Goal: Book appointment/travel/reservation

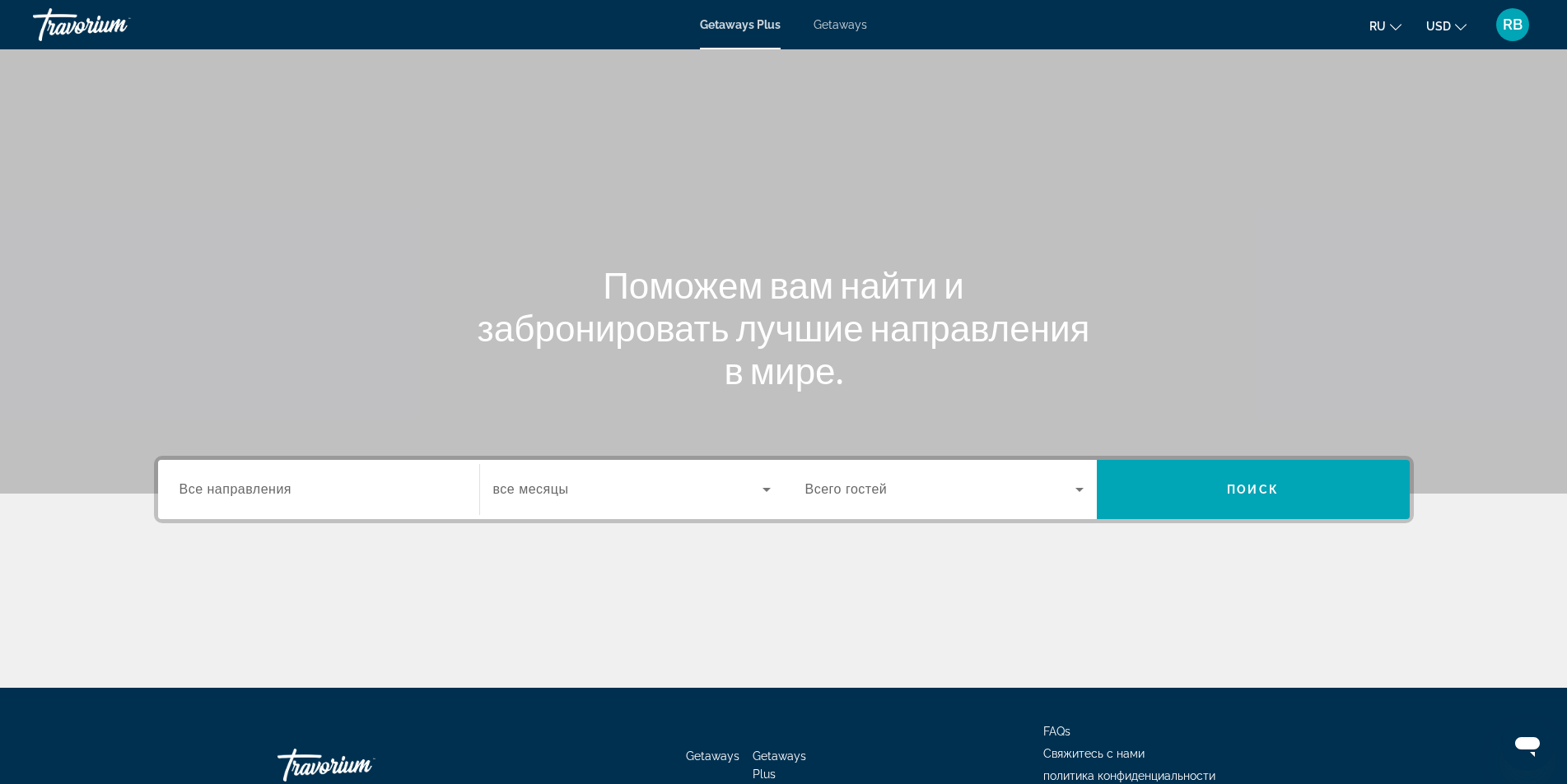
click at [222, 482] on div "Destination Все направления" at bounding box center [318, 490] width 278 height 47
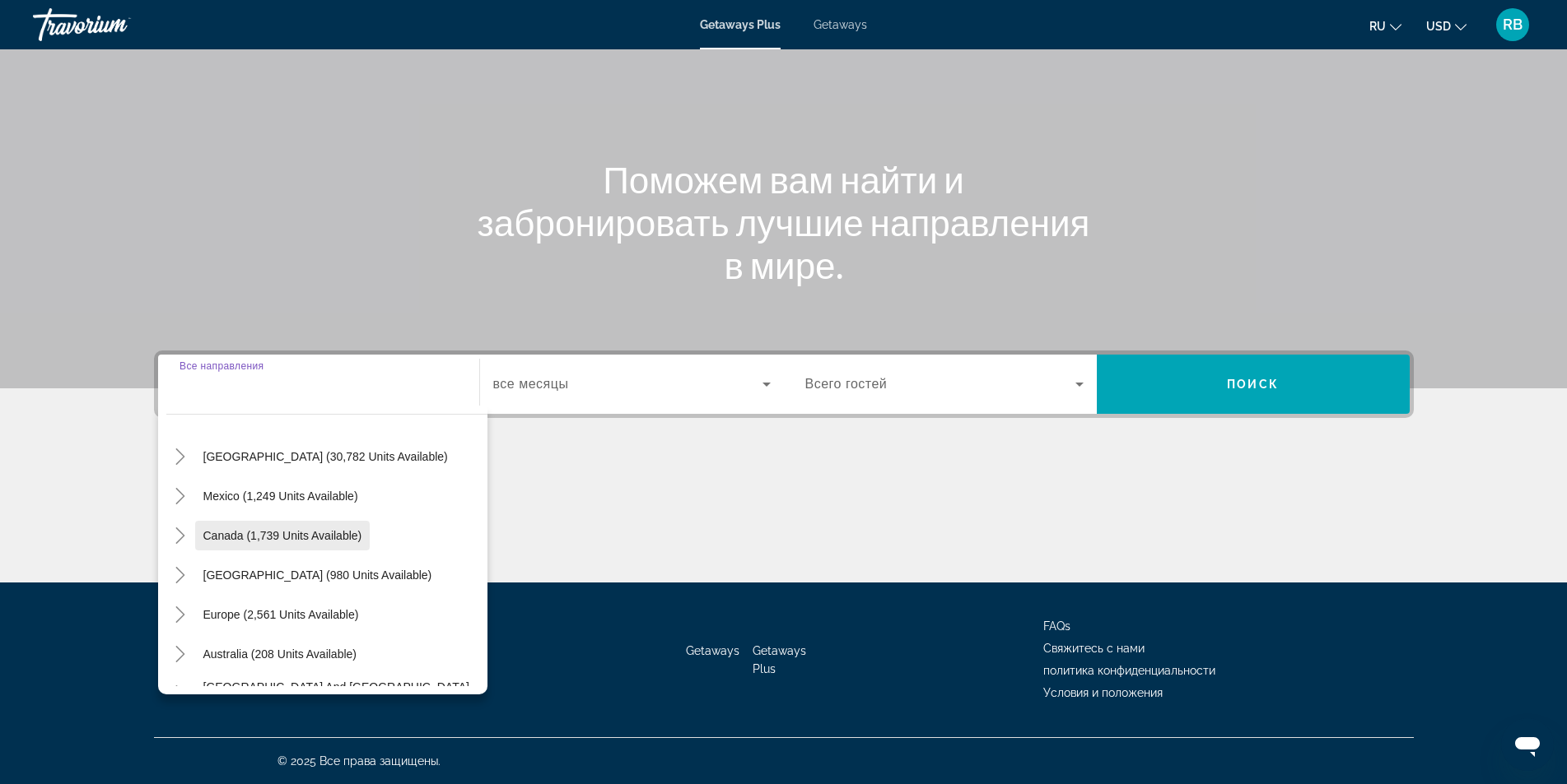
scroll to position [83, 0]
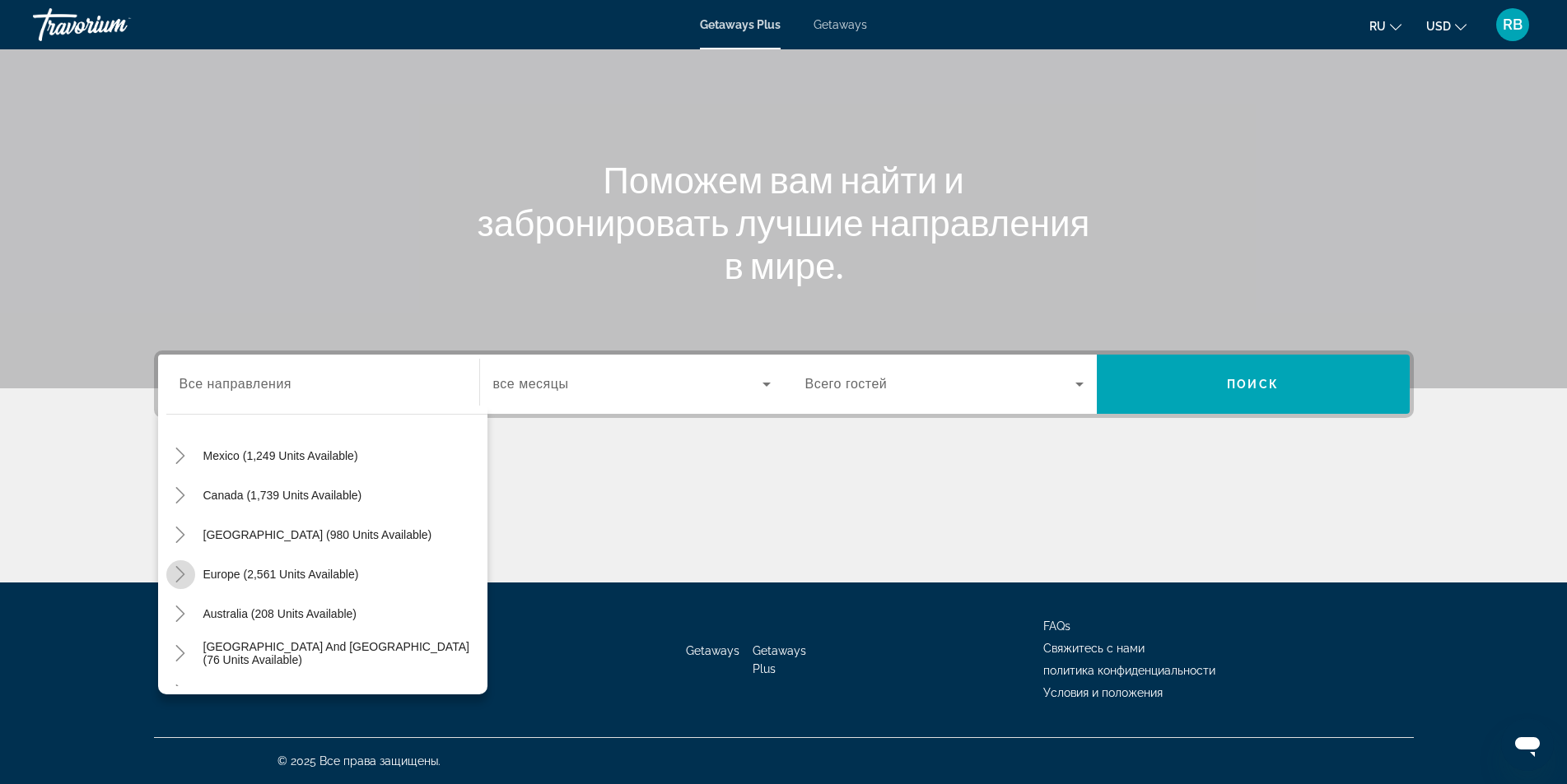
click at [187, 574] on icon "Toggle Europe (2,561 units available)" at bounding box center [180, 574] width 17 height 17
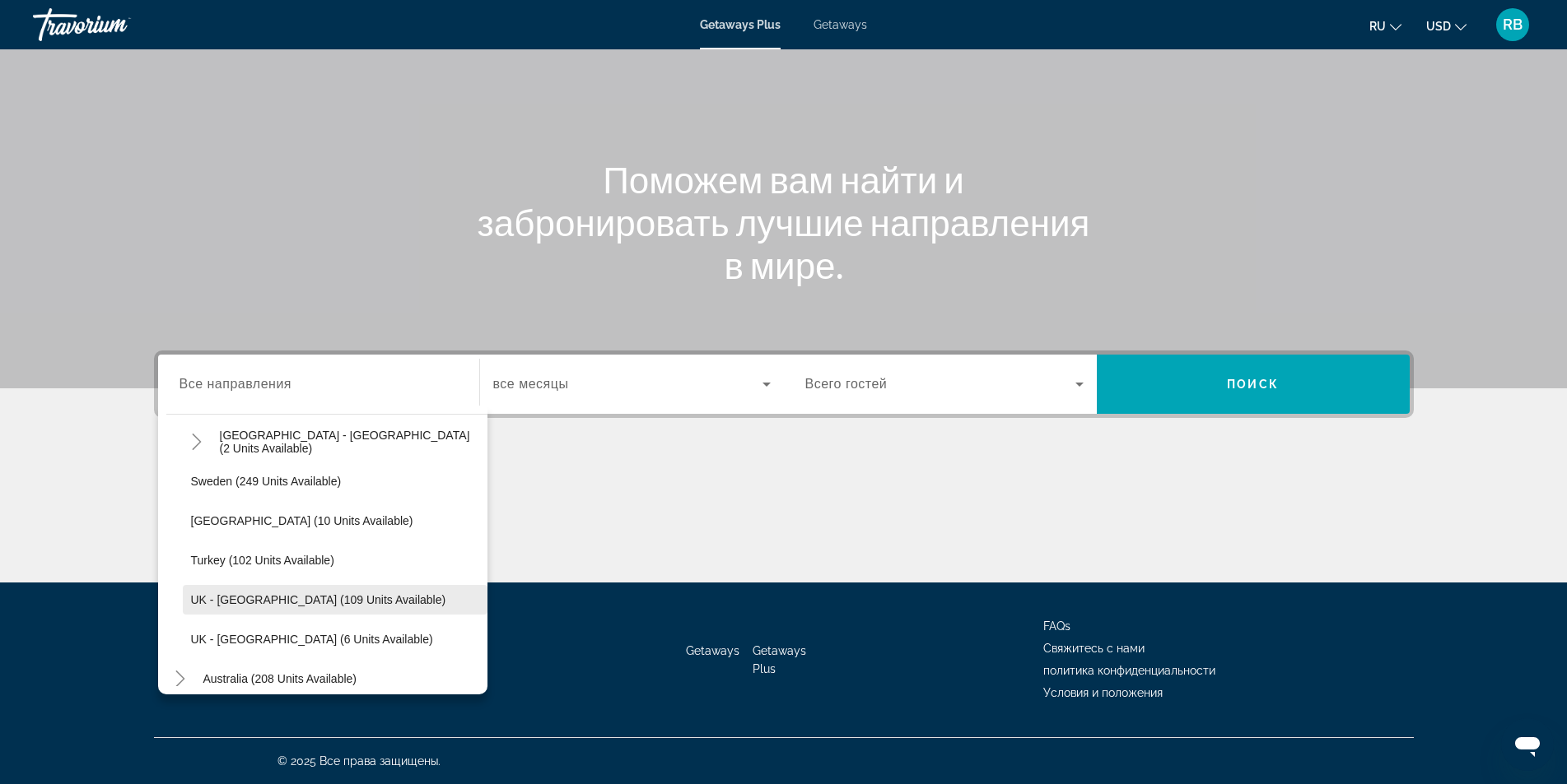
scroll to position [781, 0]
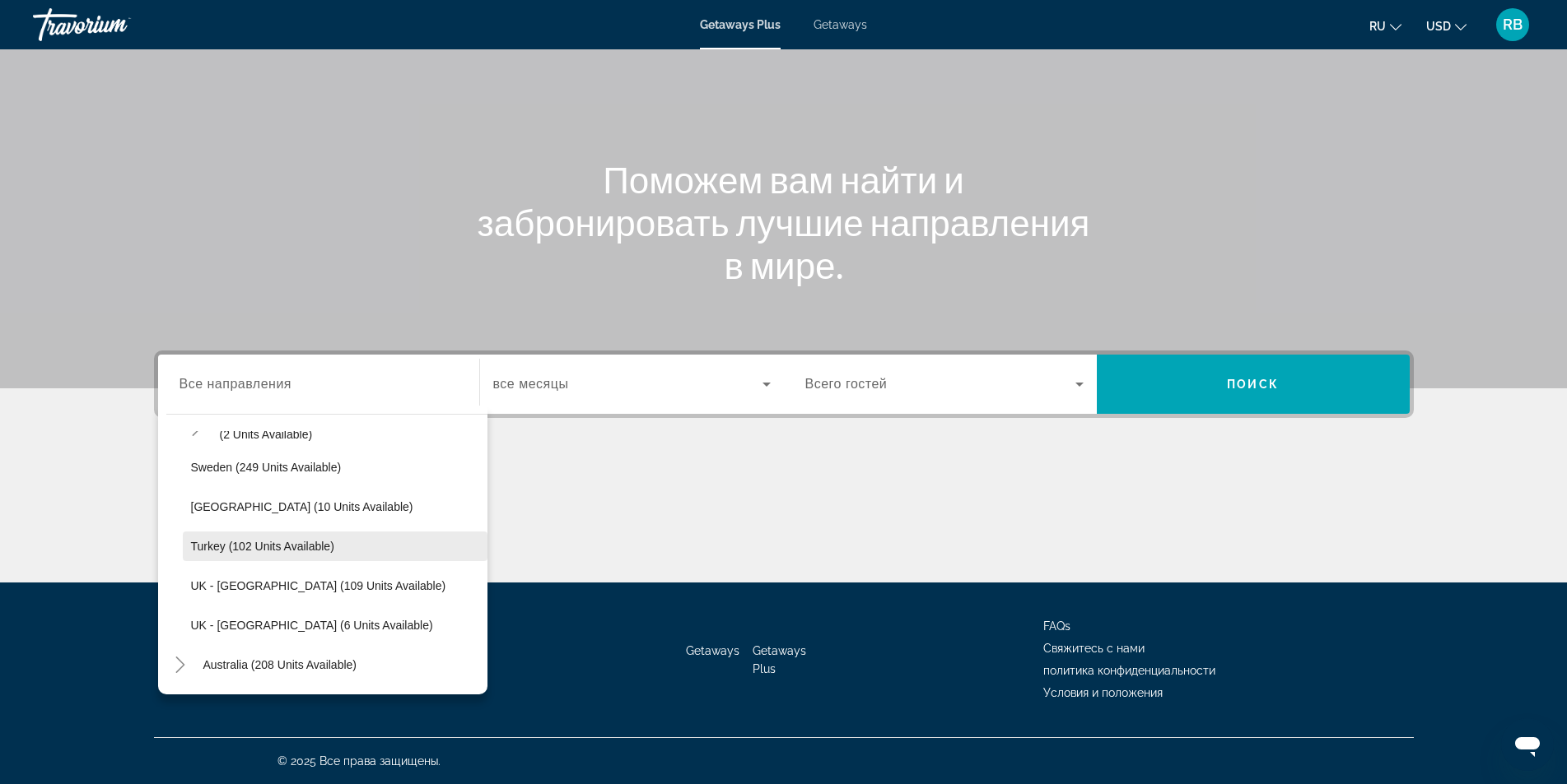
drag, startPoint x: 282, startPoint y: 549, endPoint x: 310, endPoint y: 548, distance: 28.0
click at [282, 548] on span "Turkey (102 units available)" at bounding box center [263, 546] width 143 height 13
type input "**********"
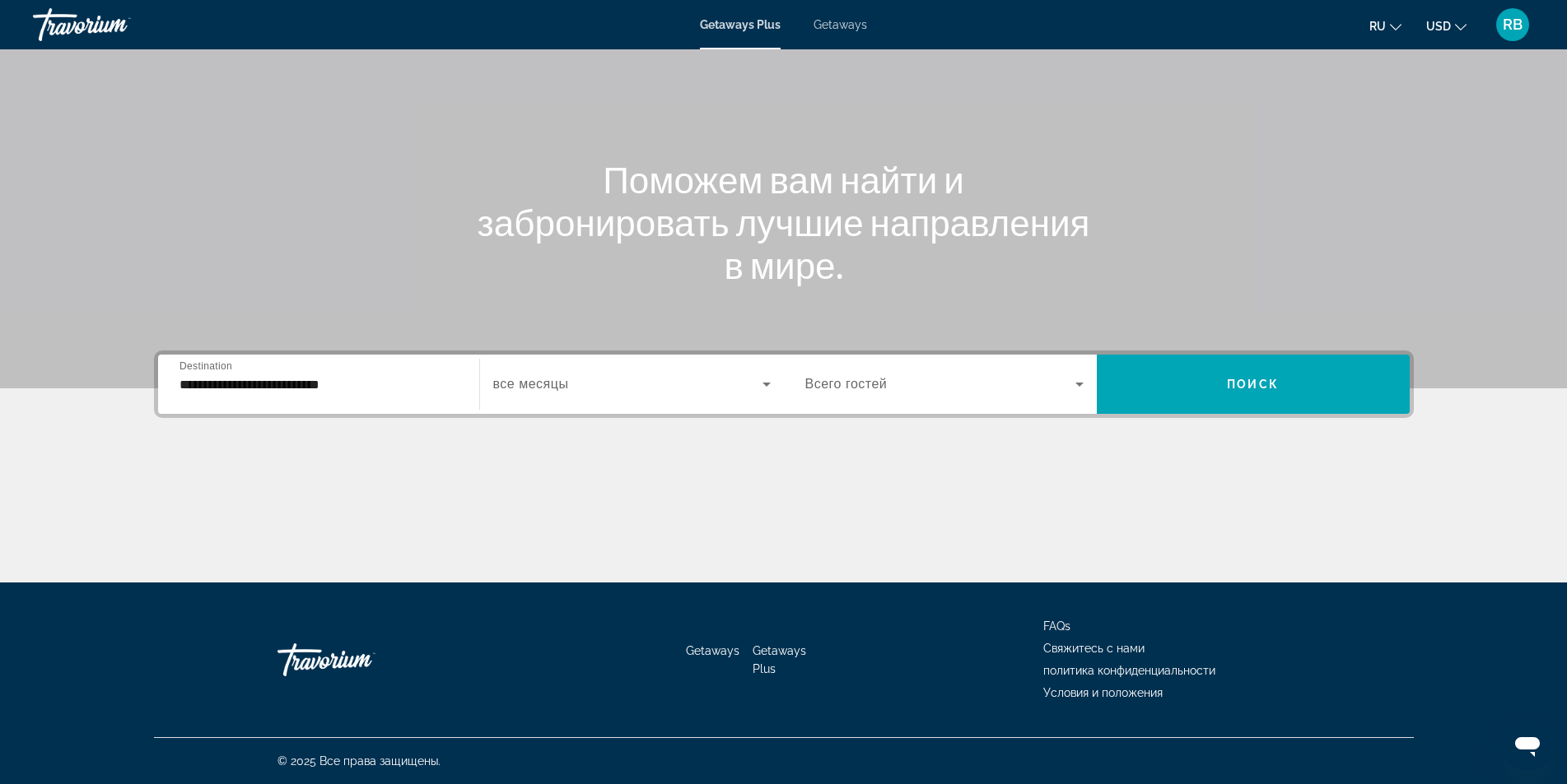
click at [569, 369] on div "Search widget" at bounding box center [631, 384] width 277 height 46
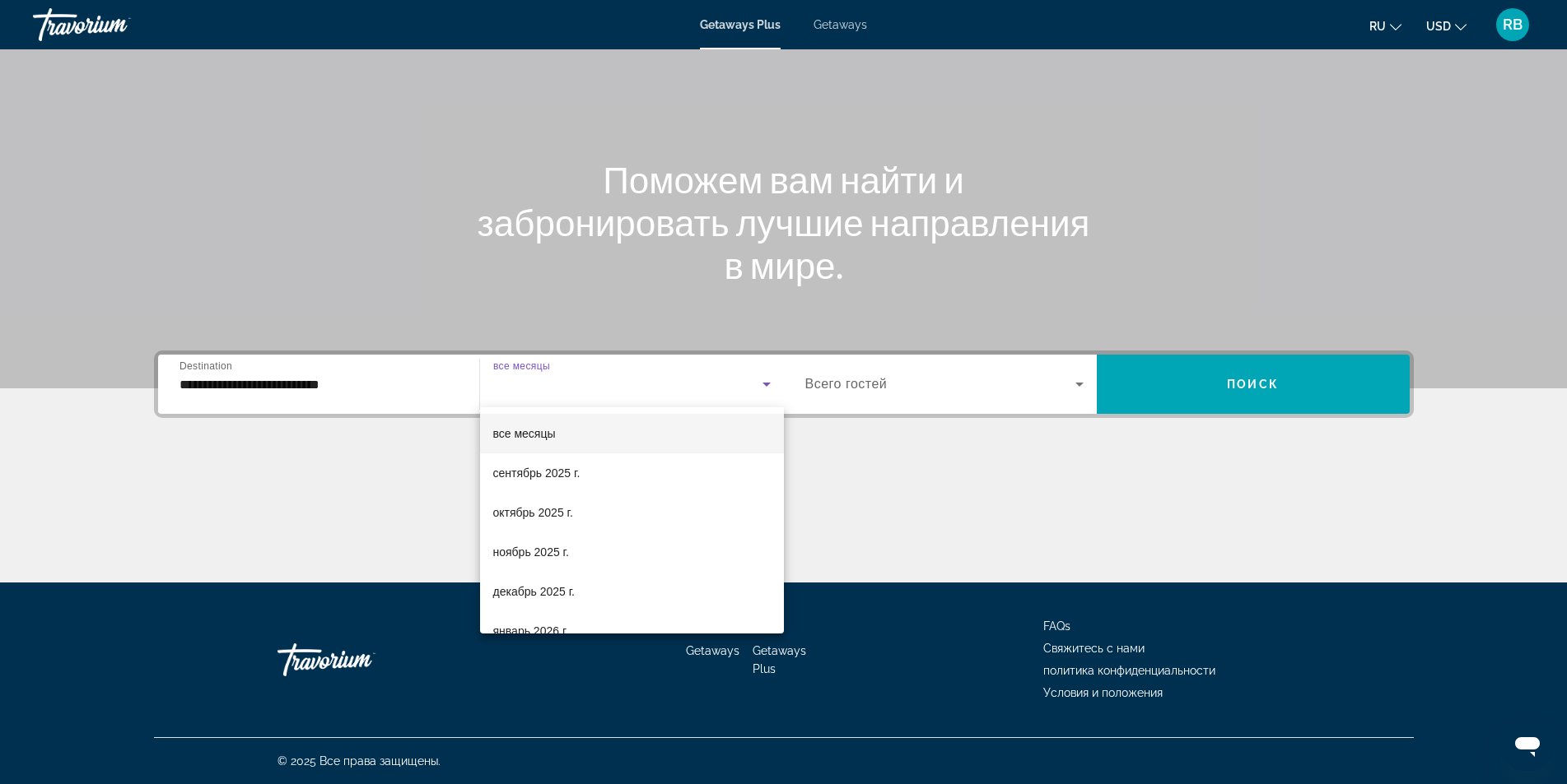
drag, startPoint x: 549, startPoint y: 471, endPoint x: 693, endPoint y: 452, distance: 145.2
click at [550, 472] on span "сентябрь 2025 г." at bounding box center [537, 473] width 87 height 20
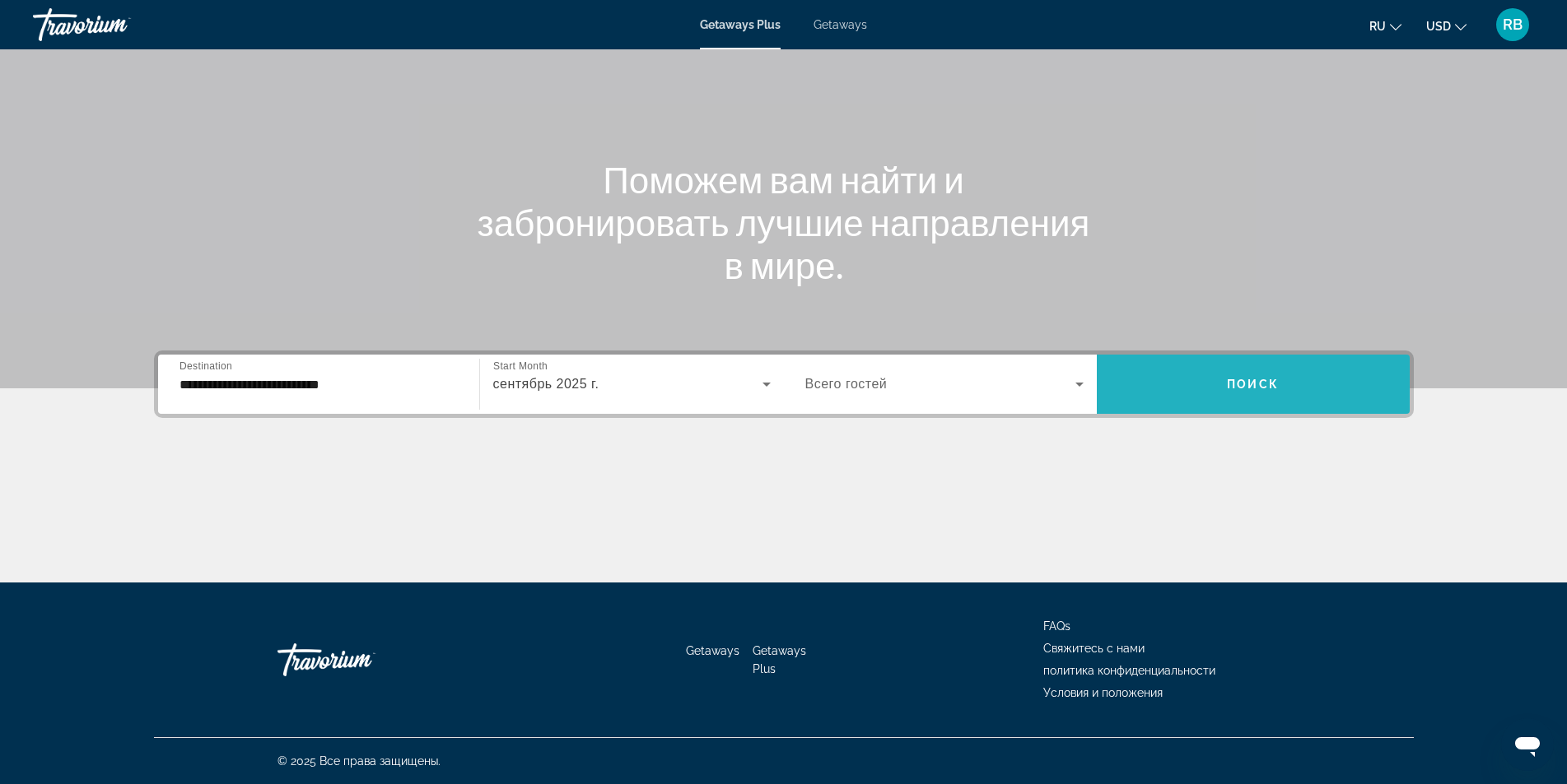
click at [1263, 370] on span "Search widget" at bounding box center [1253, 383] width 313 height 39
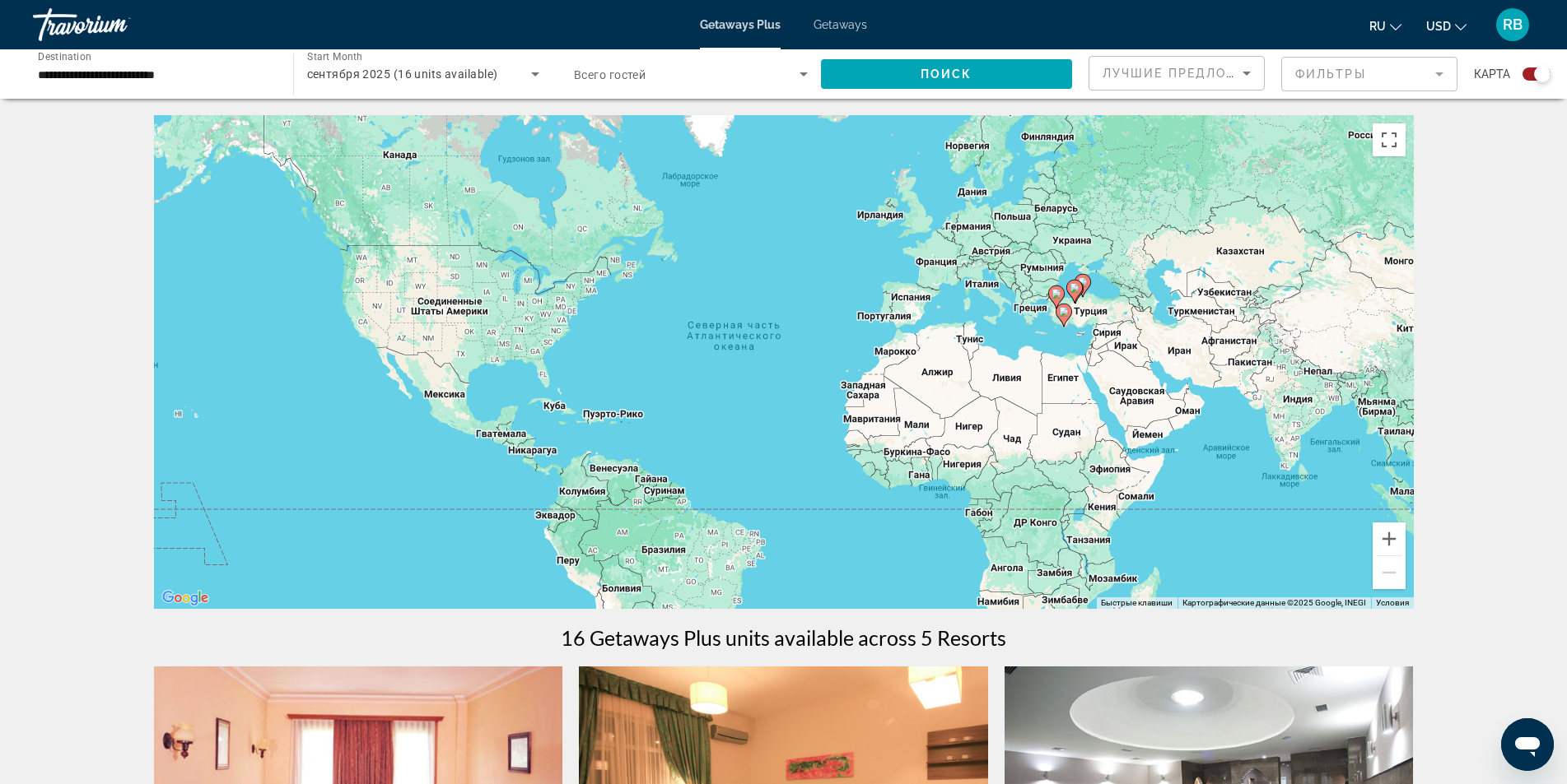
click at [395, 85] on div "сентября 2025 (16 units available)" at bounding box center [423, 74] width 233 height 46
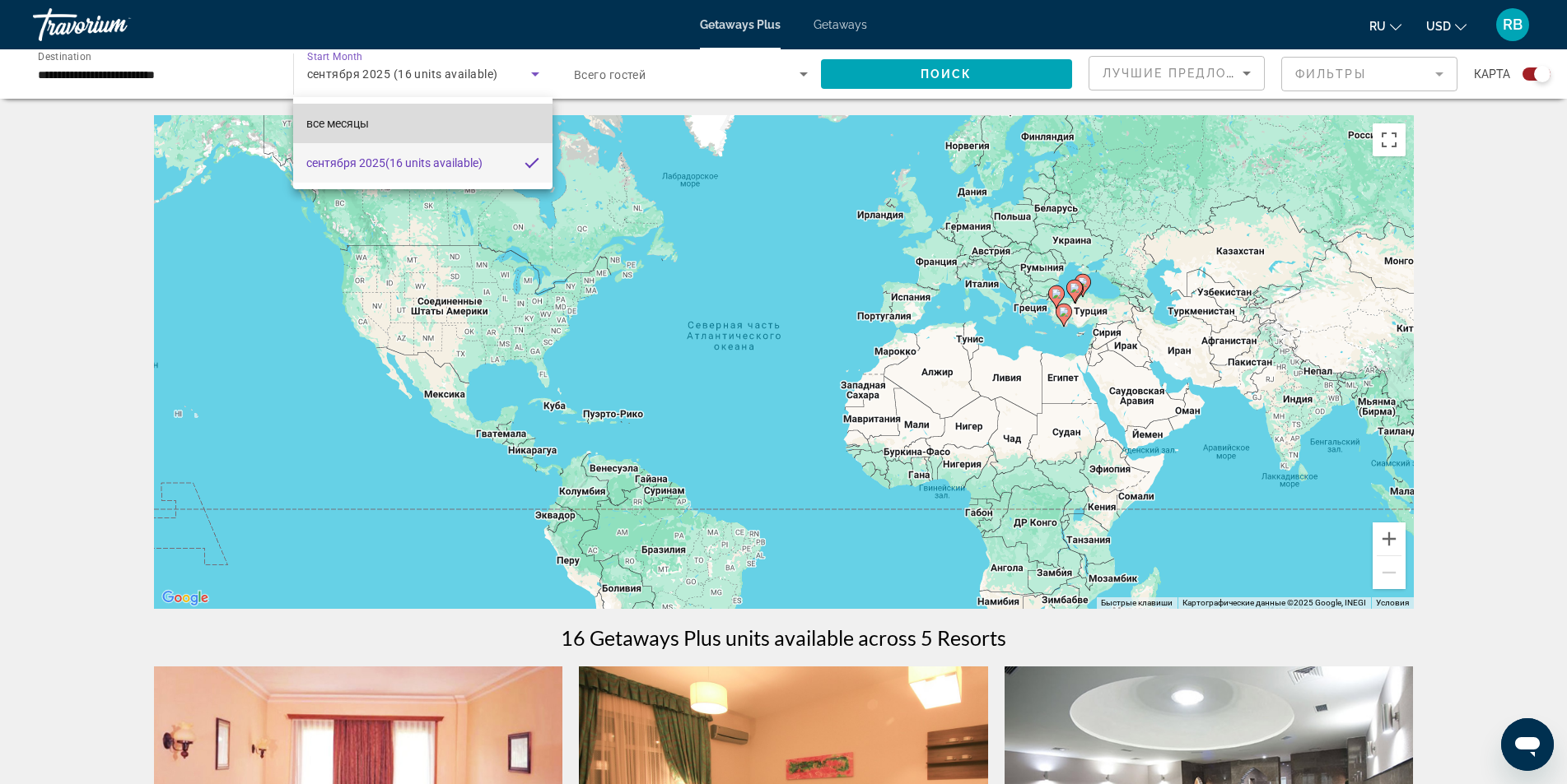
click at [410, 121] on mat-option "все месяцы" at bounding box center [422, 123] width 258 height 39
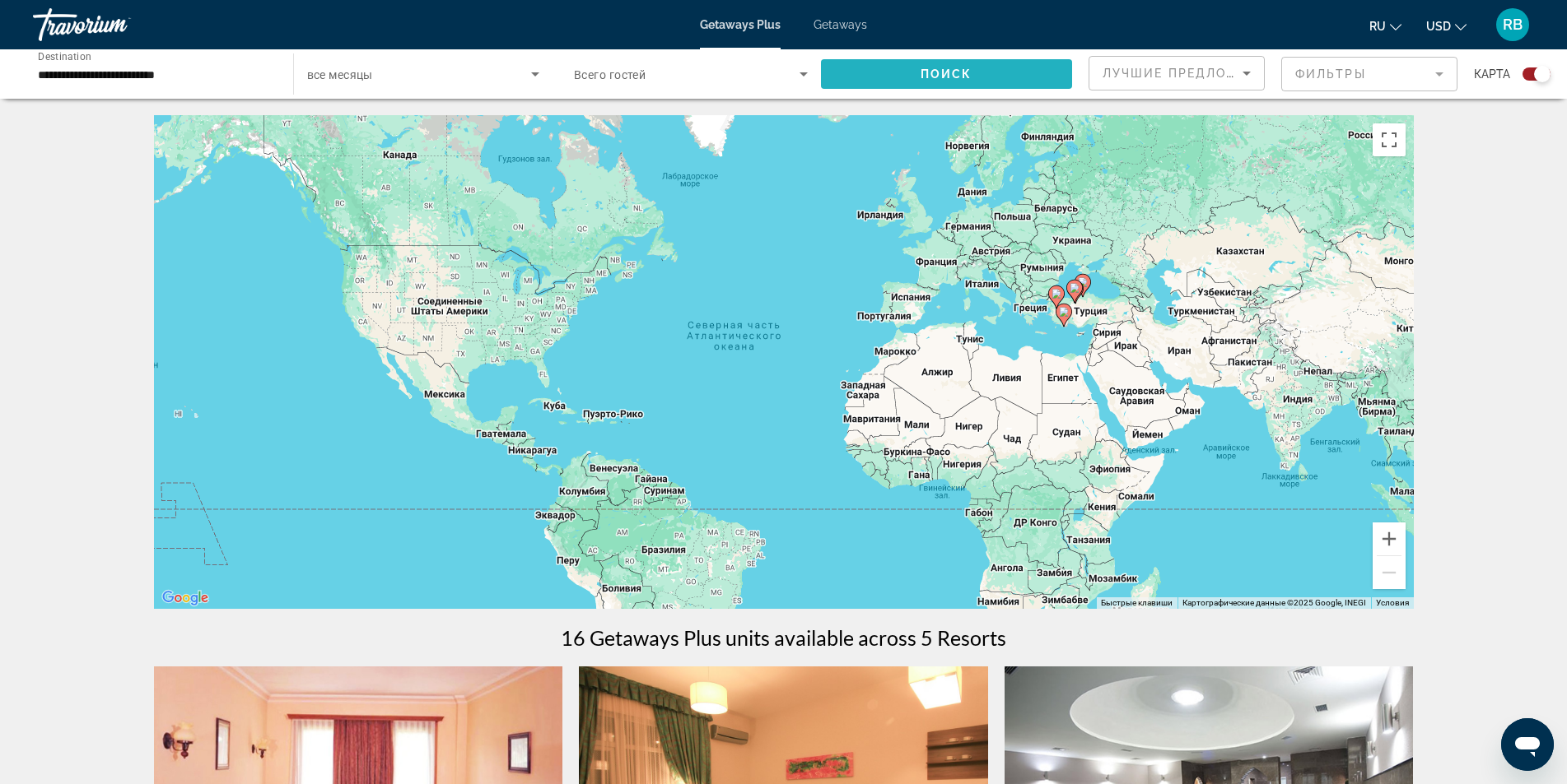
click at [888, 60] on span "Search widget" at bounding box center [947, 73] width 252 height 39
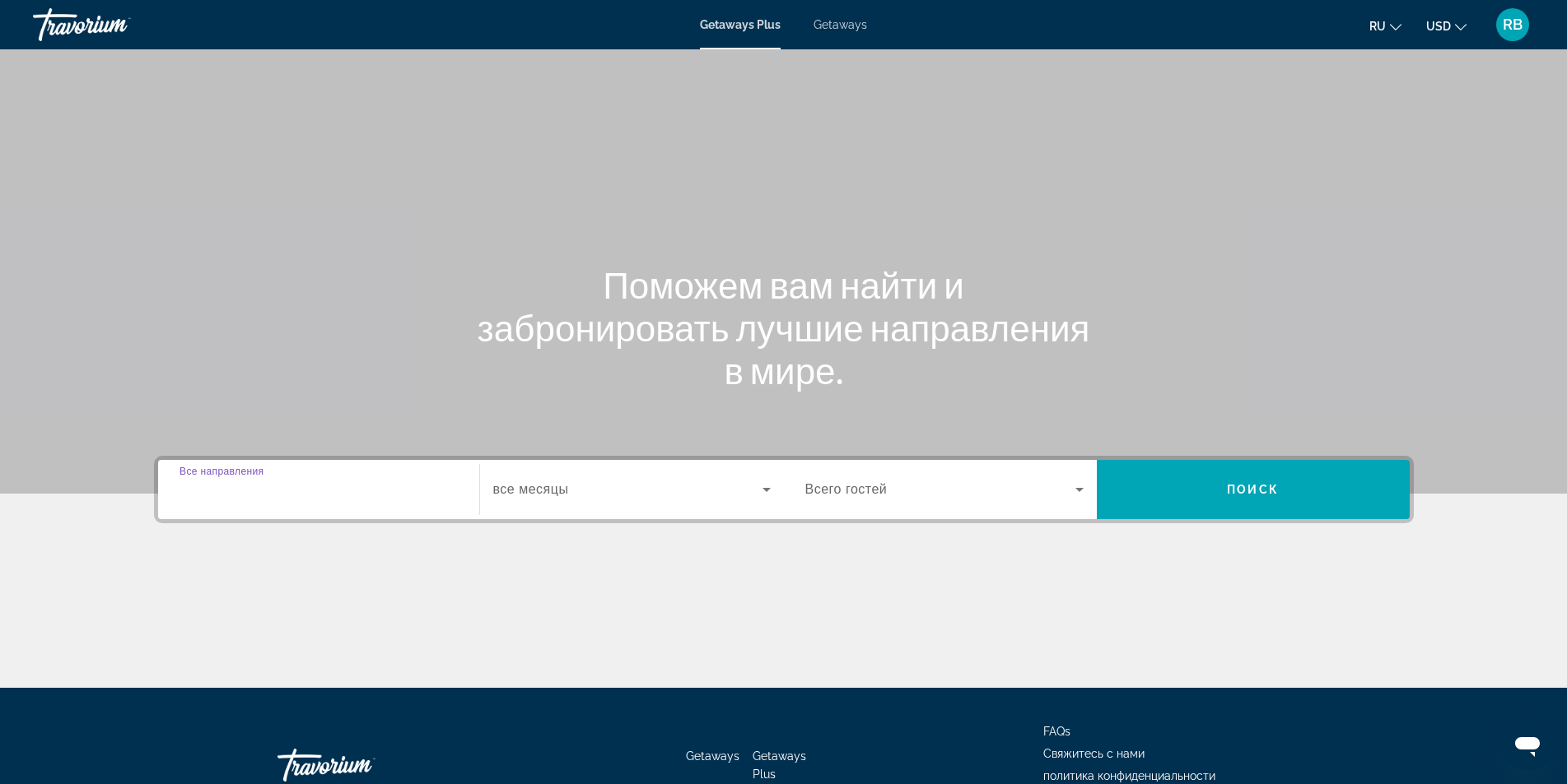
click at [302, 487] on input "Destination Все направления" at bounding box center [318, 490] width 278 height 20
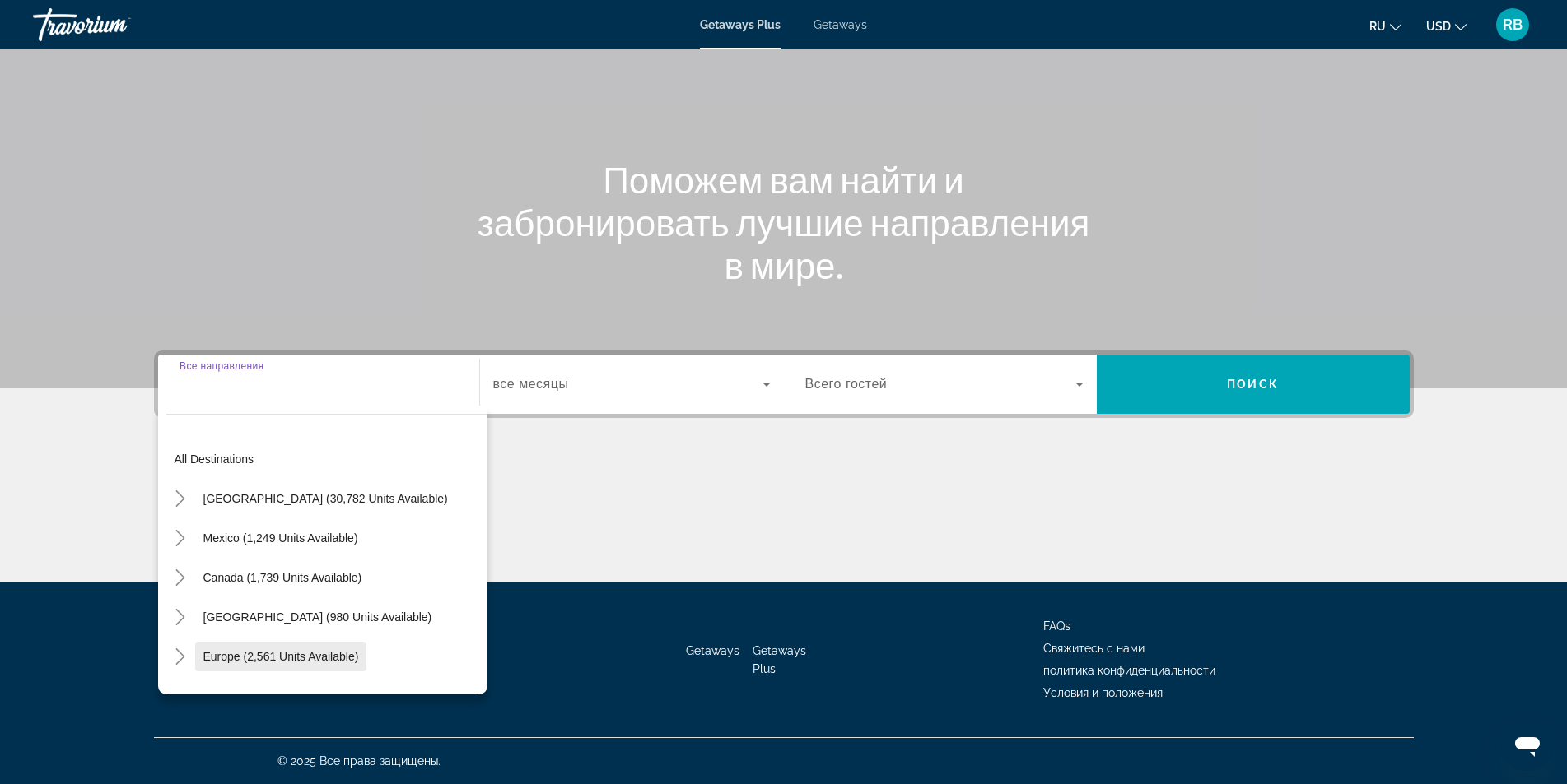
scroll to position [83, 0]
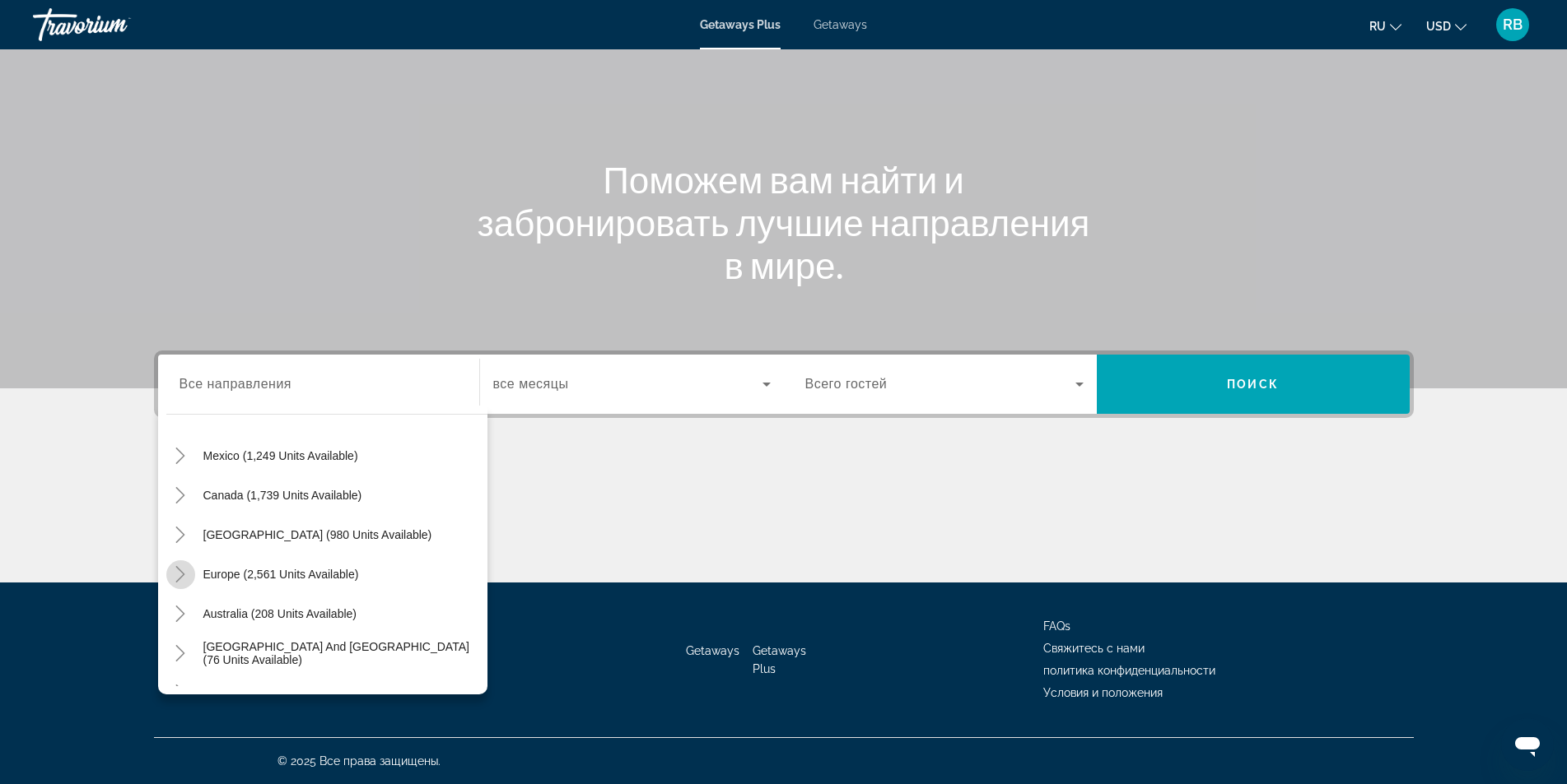
click at [185, 569] on icon "Toggle Europe (2,561 units available)" at bounding box center [180, 574] width 17 height 17
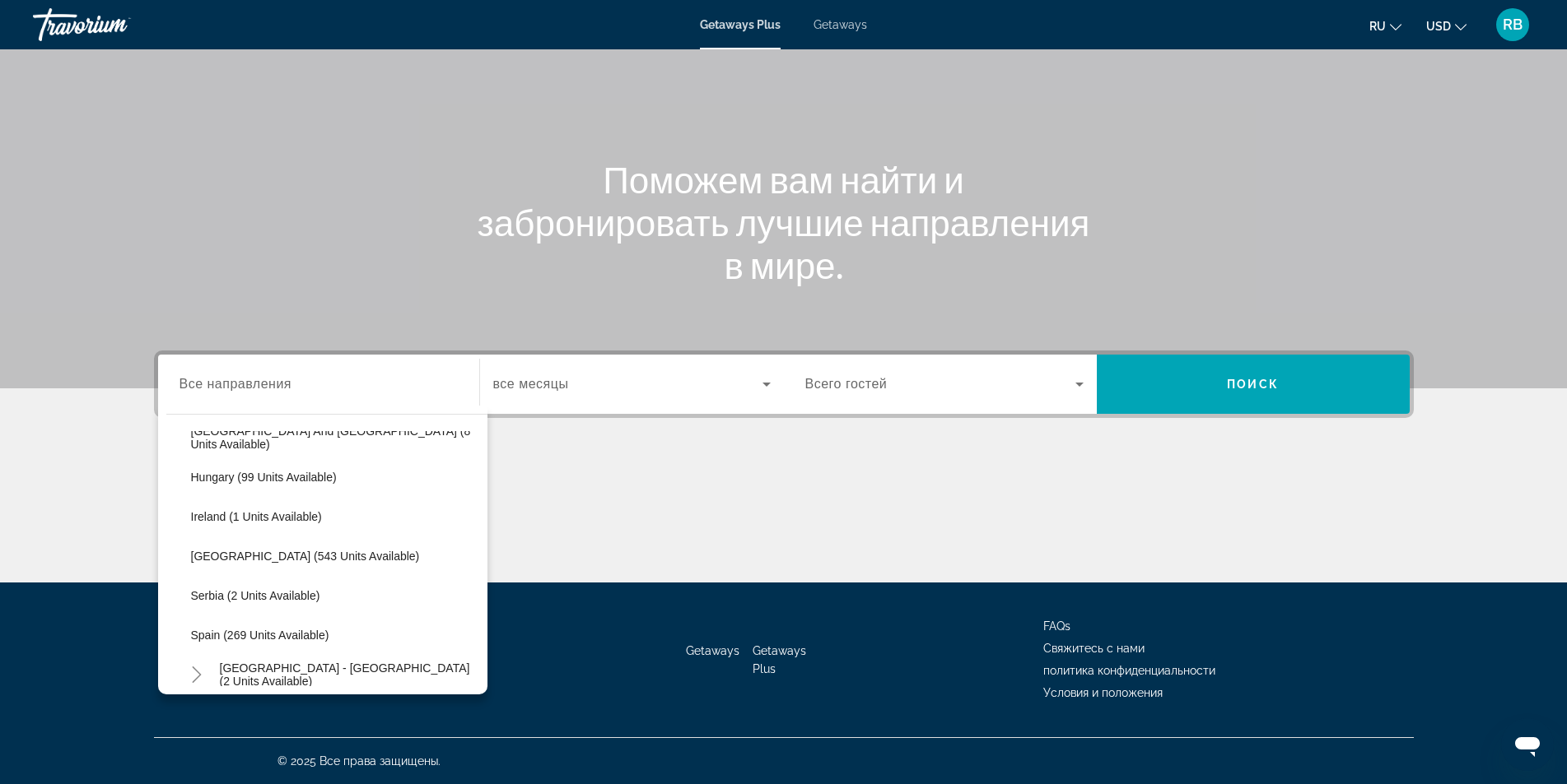
scroll to position [781, 0]
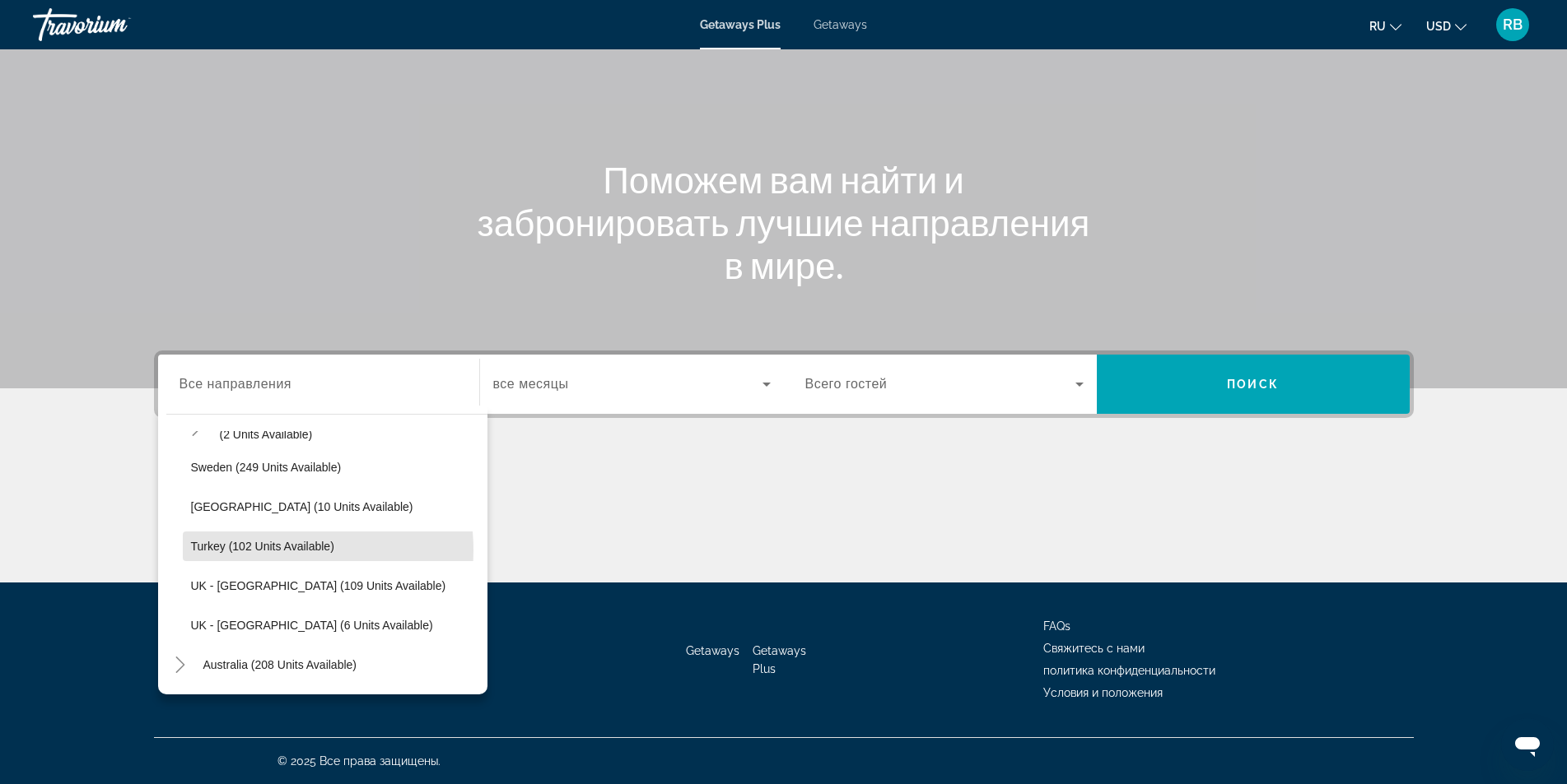
drag, startPoint x: 253, startPoint y: 550, endPoint x: 437, endPoint y: 493, distance: 192.6
click at [257, 547] on span "Turkey (102 units available)" at bounding box center [263, 546] width 143 height 13
type input "**********"
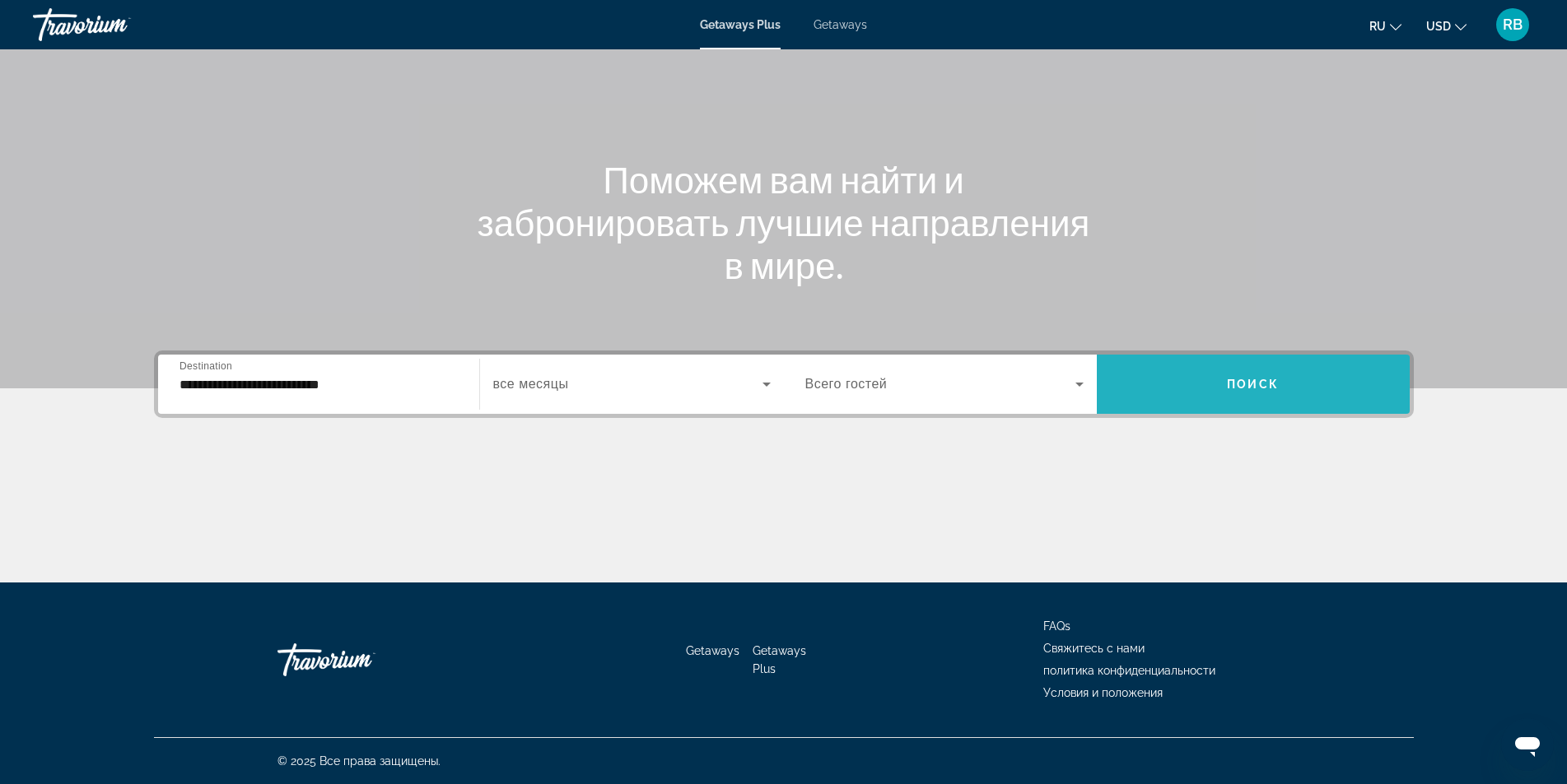
click at [1197, 383] on span "Search widget" at bounding box center [1253, 383] width 313 height 39
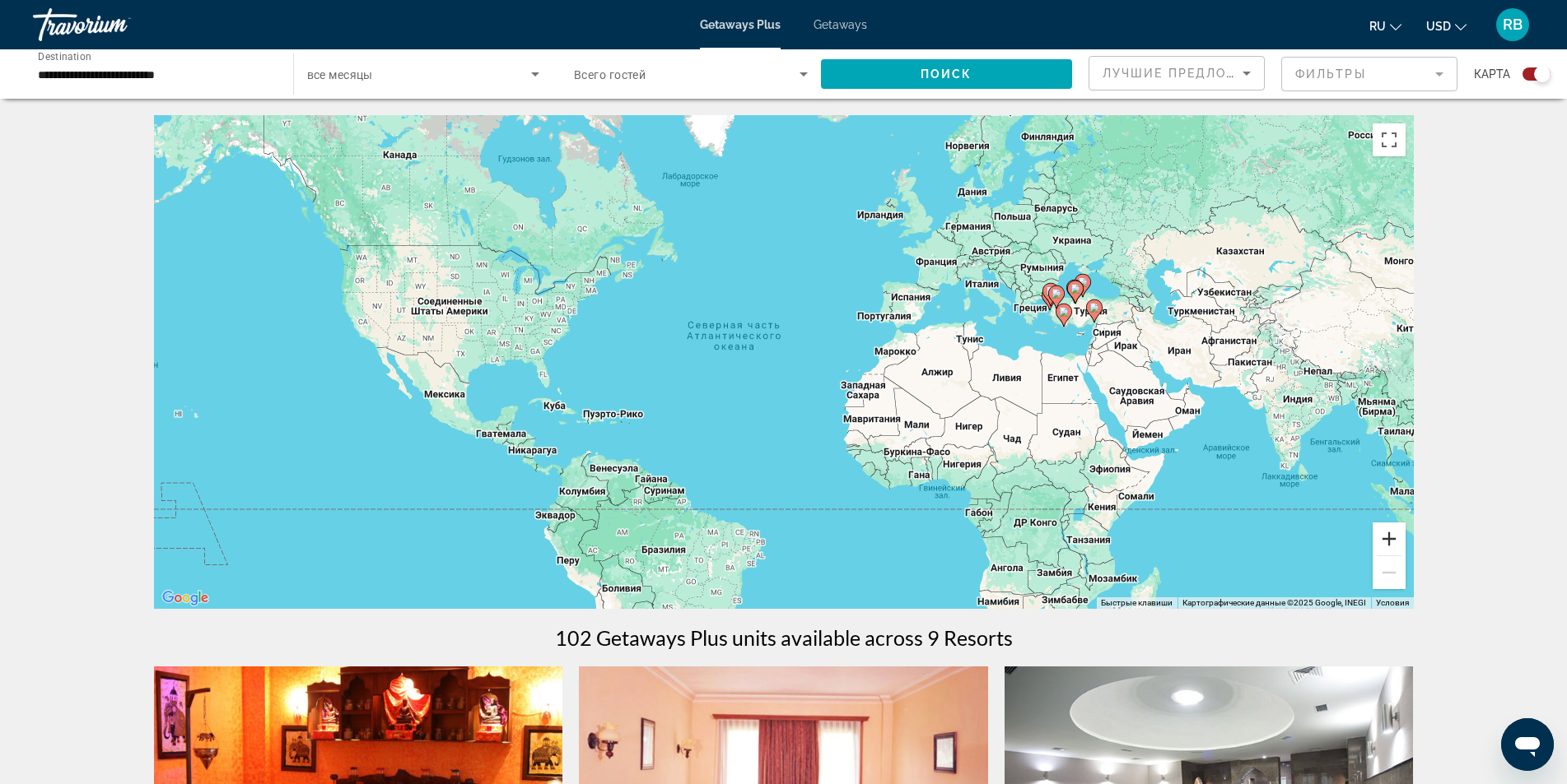
click at [1397, 538] on button "Увеличить" at bounding box center [1389, 539] width 33 height 33
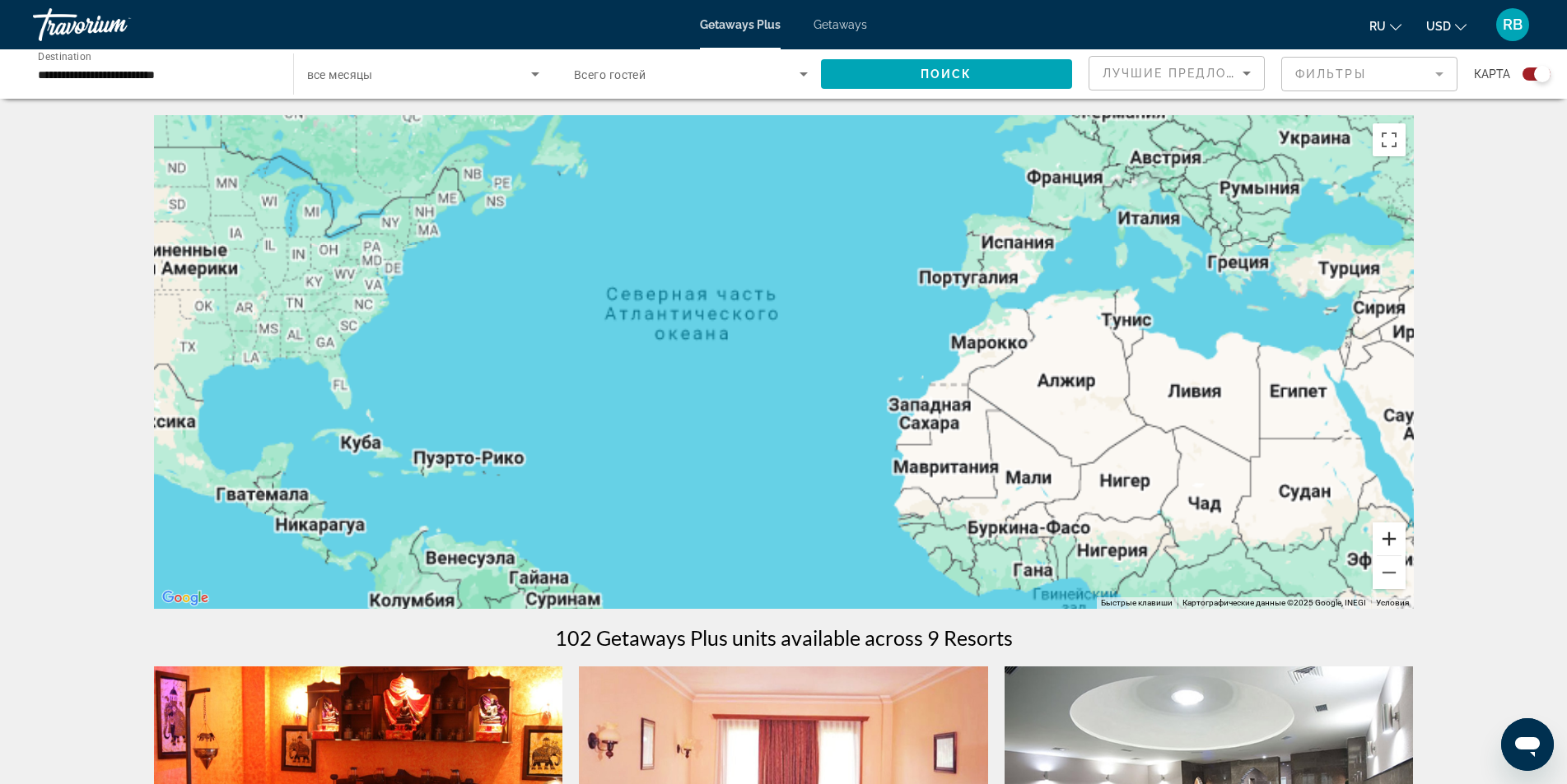
click at [1396, 539] on button "Увеличить" at bounding box center [1389, 539] width 33 height 33
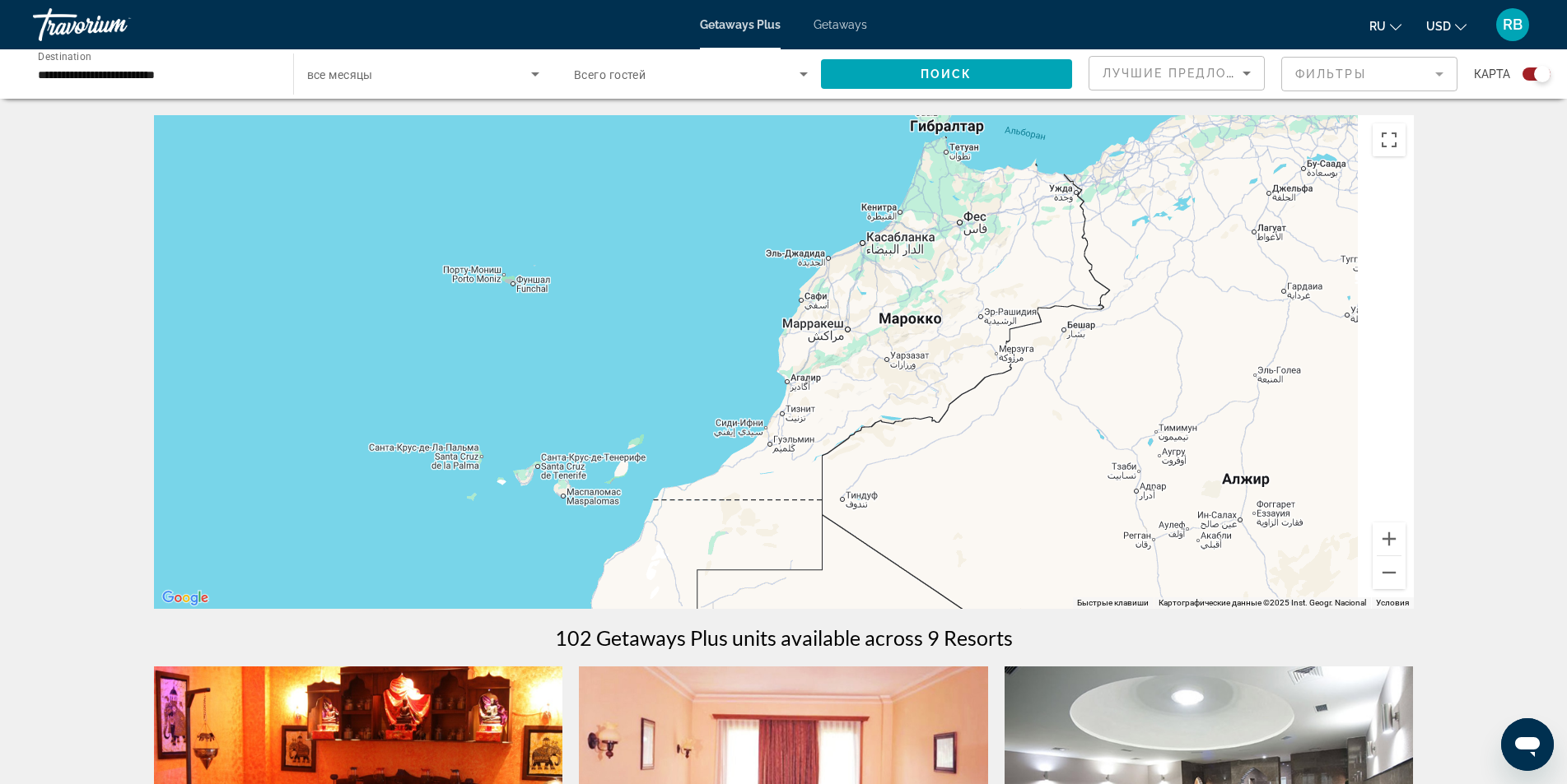
drag, startPoint x: 1171, startPoint y: 457, endPoint x: 426, endPoint y: 495, distance: 746.0
click at [408, 498] on div "Main content" at bounding box center [784, 362] width 1259 height 494
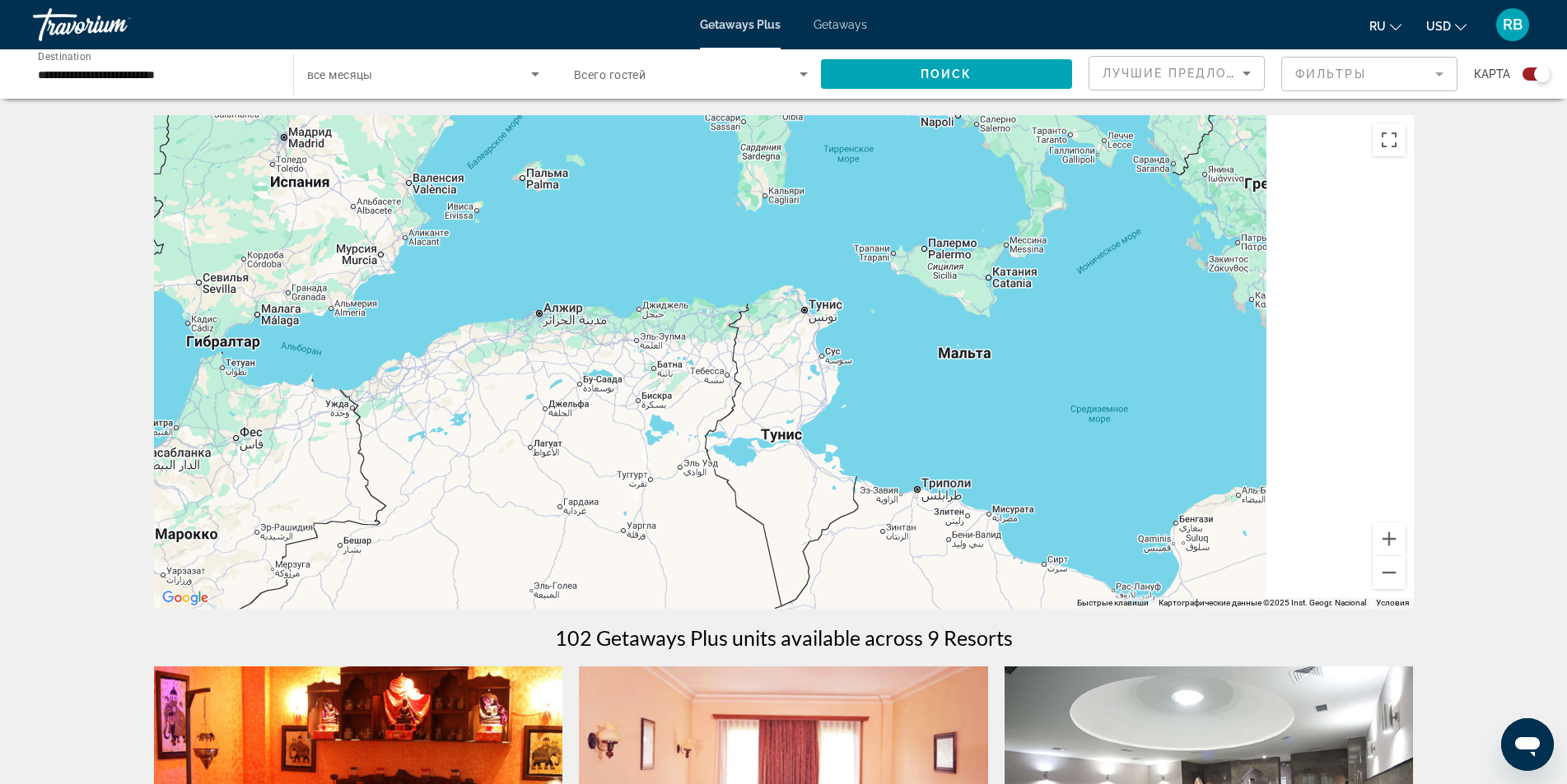
drag, startPoint x: 1145, startPoint y: 316, endPoint x: 846, endPoint y: 455, distance: 329.7
click at [544, 476] on div "Main content" at bounding box center [784, 362] width 1259 height 494
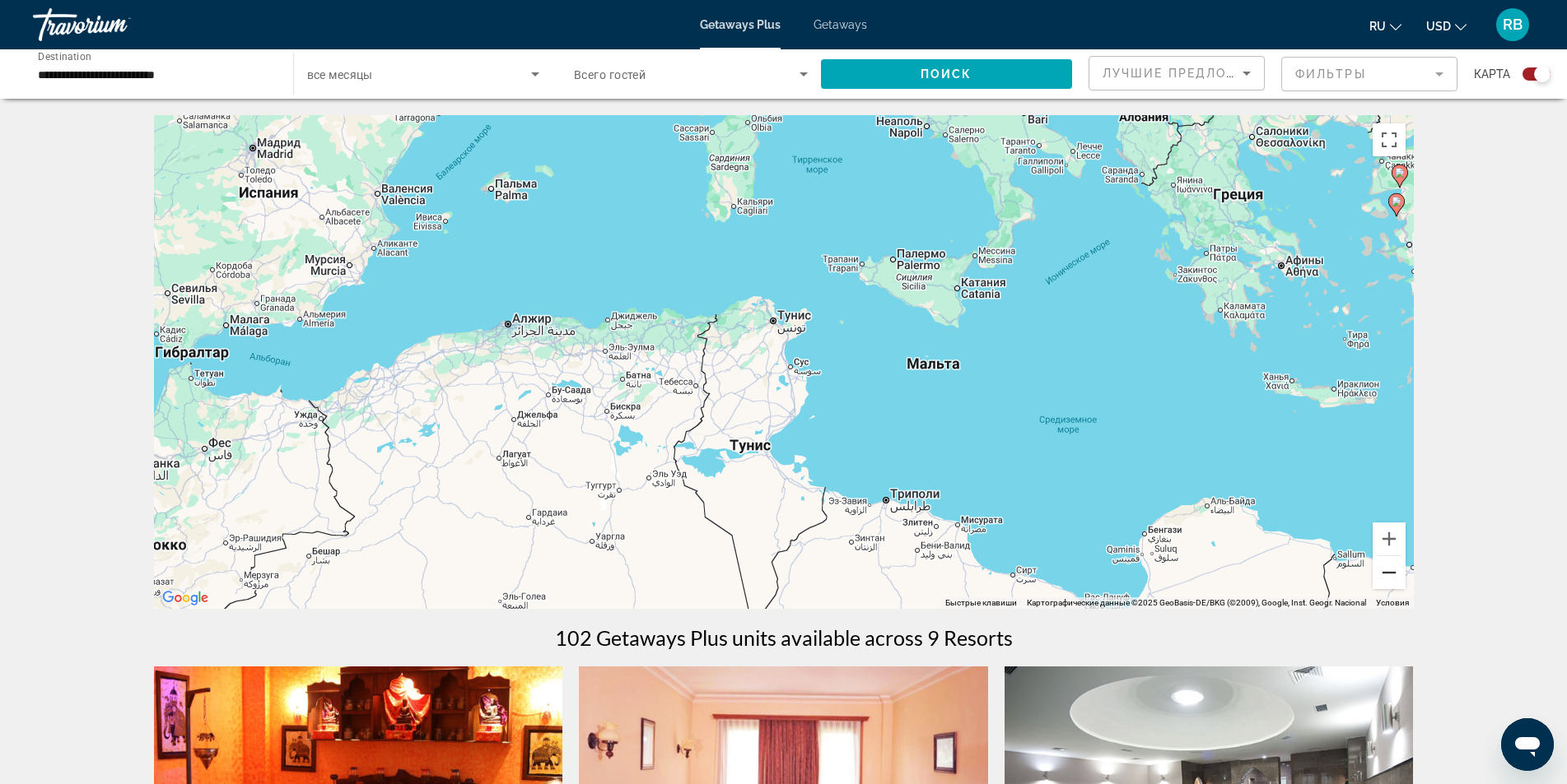
click at [1390, 570] on button "Уменьшить" at bounding box center [1389, 573] width 33 height 33
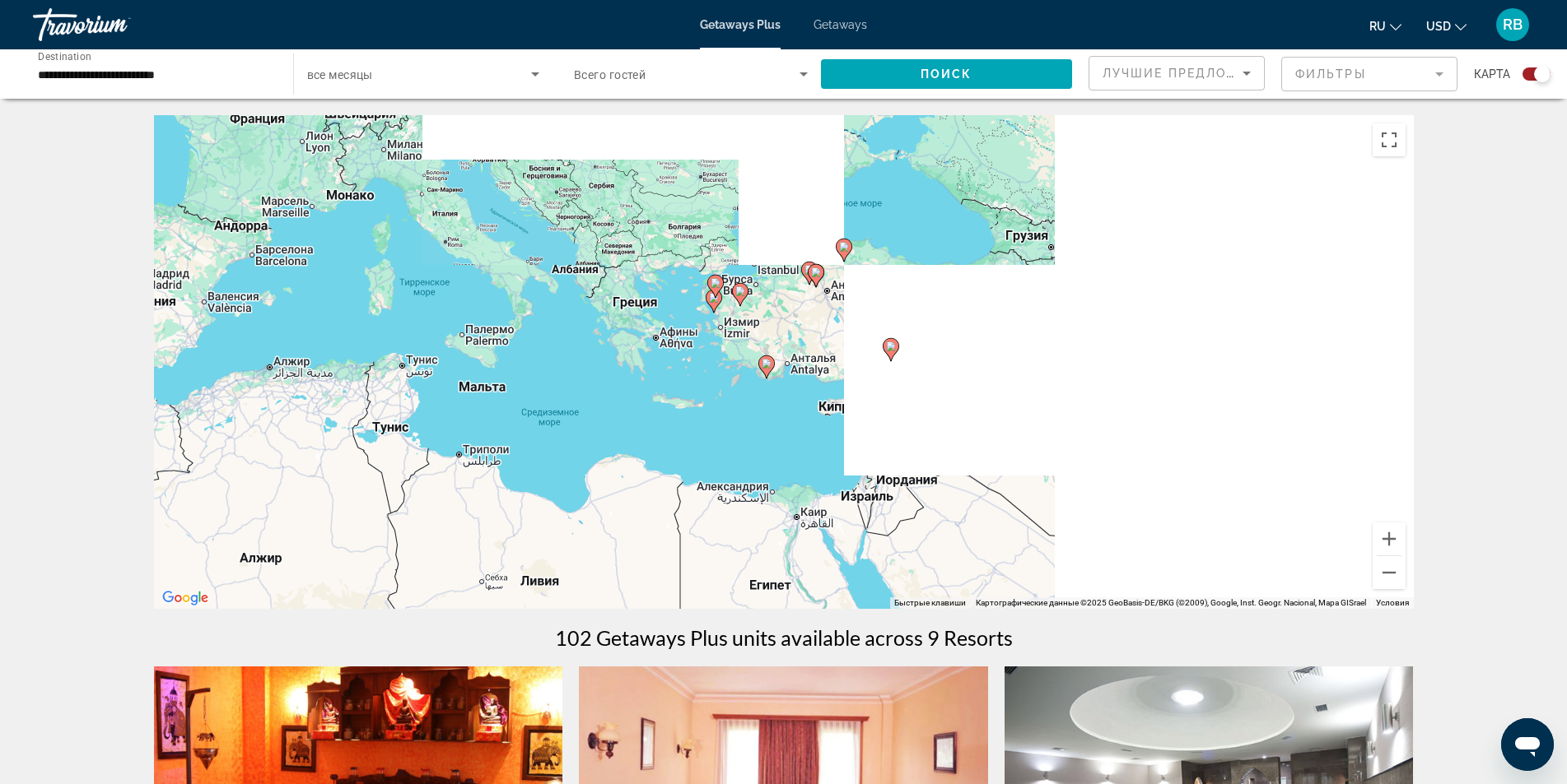
drag, startPoint x: 1213, startPoint y: 428, endPoint x: 763, endPoint y: 460, distance: 451.1
click at [764, 460] on div "Чтобы активировать перетаскивание с помощью клавиатуры, нажмите Alt + Ввод. Пос…" at bounding box center [784, 362] width 1259 height 494
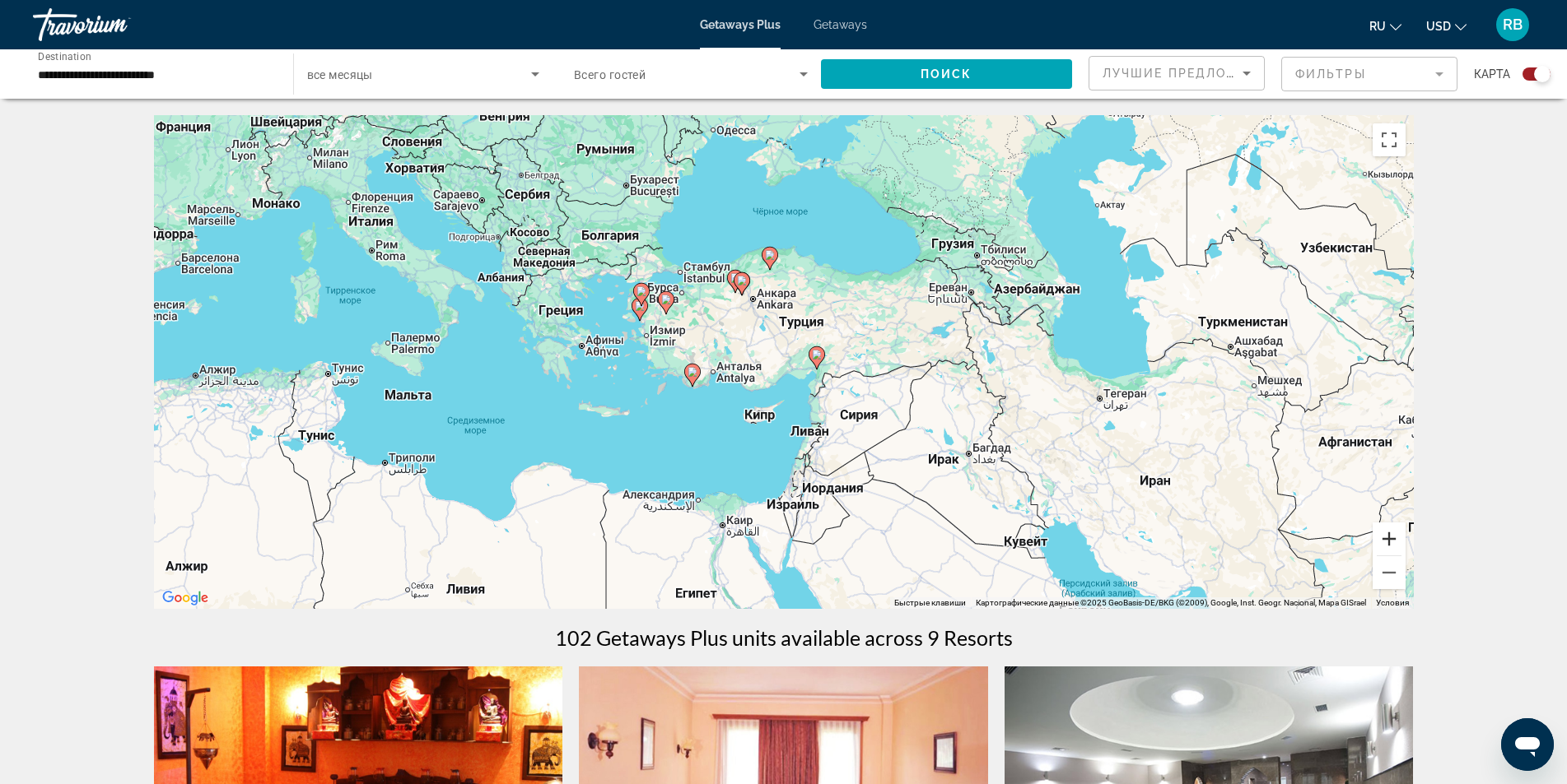
click at [1390, 541] on button "Увеличить" at bounding box center [1389, 539] width 33 height 33
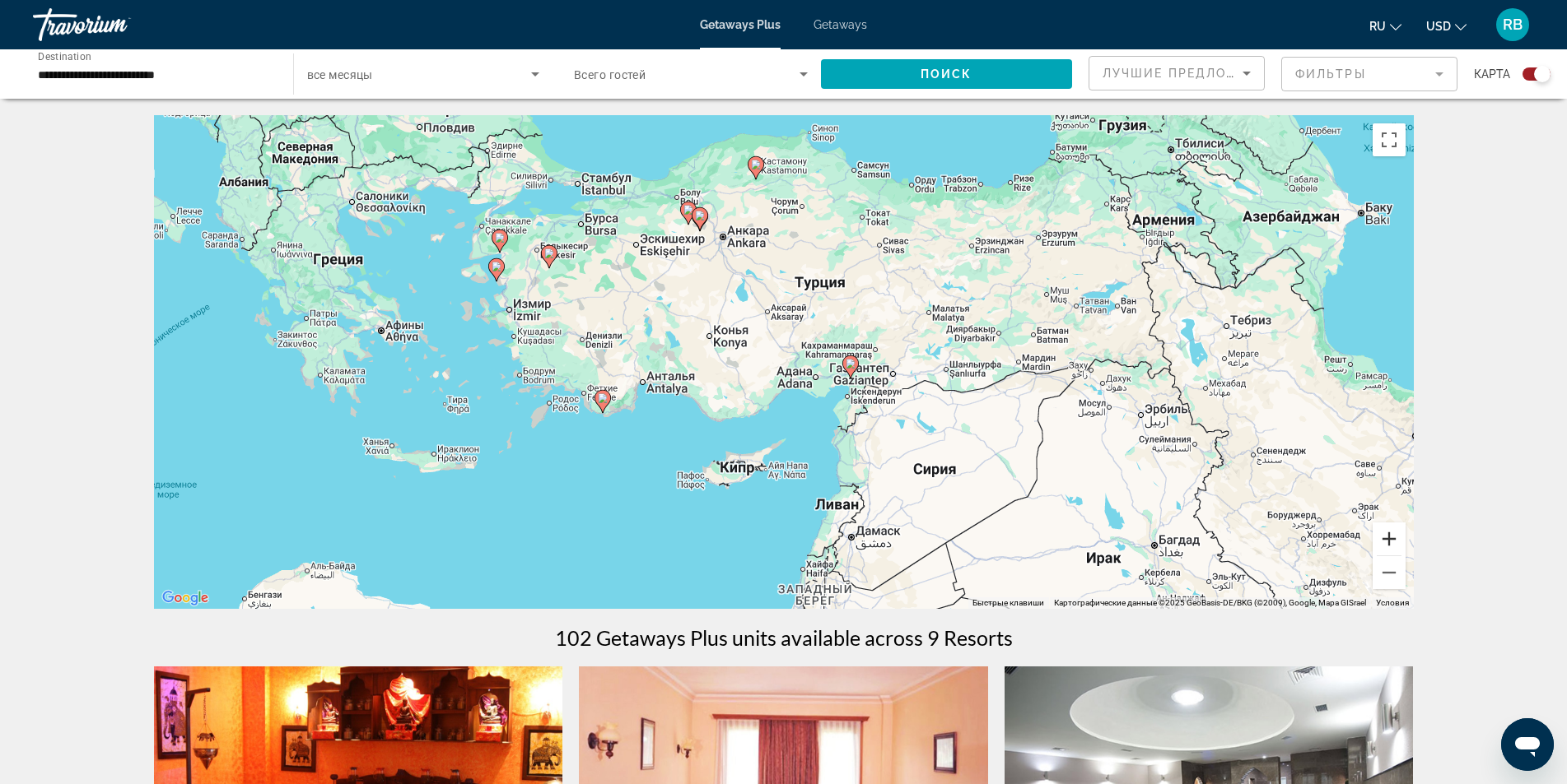
click at [1390, 541] on button "Увеличить" at bounding box center [1389, 539] width 33 height 33
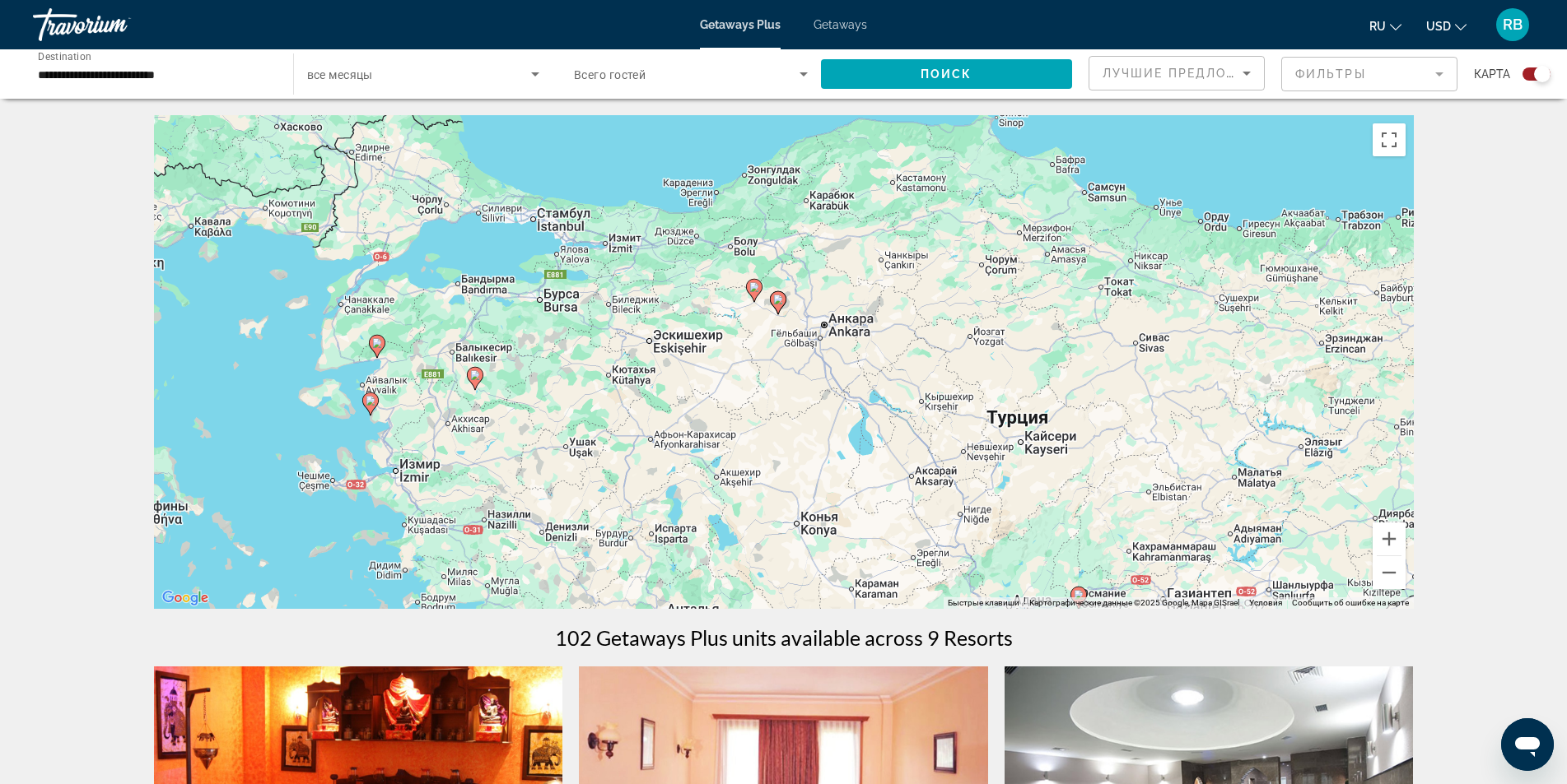
drag, startPoint x: 743, startPoint y: 264, endPoint x: 904, endPoint y: 479, distance: 268.6
click at [904, 479] on div "Чтобы активировать перетаскивание с помощью клавиатуры, нажмите Alt + Ввод. Пос…" at bounding box center [784, 362] width 1259 height 494
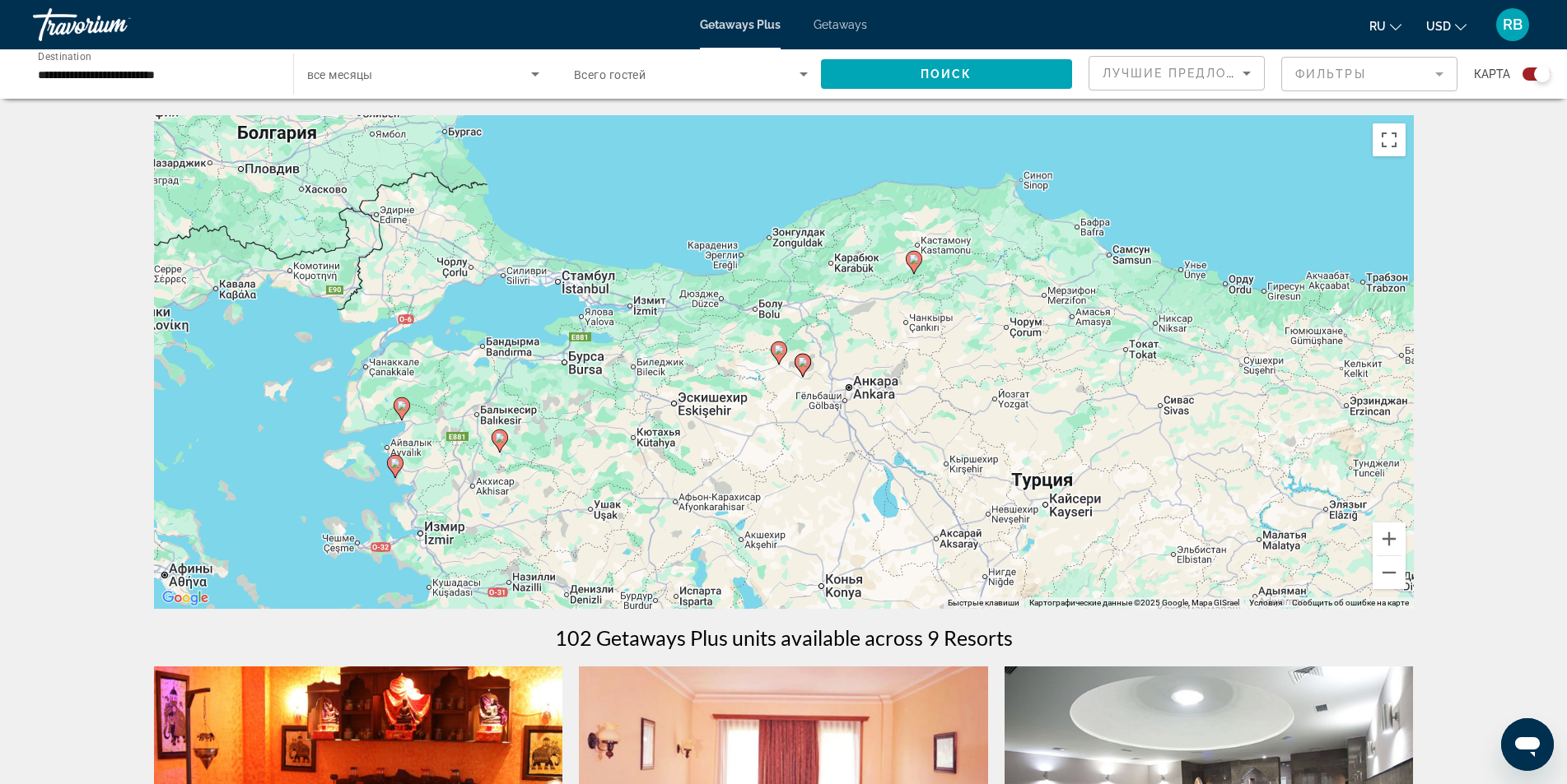
drag, startPoint x: 858, startPoint y: 289, endPoint x: 884, endPoint y: 336, distance: 53.7
click at [884, 355] on div "Чтобы активировать перетаскивание с помощью клавиатуры, нажмите Alt + Ввод. Пос…" at bounding box center [784, 362] width 1259 height 494
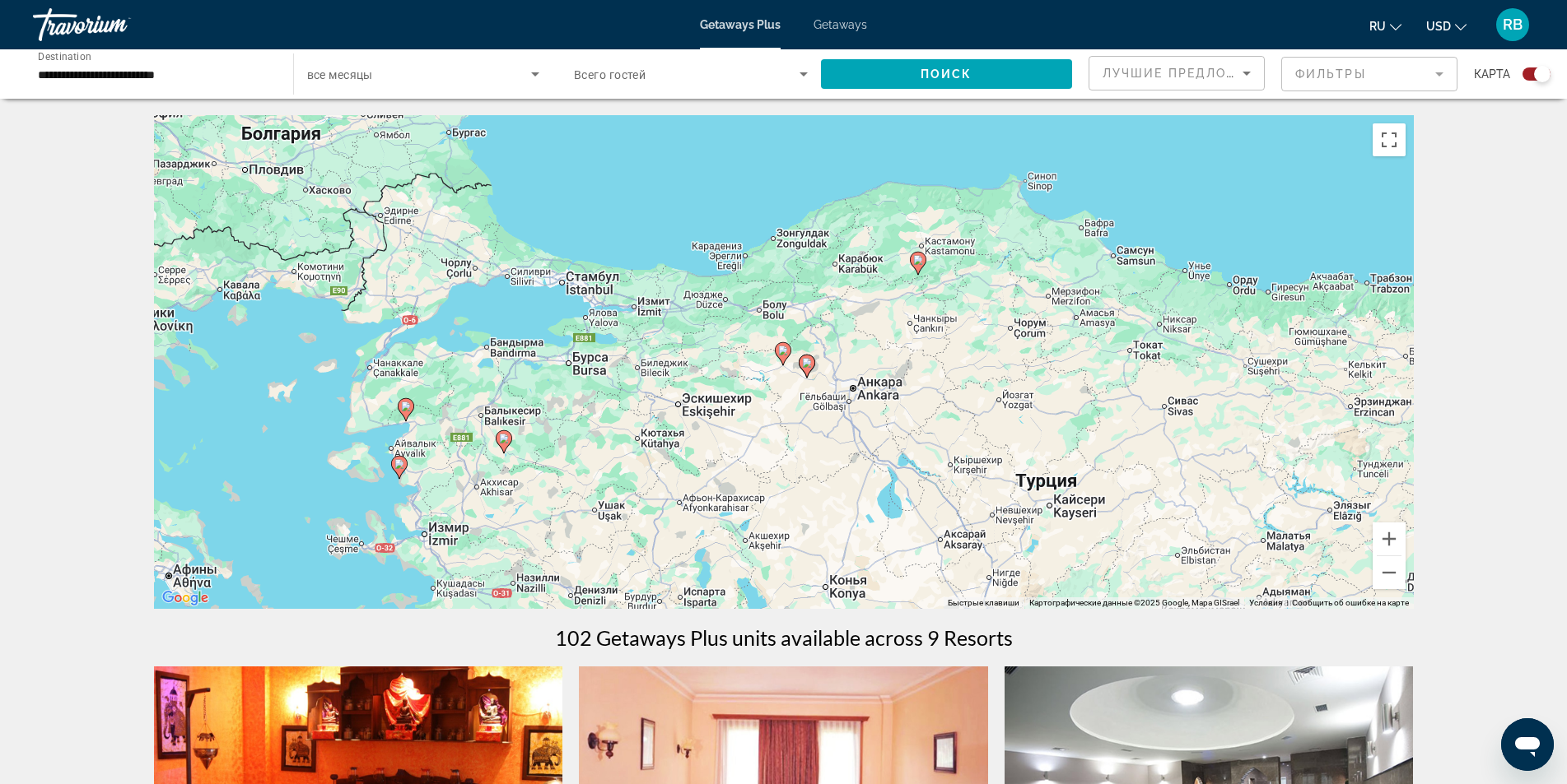
click at [146, 83] on input "**********" at bounding box center [155, 75] width 234 height 20
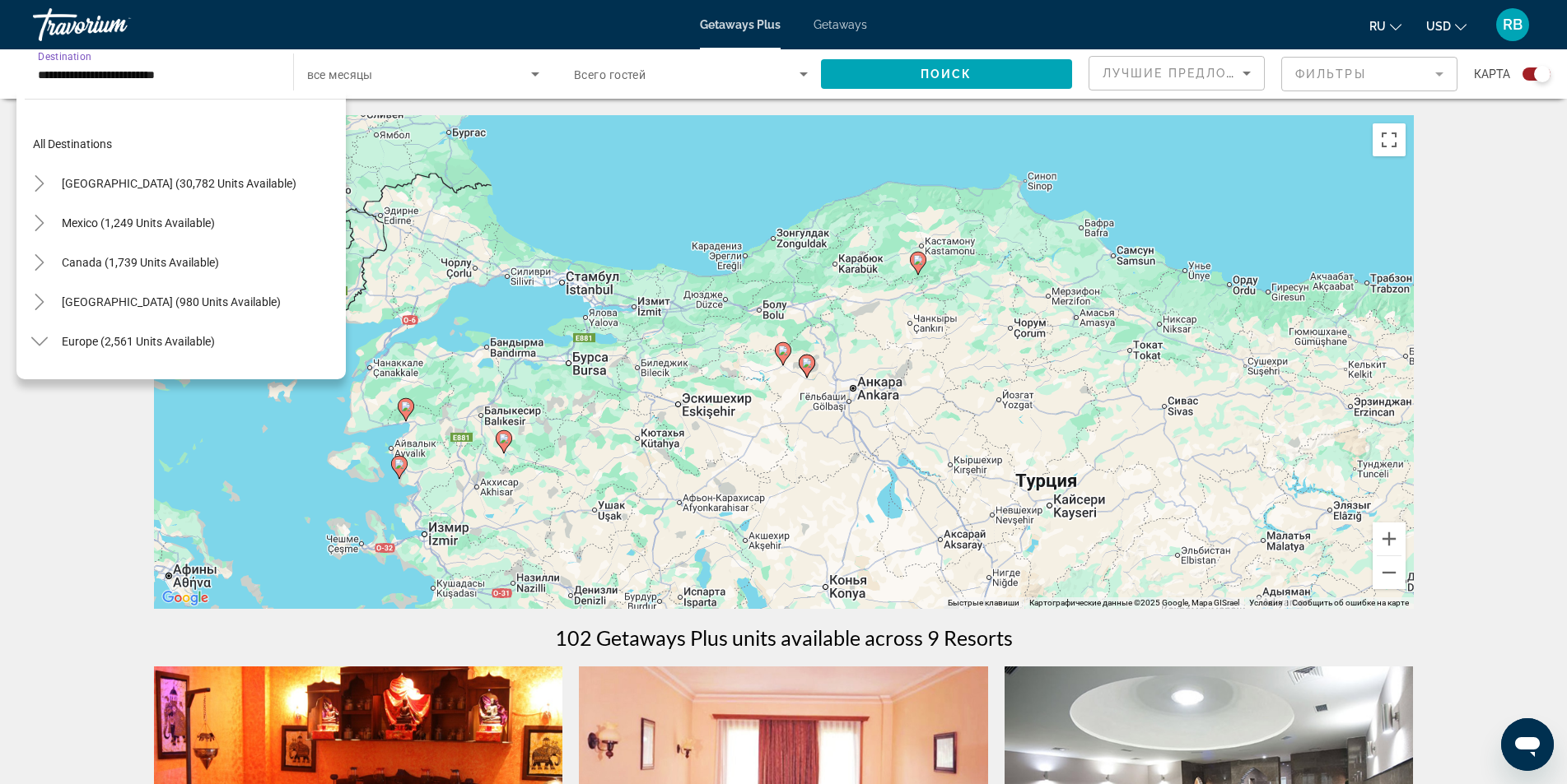
scroll to position [769, 0]
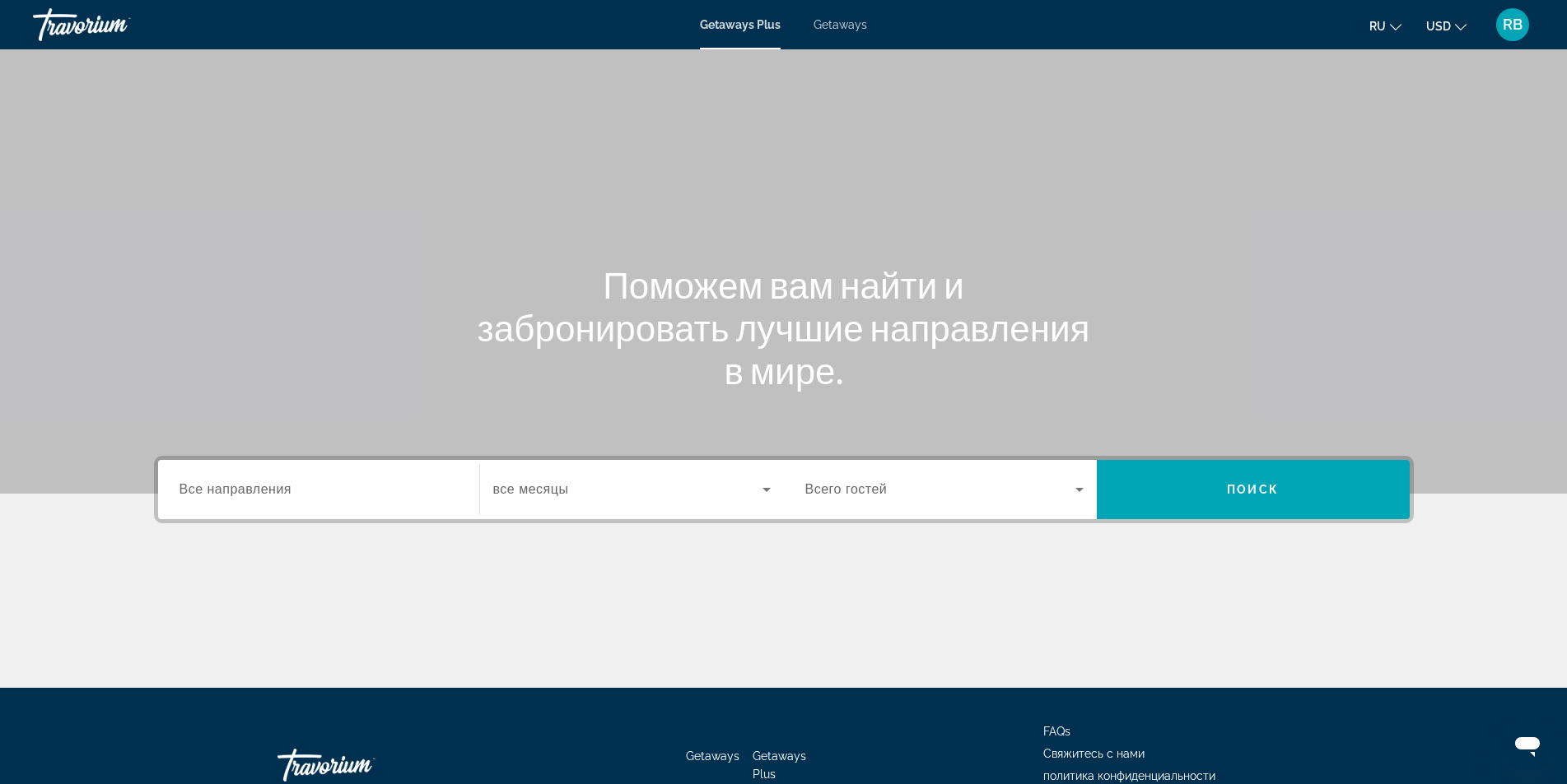
click at [843, 28] on span "Getaways" at bounding box center [840, 24] width 54 height 13
click at [236, 499] on input "Destination Все направления" at bounding box center [318, 490] width 278 height 20
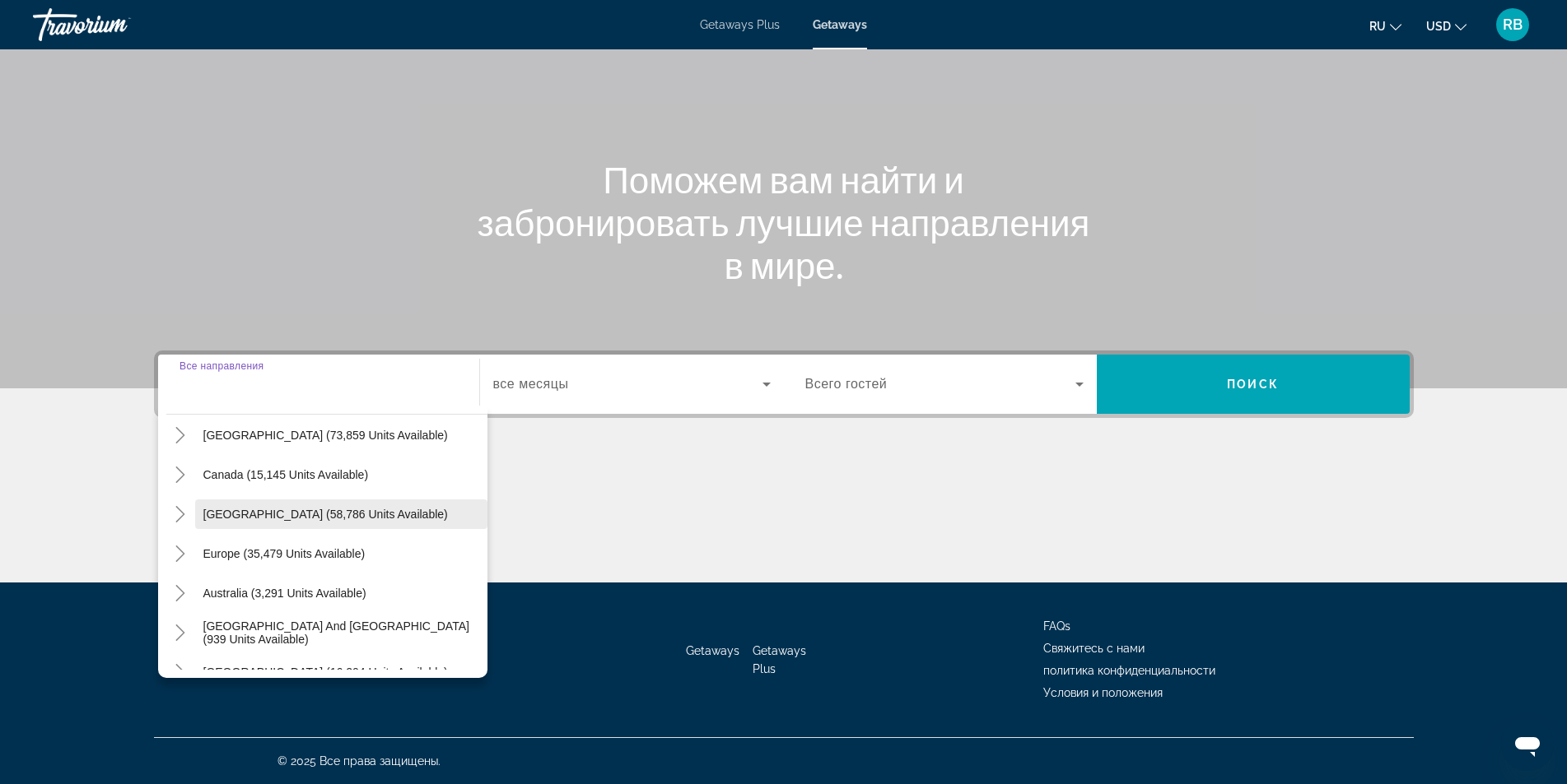
scroll to position [83, 0]
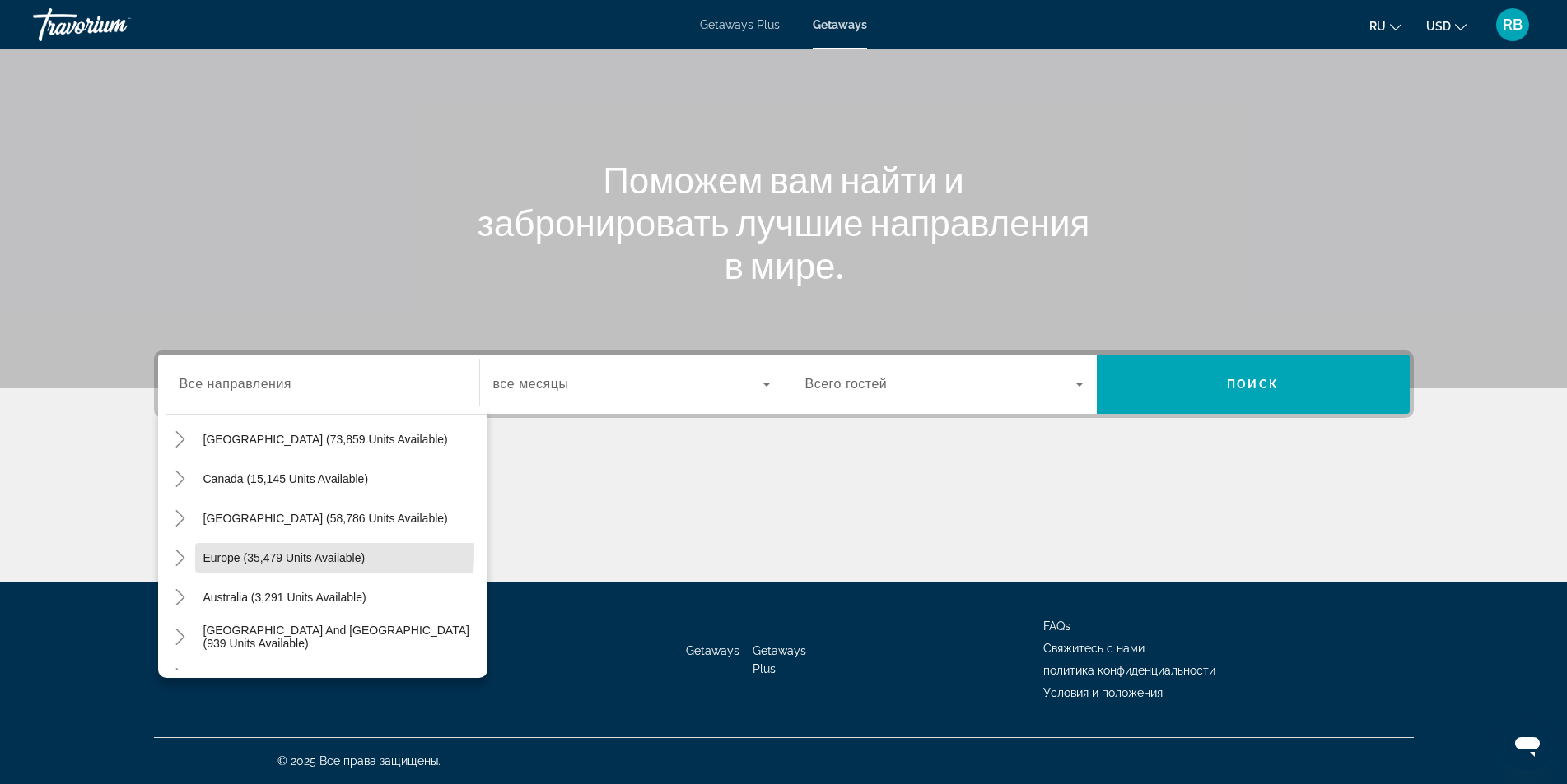
click at [223, 552] on span "Europe (35,479 units available)" at bounding box center [284, 557] width 163 height 13
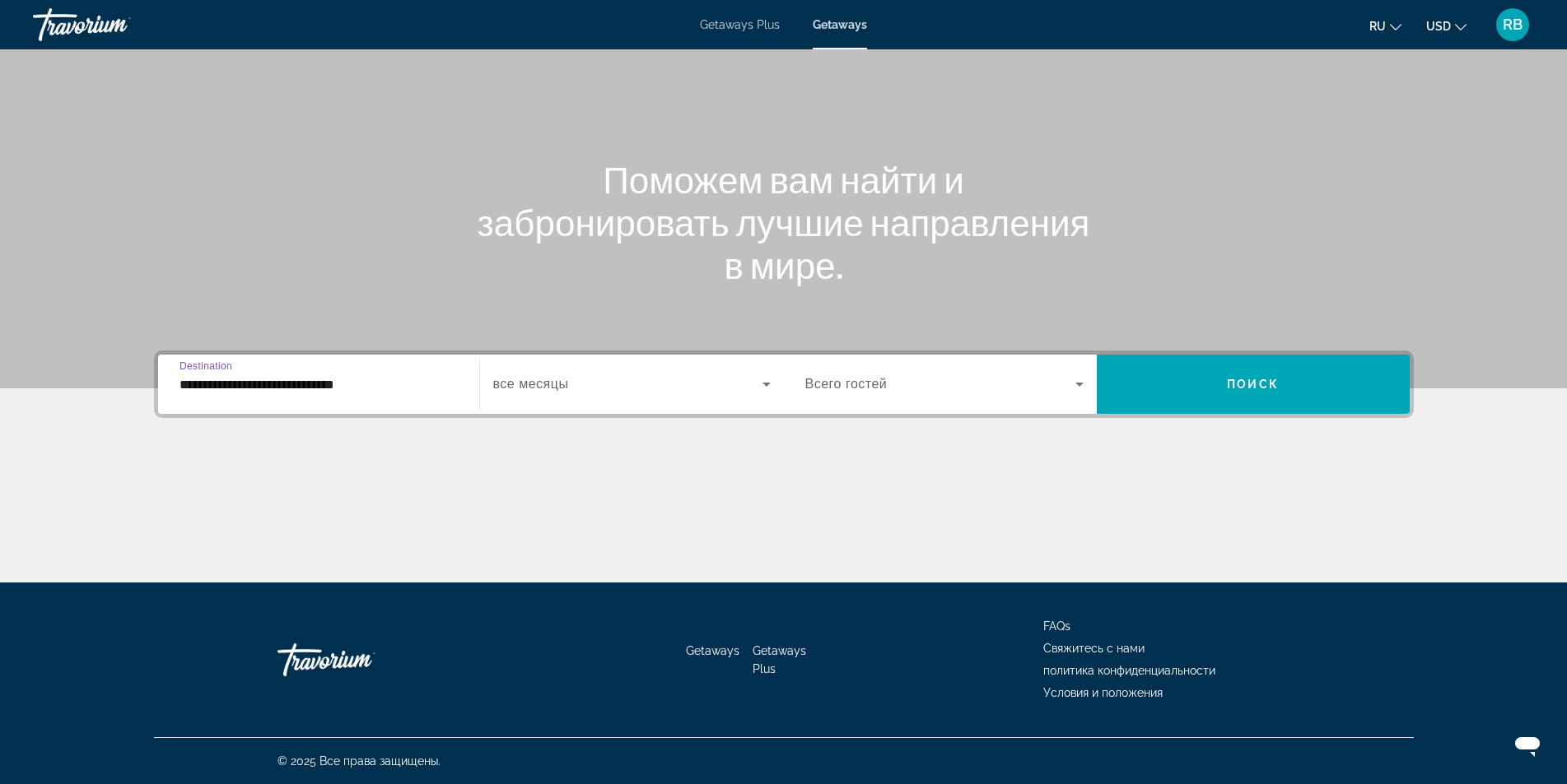
click at [208, 388] on input "**********" at bounding box center [318, 385] width 278 height 20
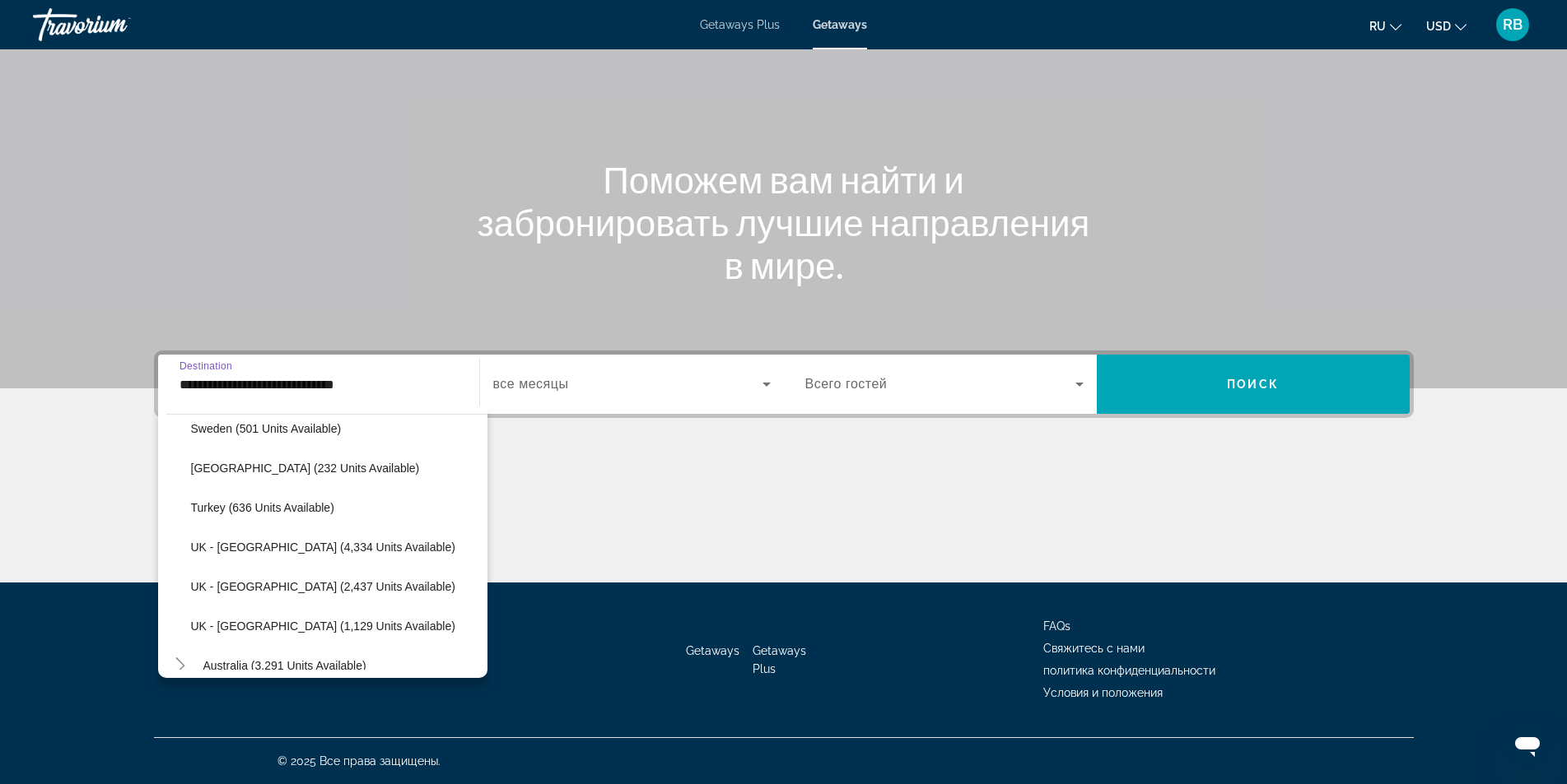
scroll to position [1003, 0]
drag, startPoint x: 268, startPoint y: 512, endPoint x: 302, endPoint y: 507, distance: 34.4
click at [270, 511] on span "Turkey (636 units available)" at bounding box center [263, 506] width 143 height 13
type input "**********"
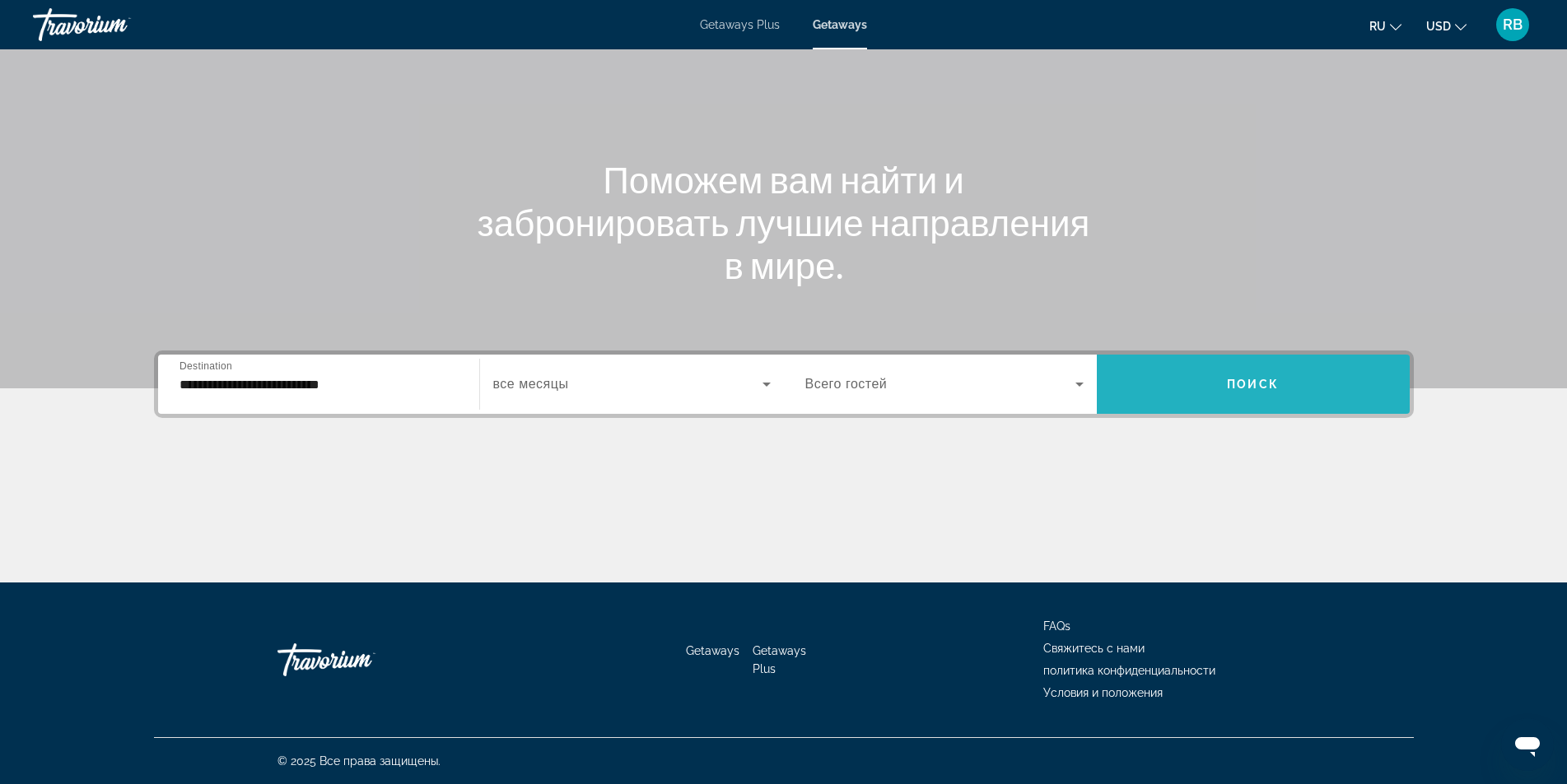
click at [1194, 385] on span "Search widget" at bounding box center [1253, 383] width 313 height 39
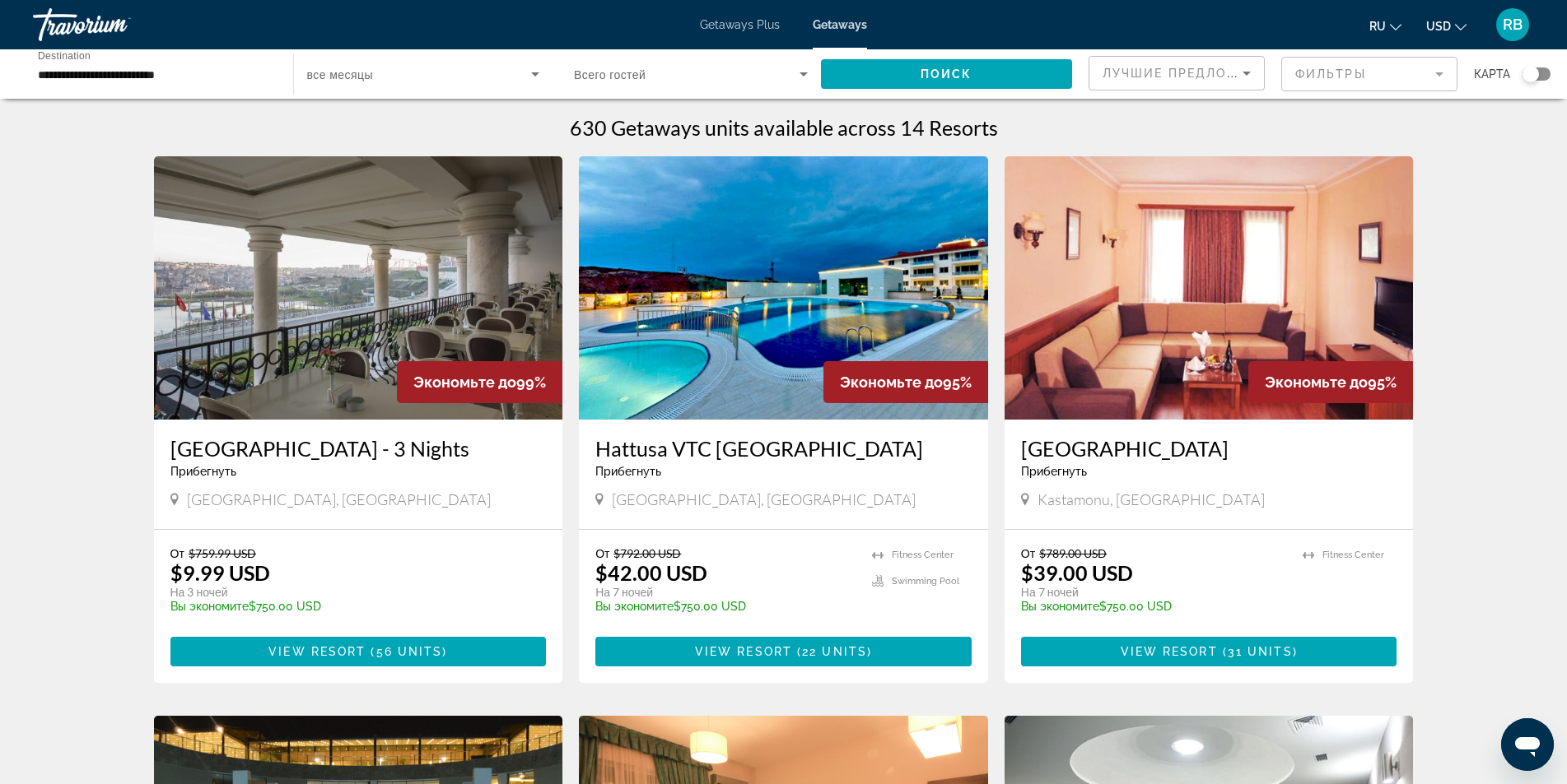
click at [372, 329] on img "Main content" at bounding box center [358, 288] width 410 height 263
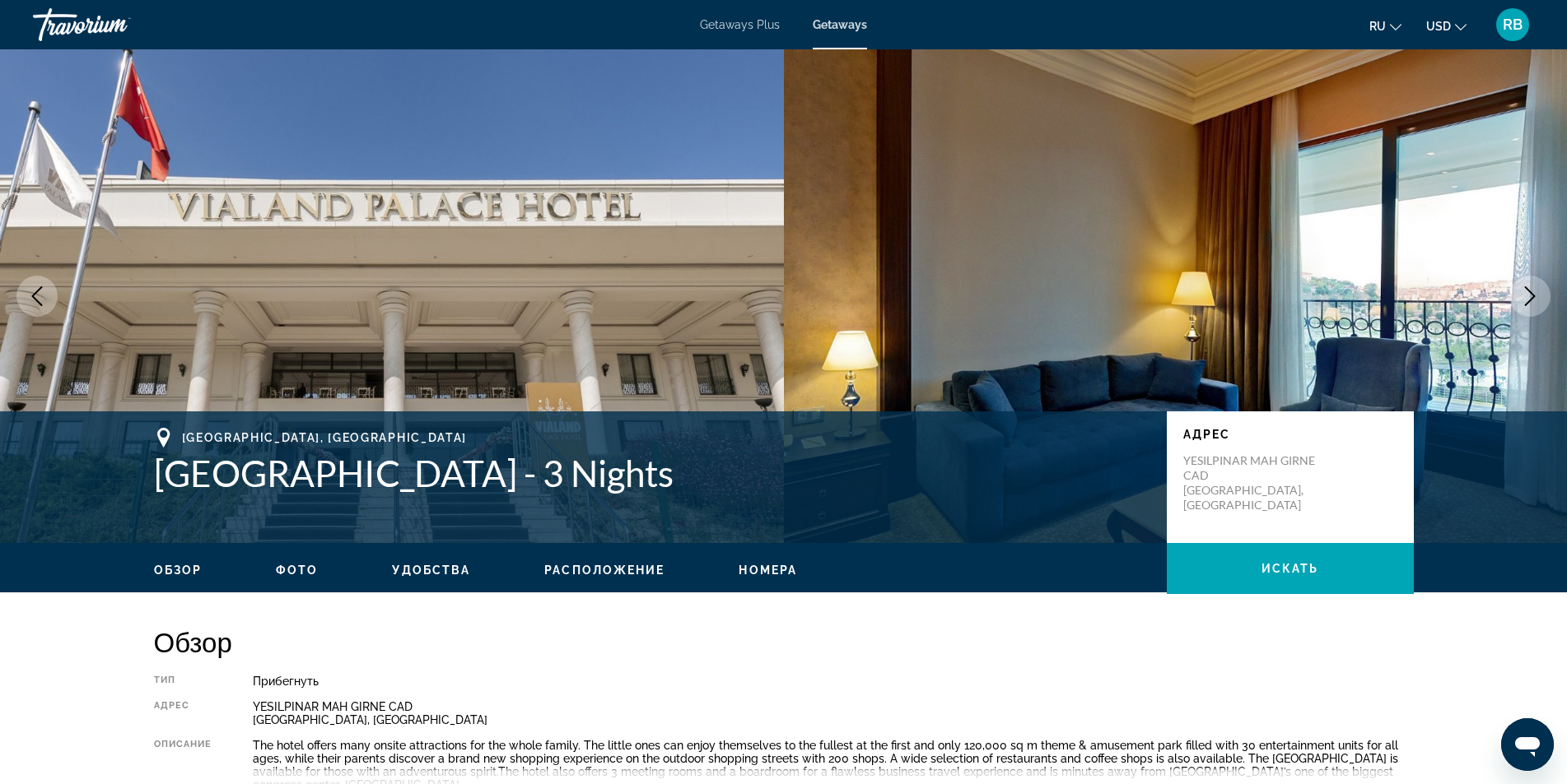
click at [1535, 302] on icon "Next image" at bounding box center [1530, 296] width 20 height 20
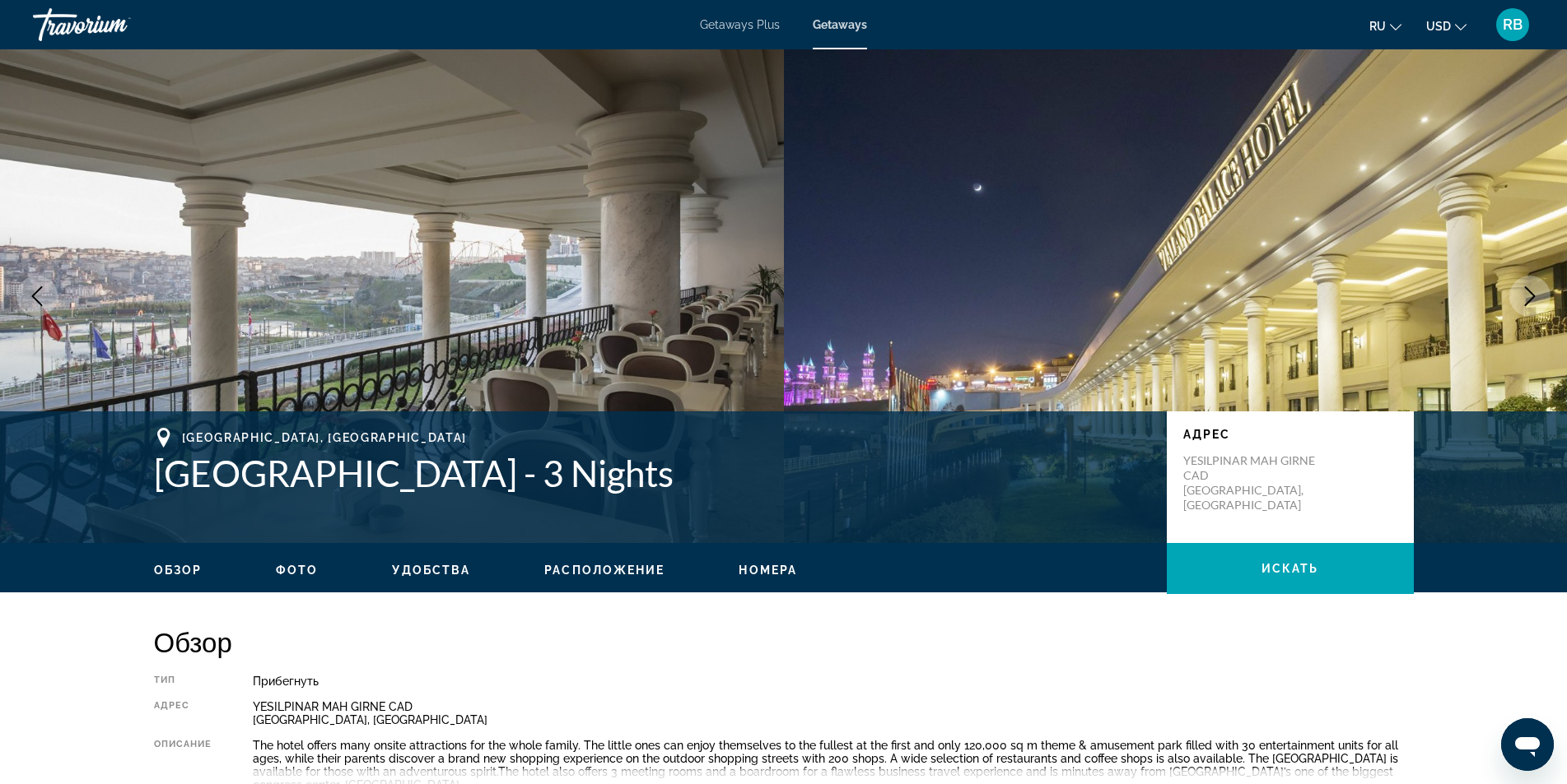
click at [1534, 302] on icon "Next image" at bounding box center [1530, 296] width 20 height 20
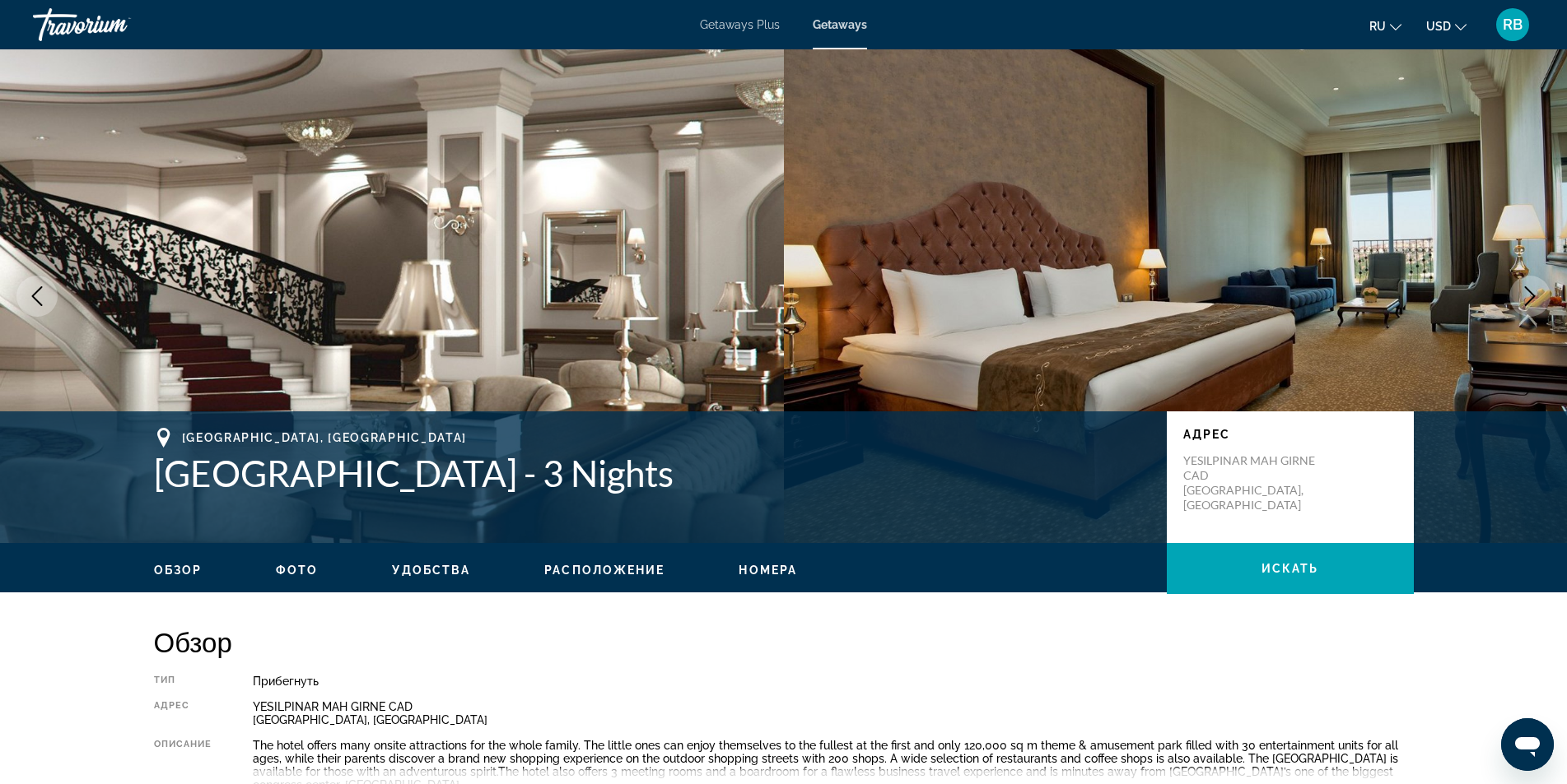
drag, startPoint x: 17, startPoint y: 300, endPoint x: 26, endPoint y: 299, distance: 9.1
click at [18, 299] on button "Previous image" at bounding box center [37, 296] width 41 height 41
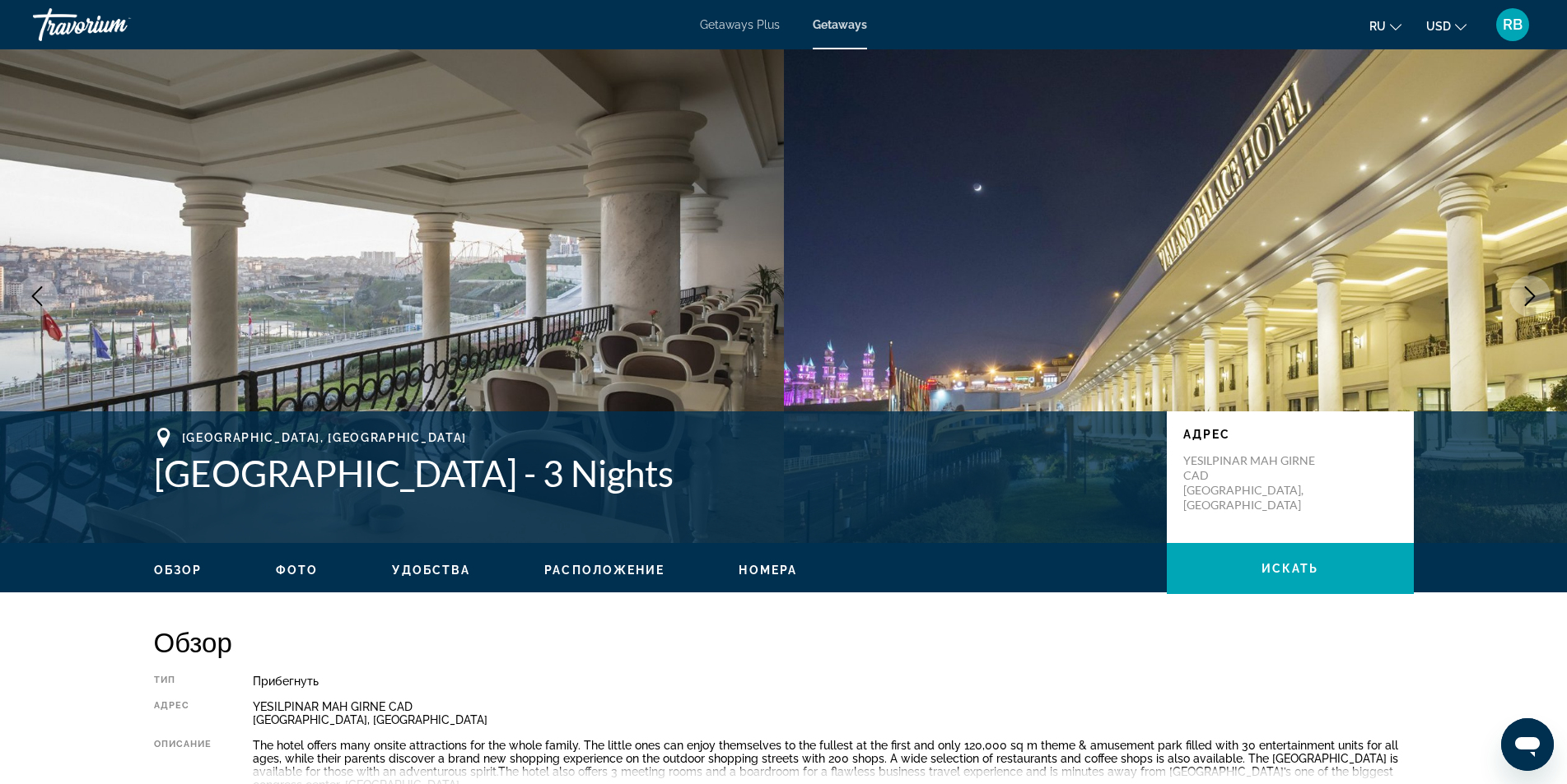
click at [1523, 296] on icon "Next image" at bounding box center [1530, 296] width 20 height 20
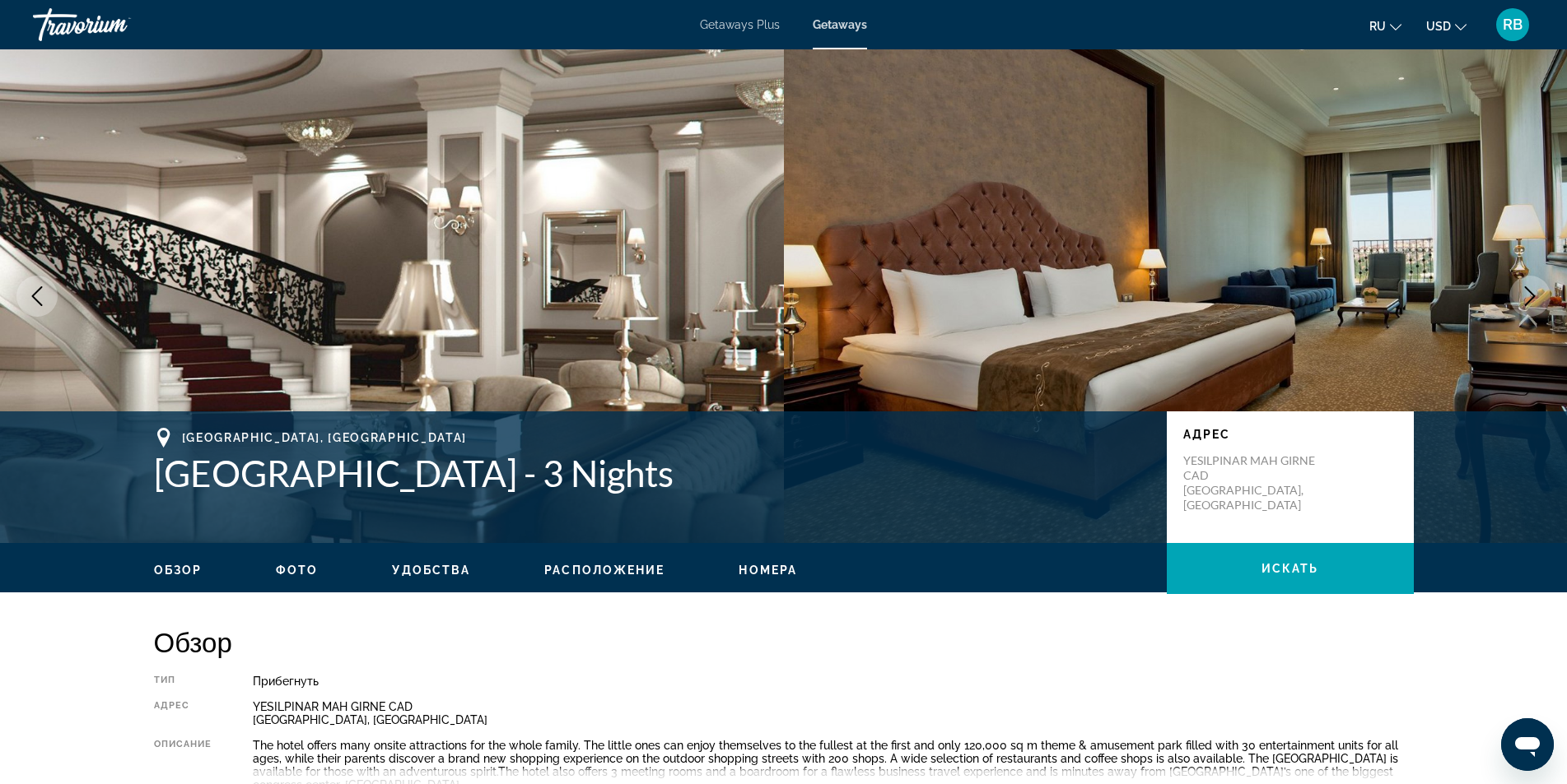
click at [1523, 296] on icon "Next image" at bounding box center [1530, 296] width 20 height 20
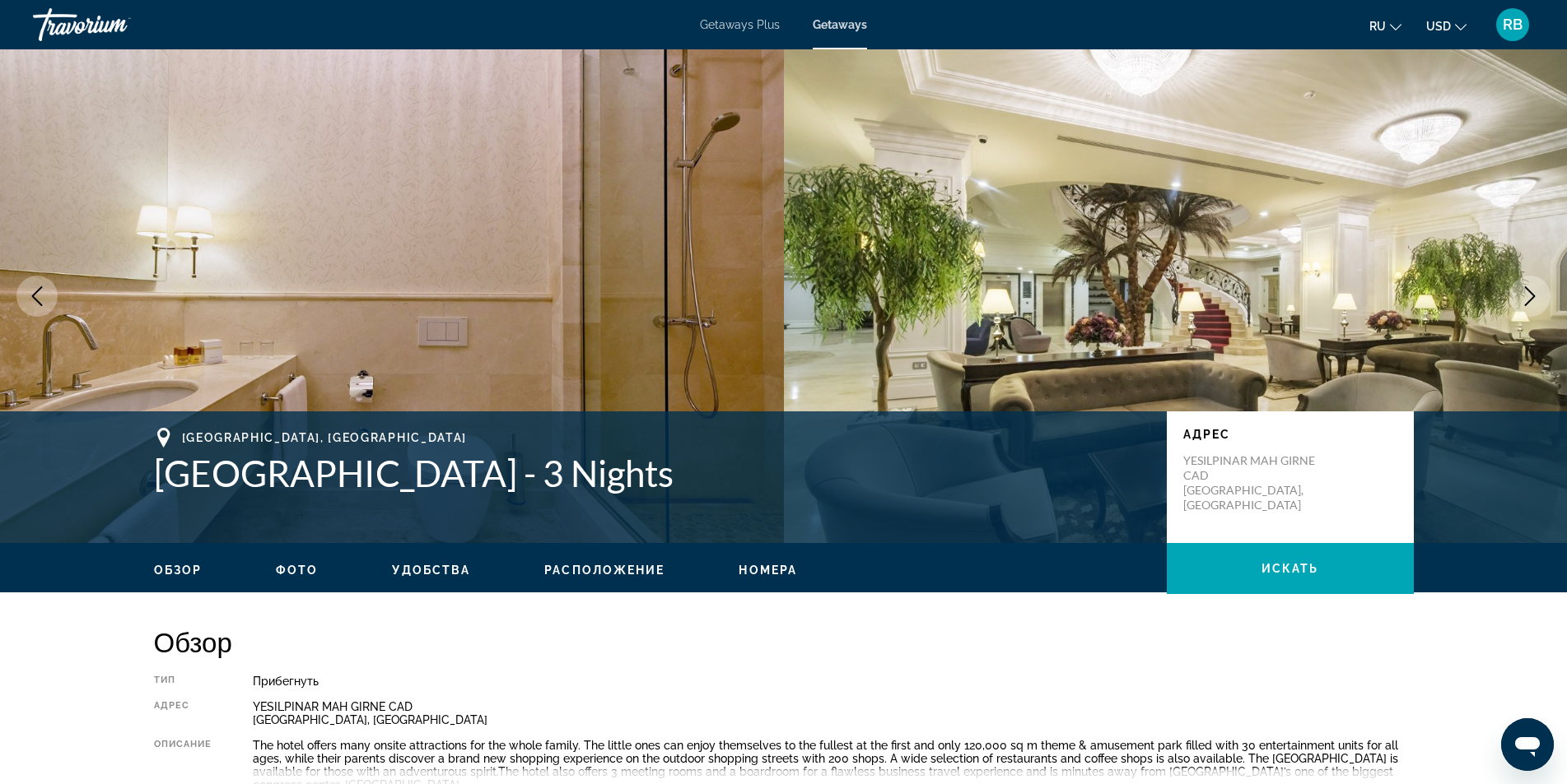
click at [1523, 296] on icon "Next image" at bounding box center [1530, 296] width 20 height 20
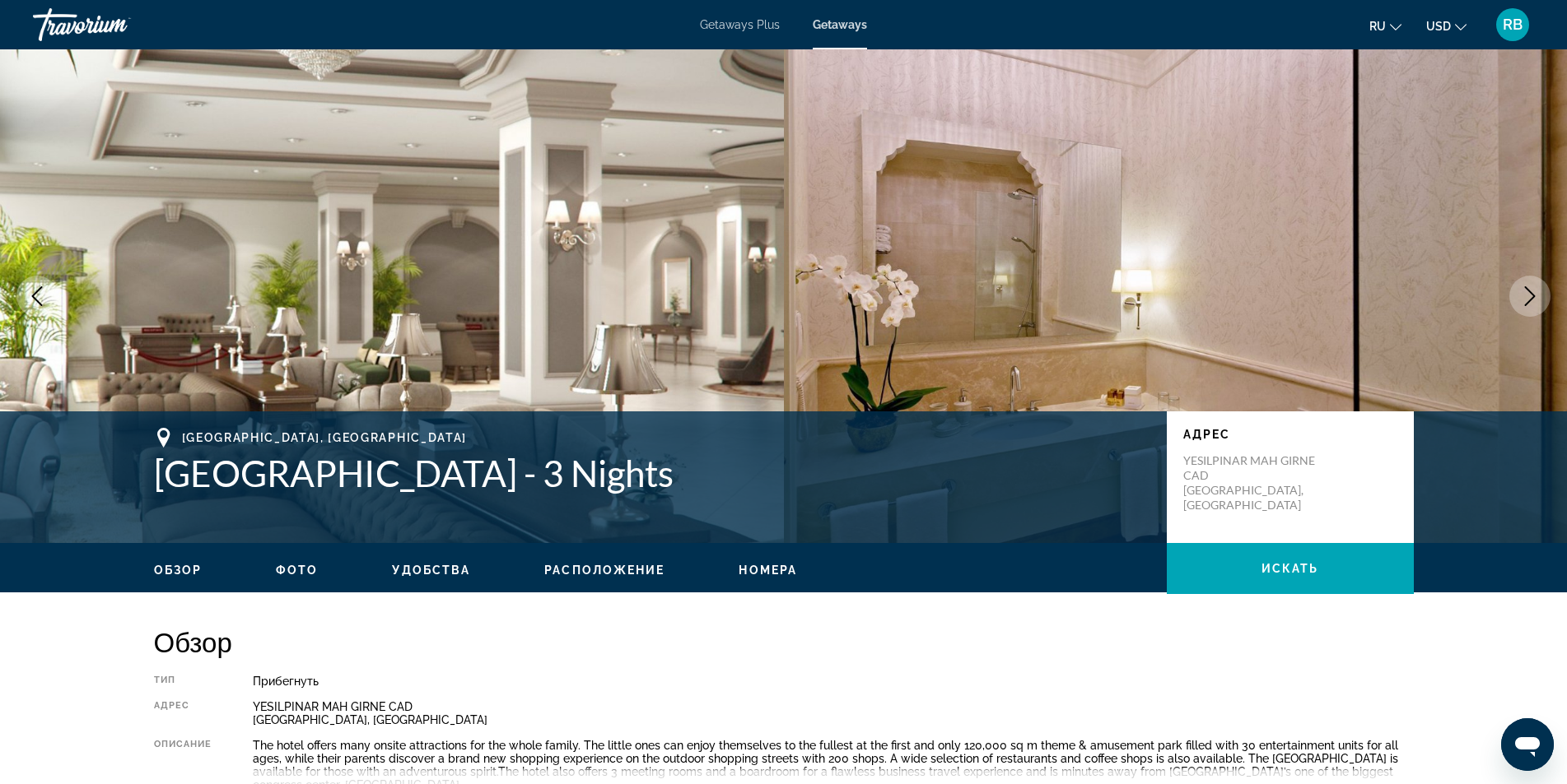
click at [1523, 296] on icon "Next image" at bounding box center [1530, 296] width 20 height 20
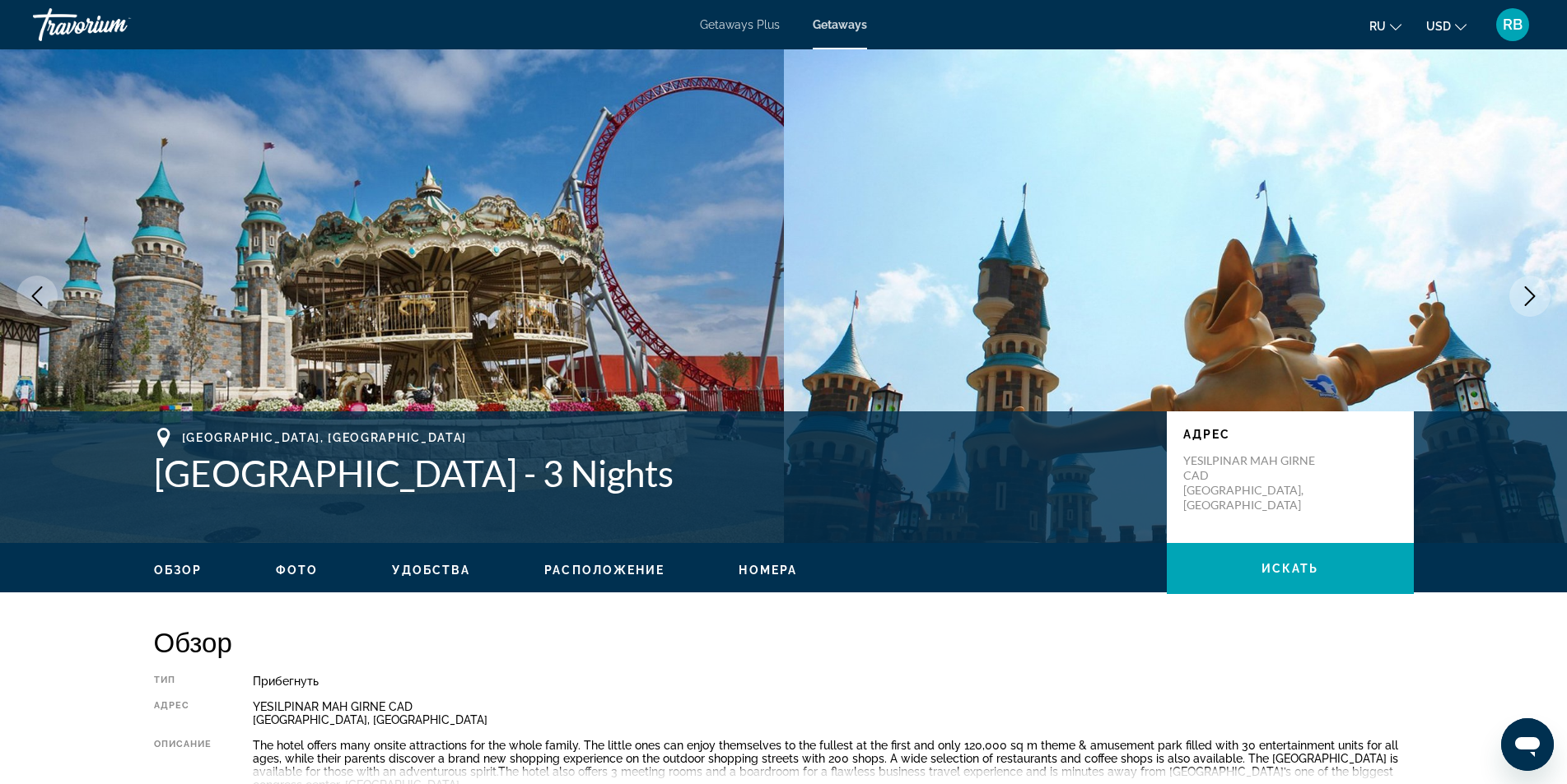
click at [1523, 296] on icon "Next image" at bounding box center [1530, 296] width 20 height 20
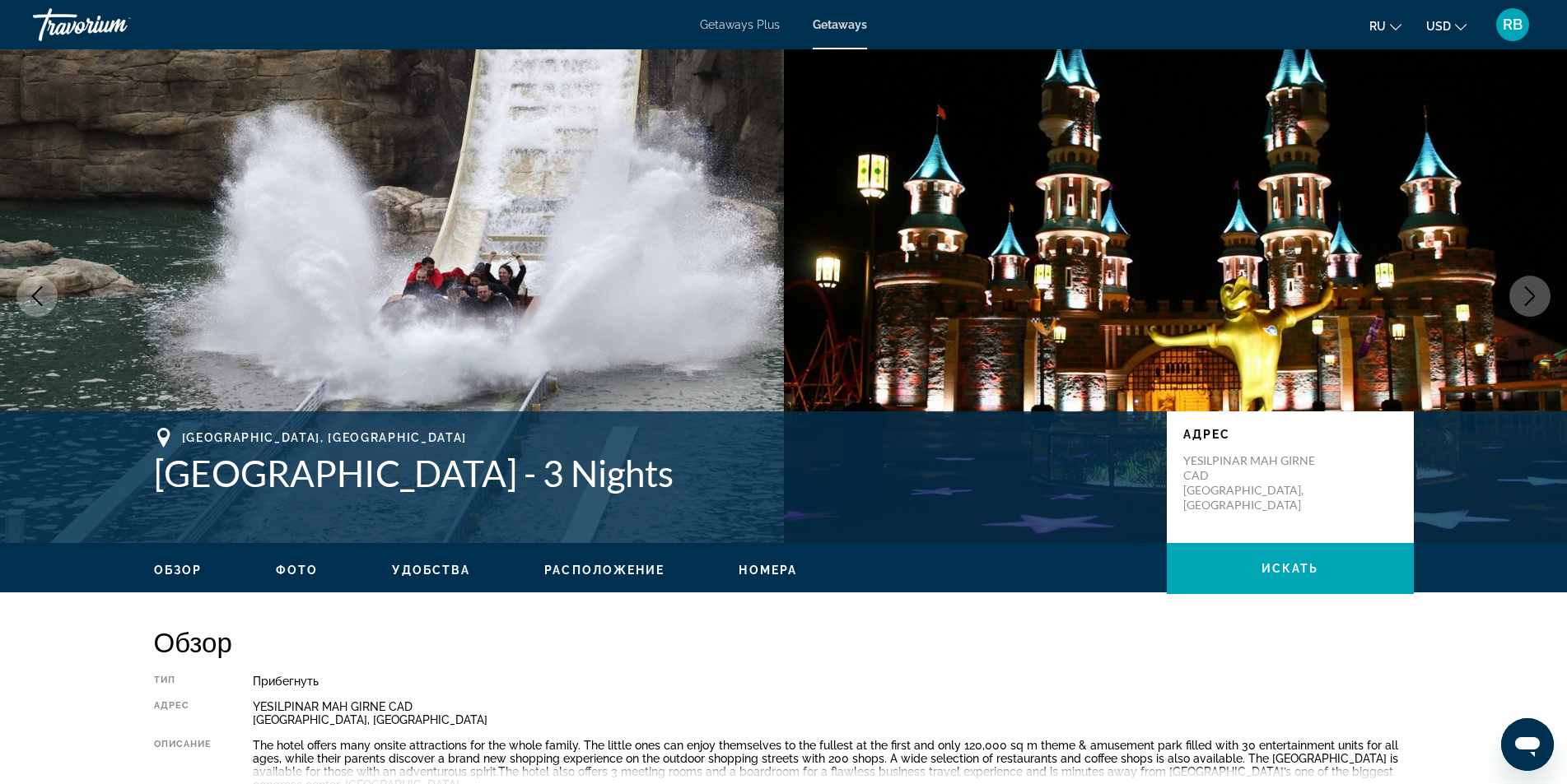
click at [1523, 296] on icon "Next image" at bounding box center [1530, 296] width 20 height 20
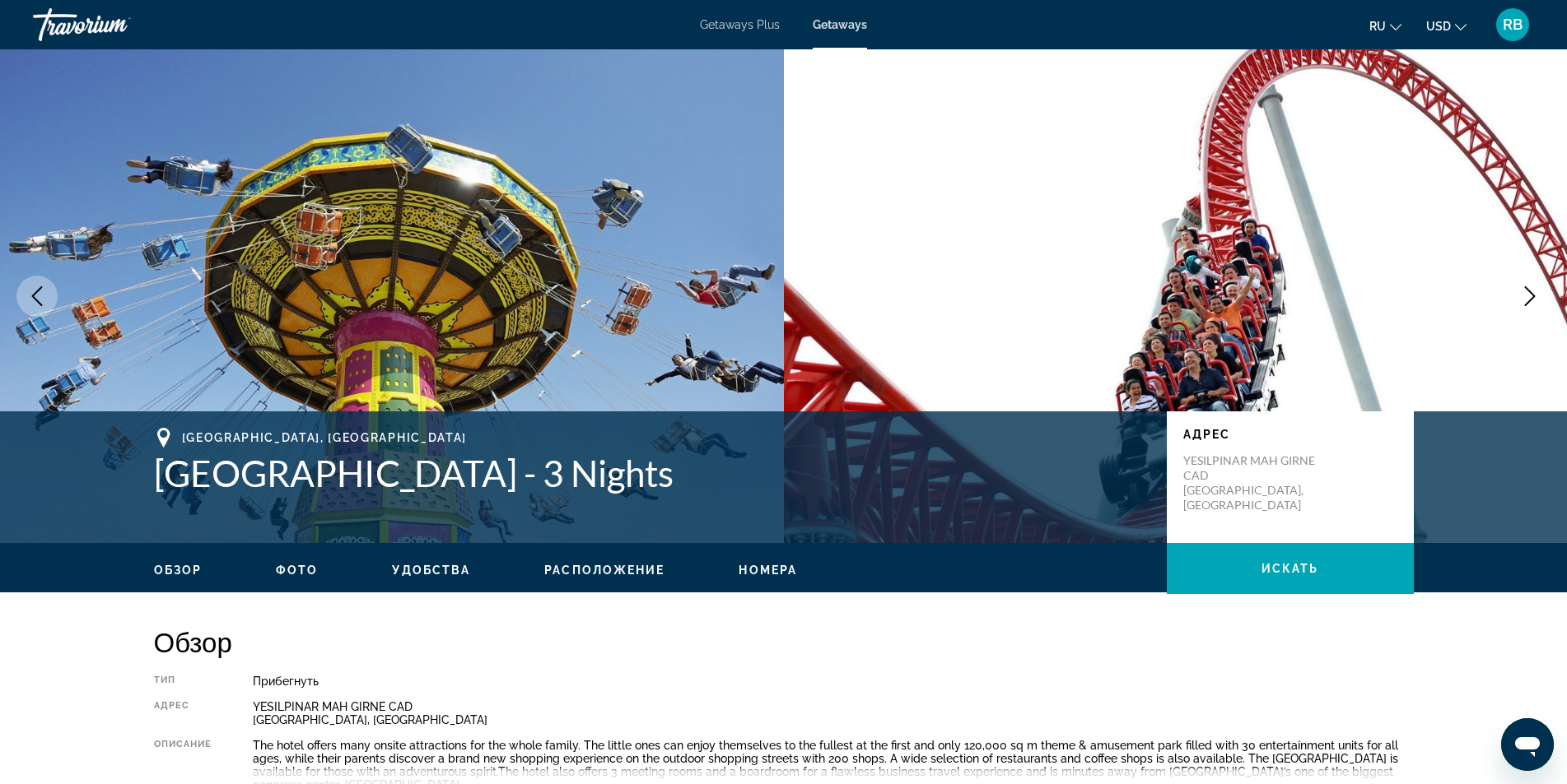
click at [1523, 296] on icon "Next image" at bounding box center [1530, 296] width 20 height 20
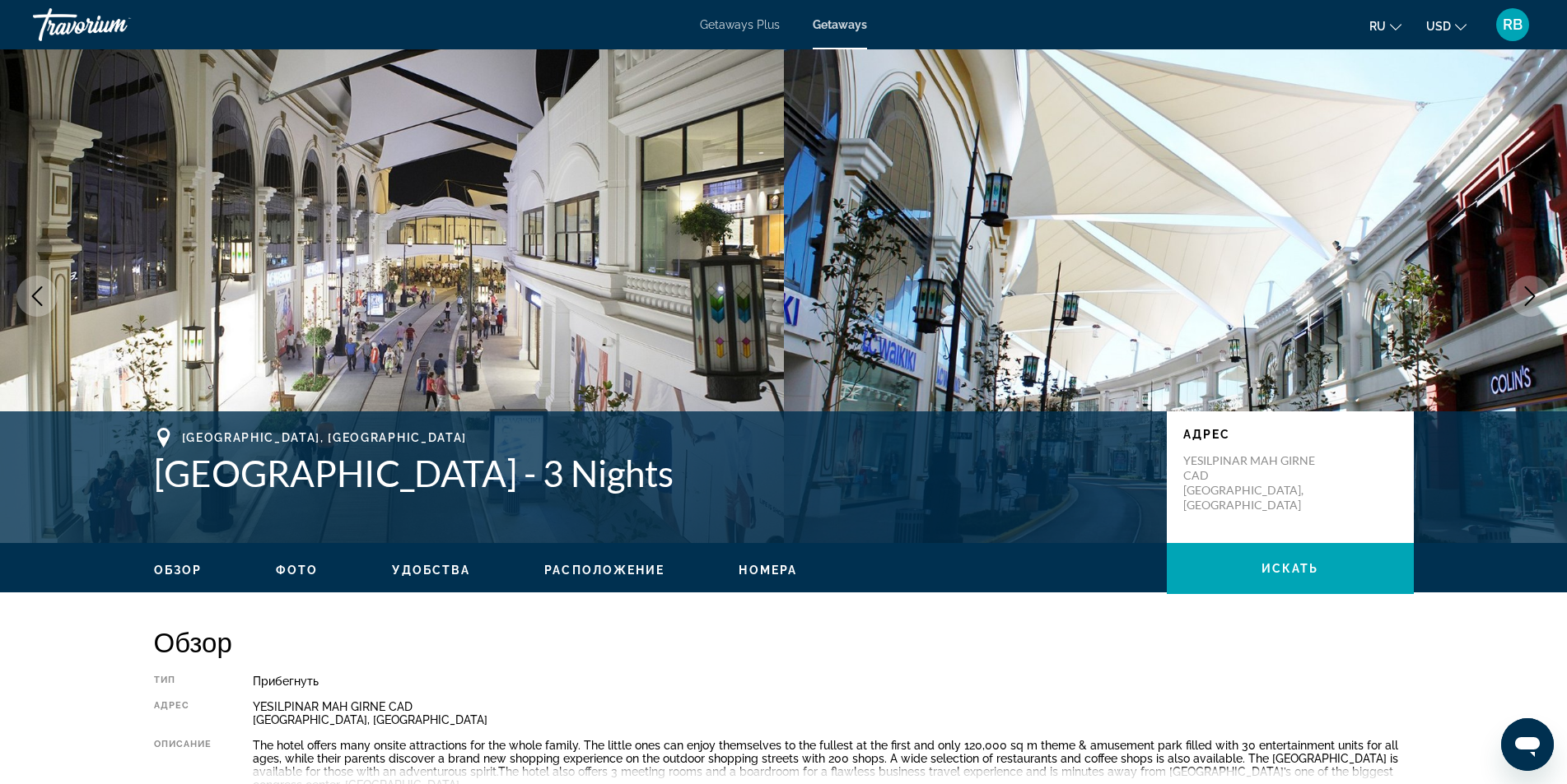
click at [1523, 296] on icon "Next image" at bounding box center [1530, 296] width 20 height 20
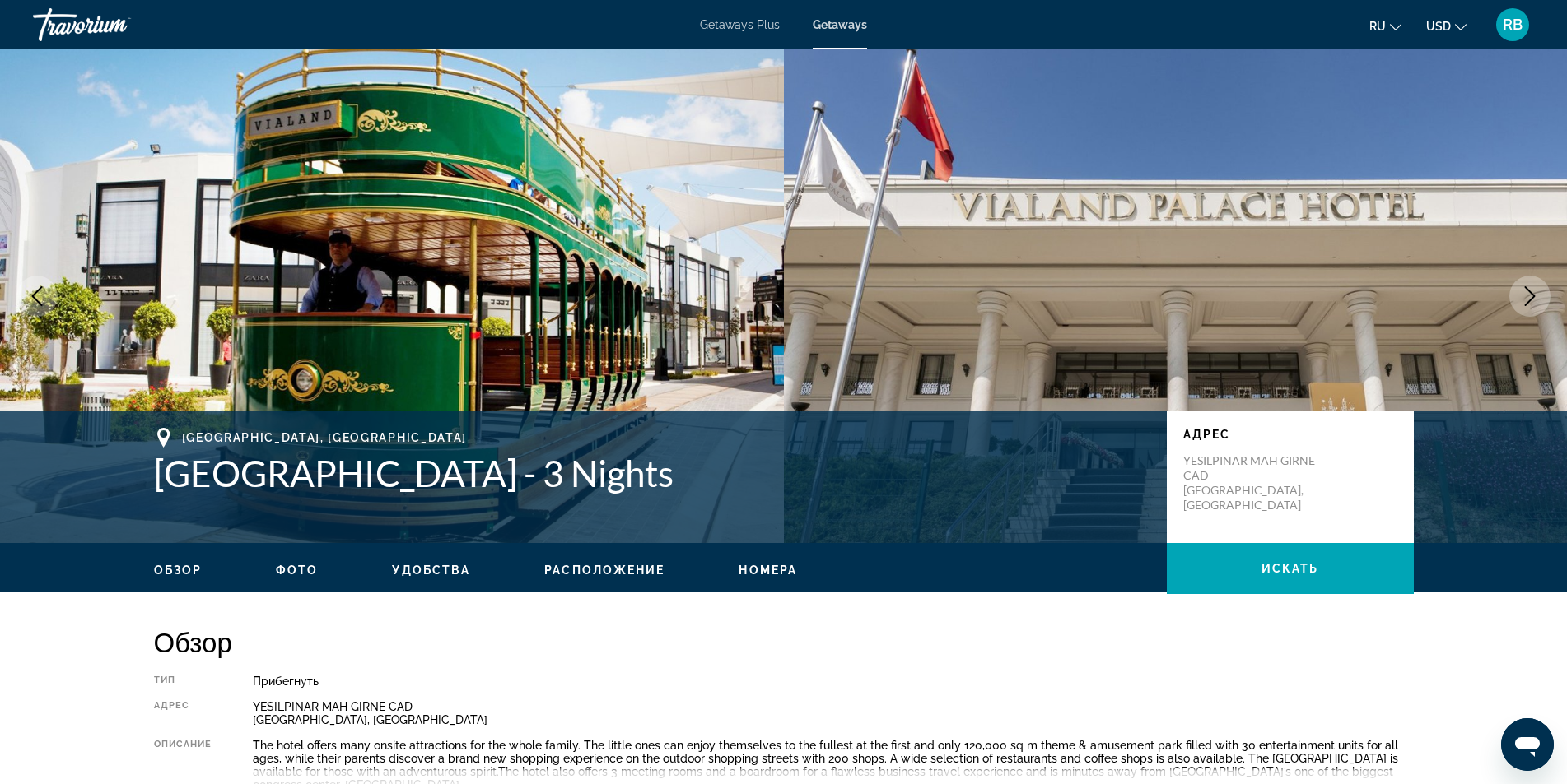
click at [1523, 296] on icon "Next image" at bounding box center [1530, 296] width 20 height 20
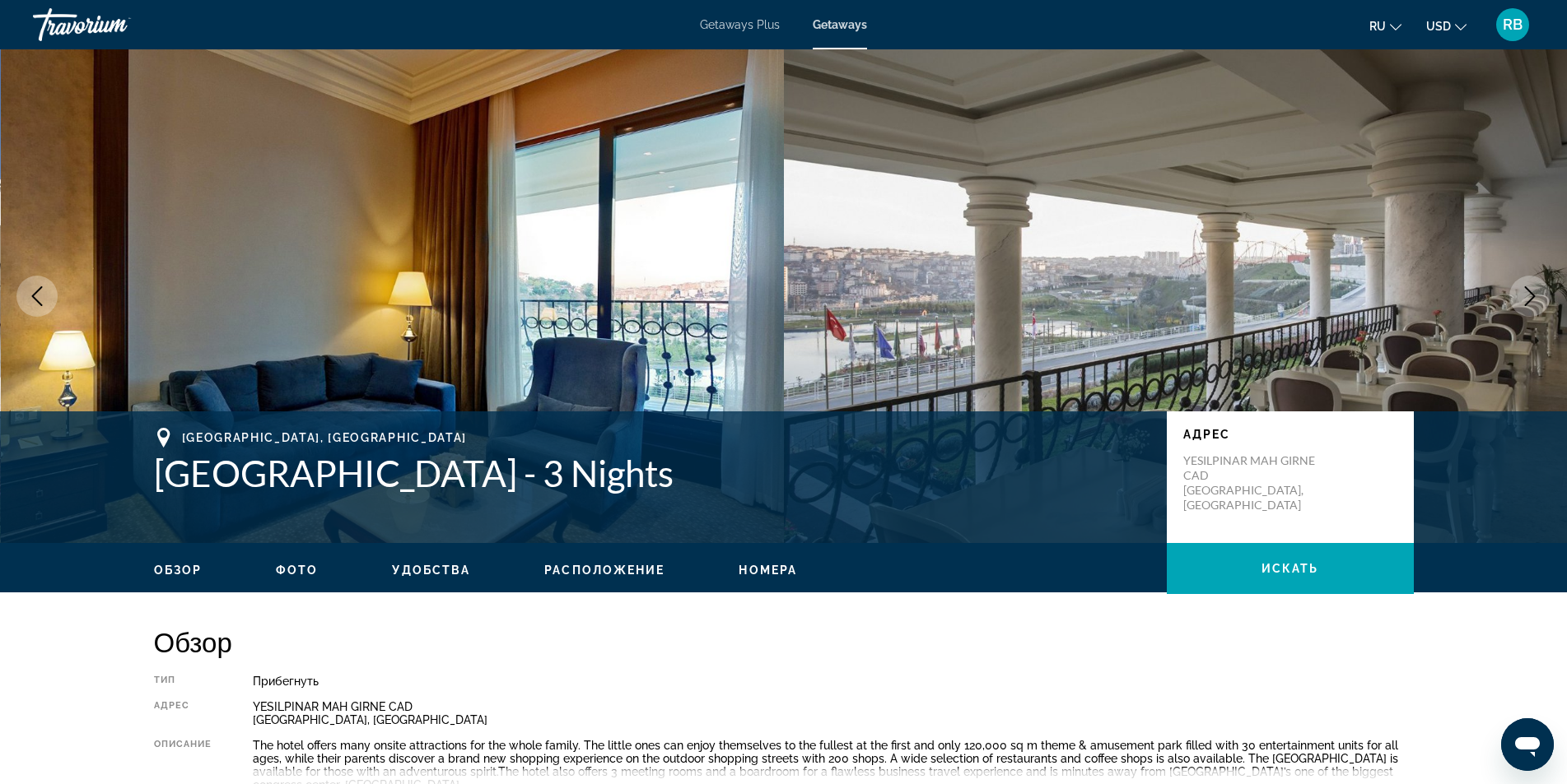
click at [1523, 296] on icon "Next image" at bounding box center [1530, 296] width 20 height 20
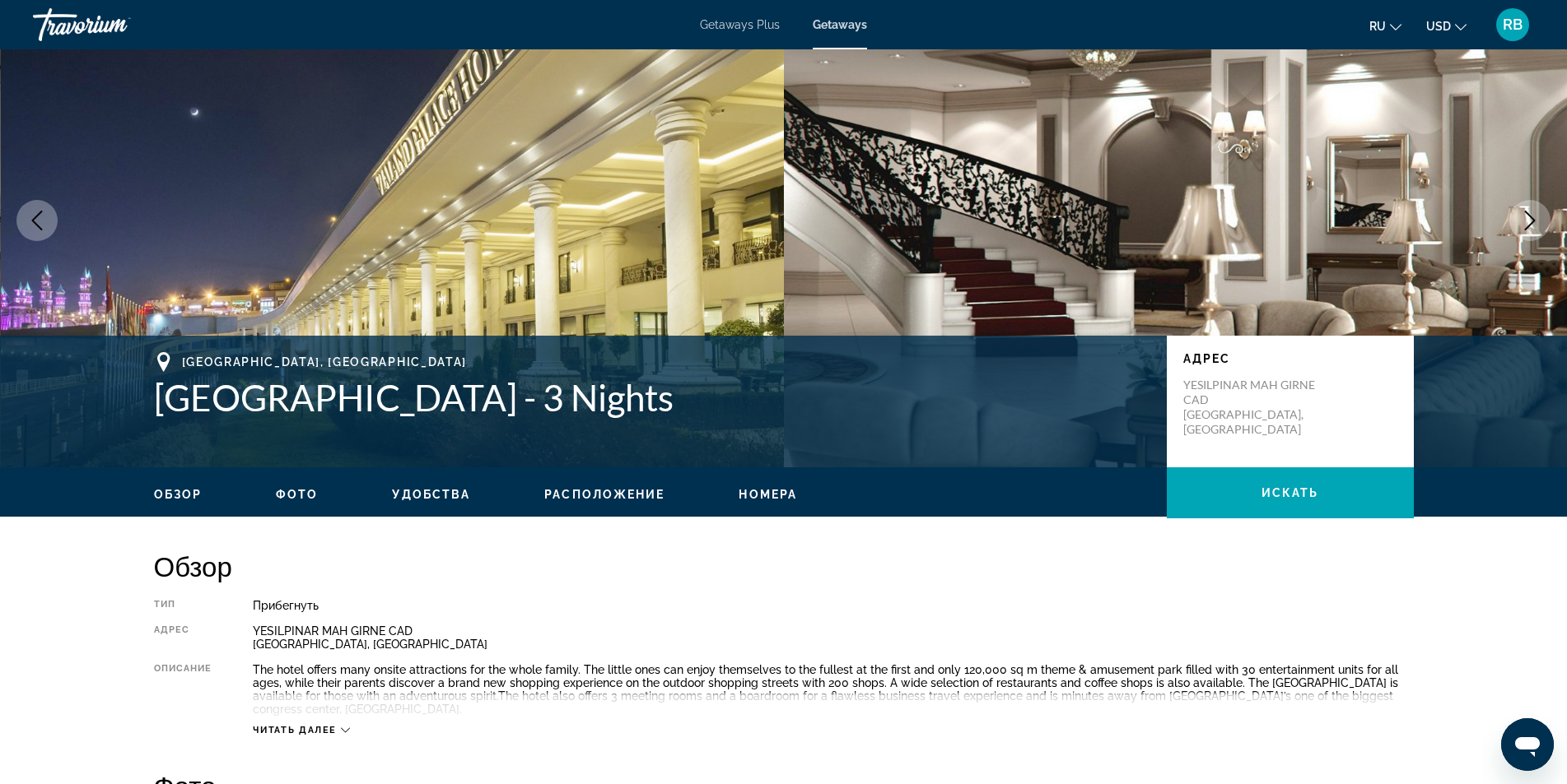
scroll to position [164, 0]
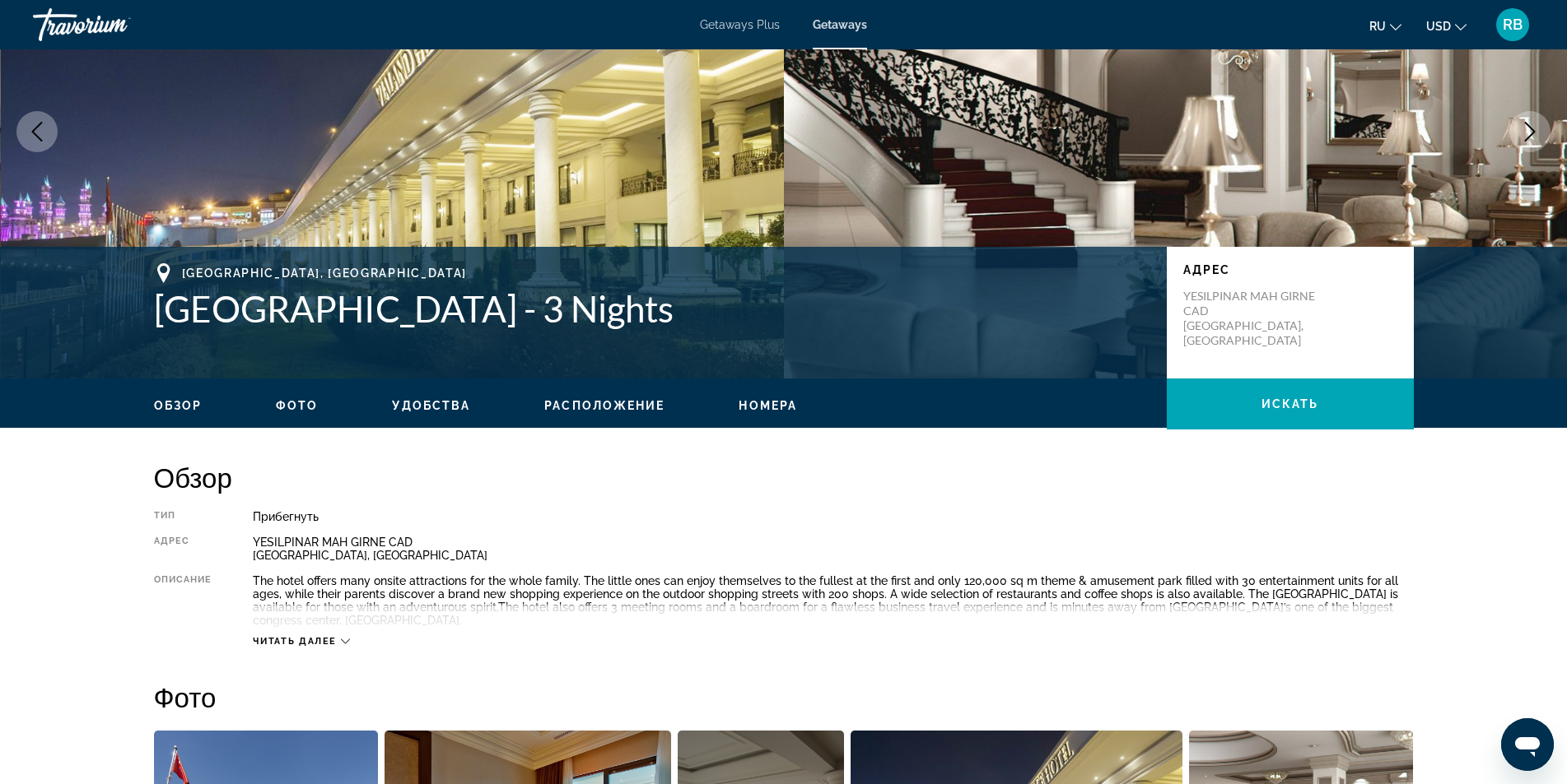
click at [592, 408] on span "Расположение" at bounding box center [604, 405] width 120 height 13
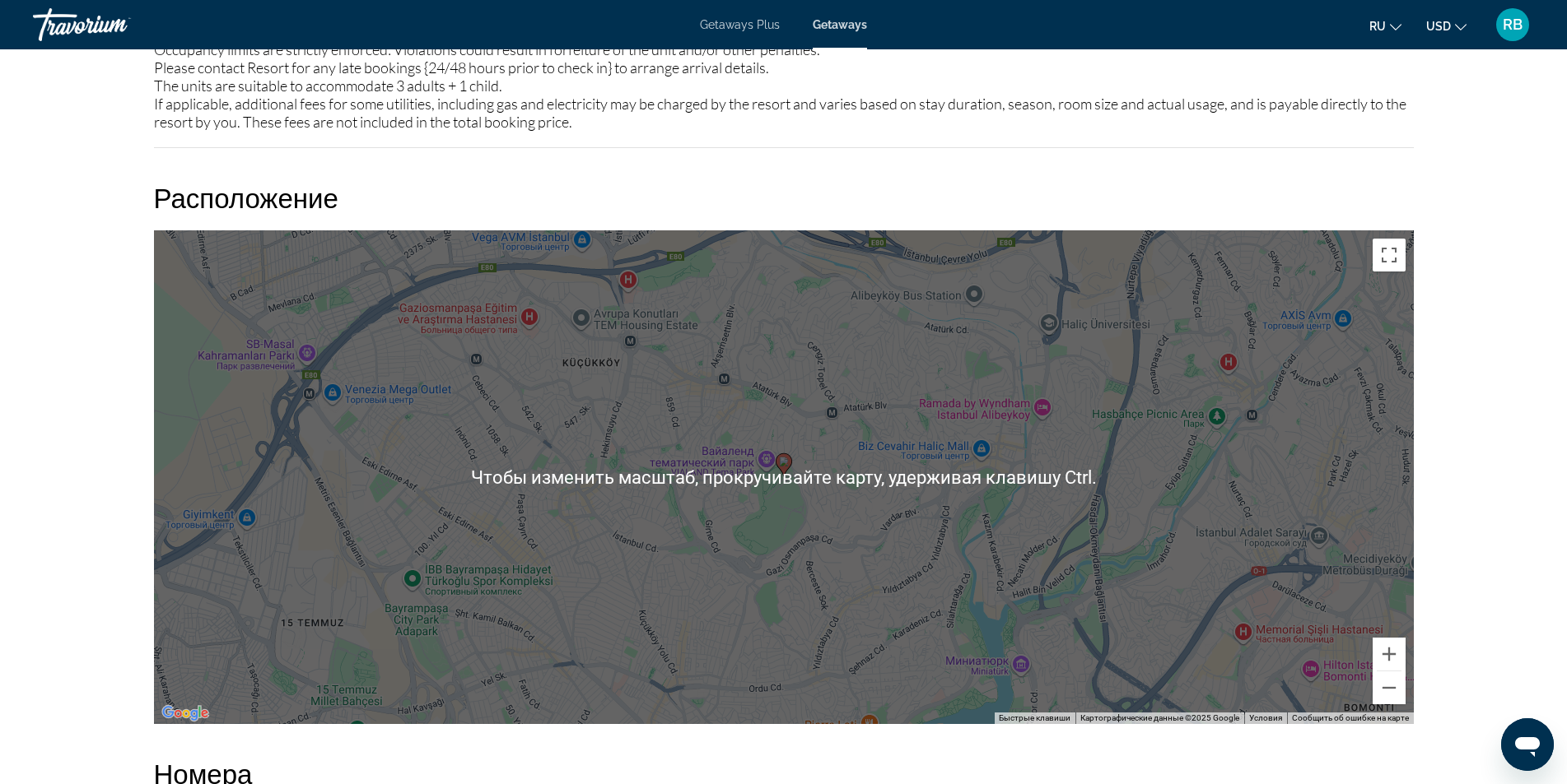
scroll to position [1766, 0]
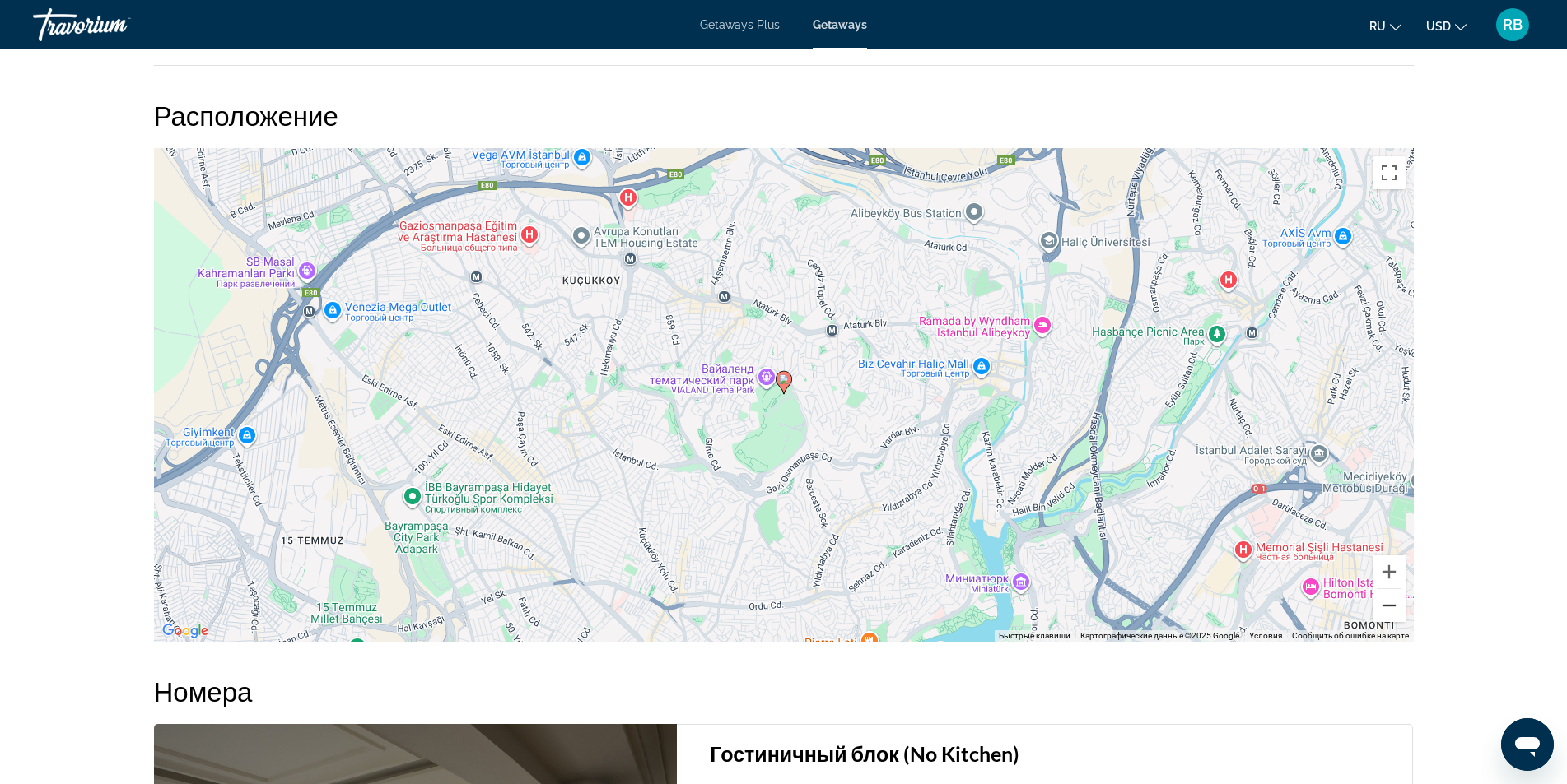
click at [1392, 609] on button "Уменьшить" at bounding box center [1389, 606] width 33 height 33
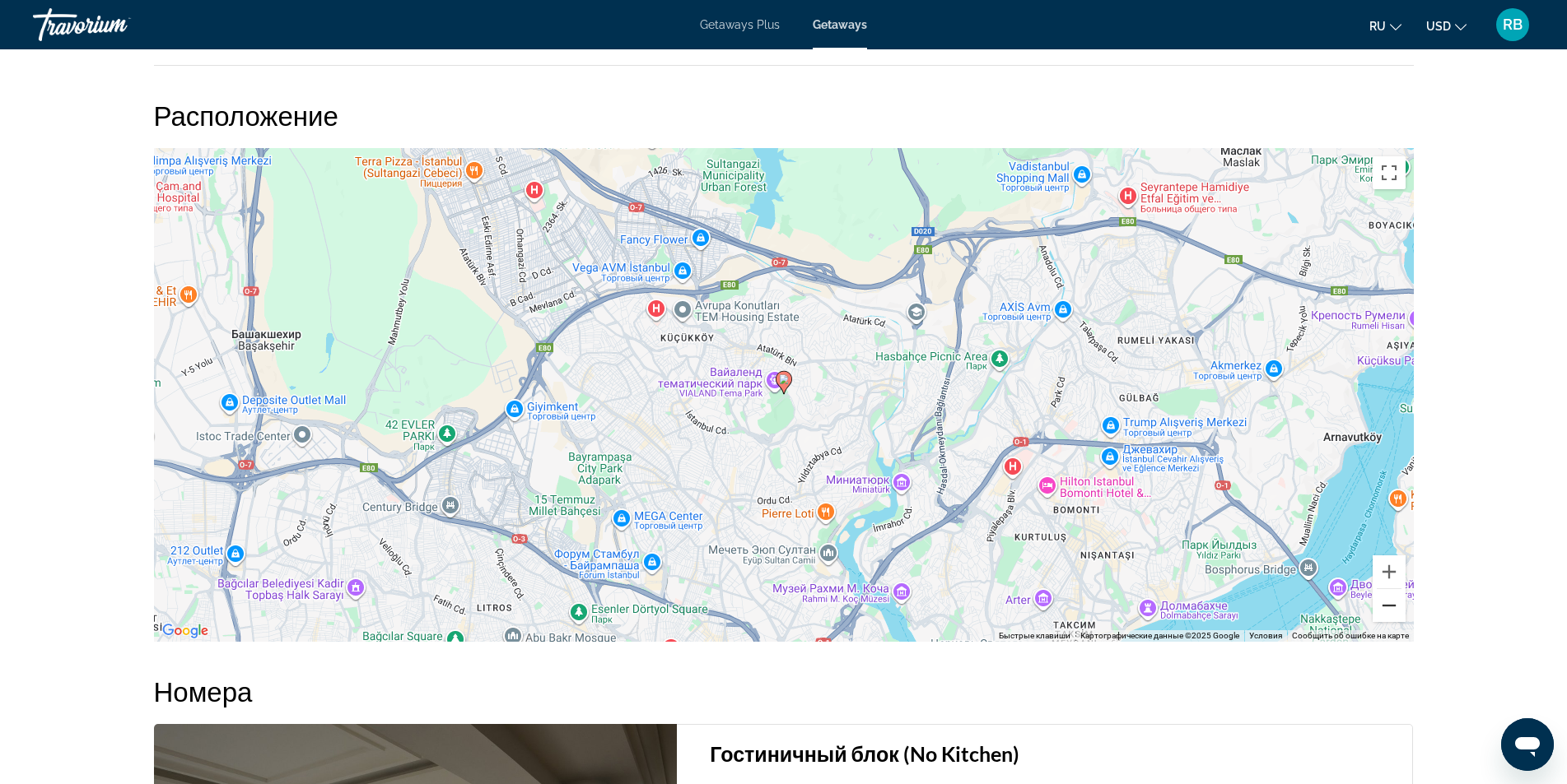
click at [1392, 609] on button "Уменьшить" at bounding box center [1389, 606] width 33 height 33
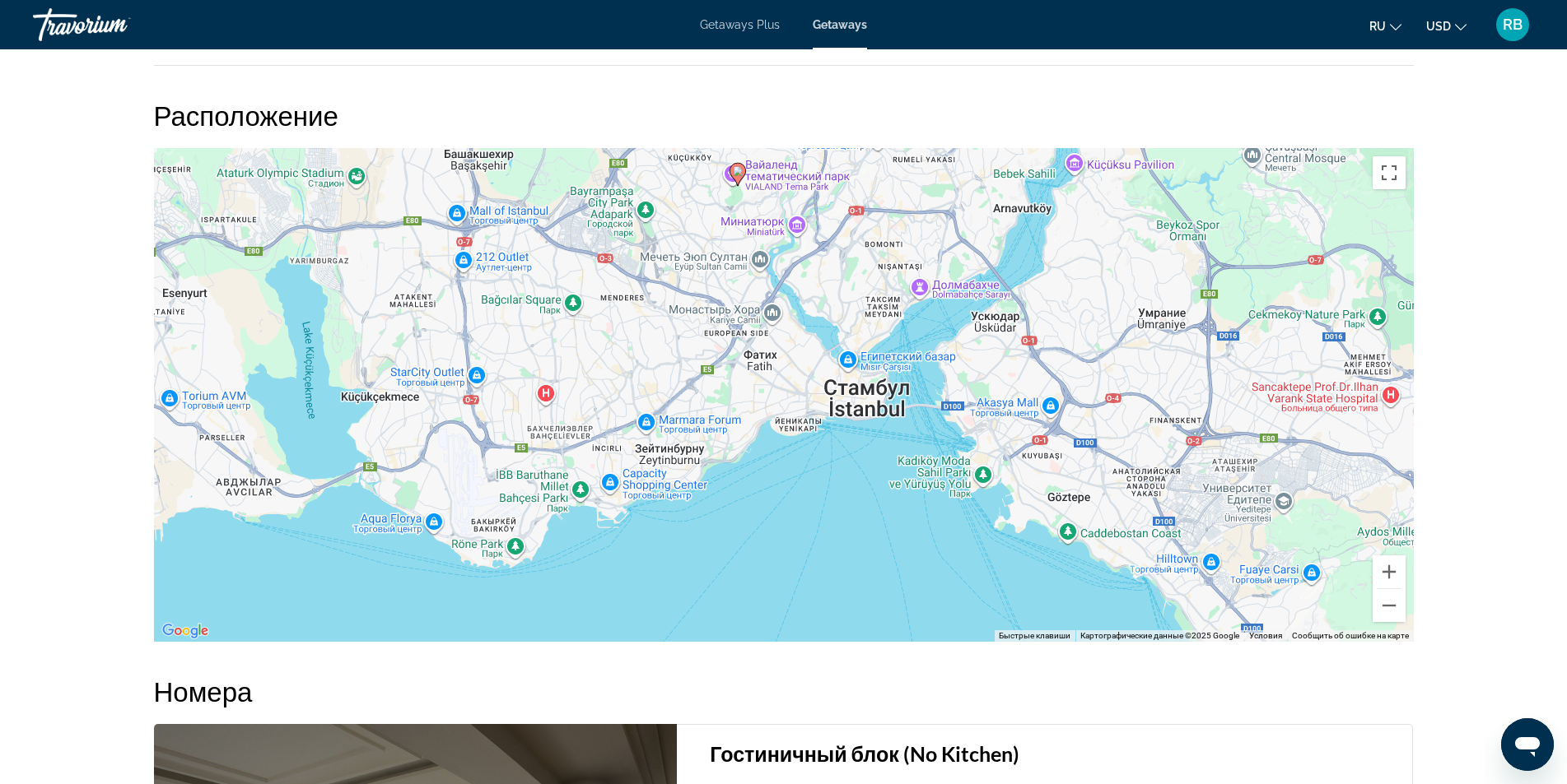
drag, startPoint x: 897, startPoint y: 543, endPoint x: 850, endPoint y: 335, distance: 213.2
click at [850, 335] on div "Чтобы активировать перетаскивание с помощью клавиатуры, нажмите Alt + Ввод. Пос…" at bounding box center [784, 395] width 1259 height 494
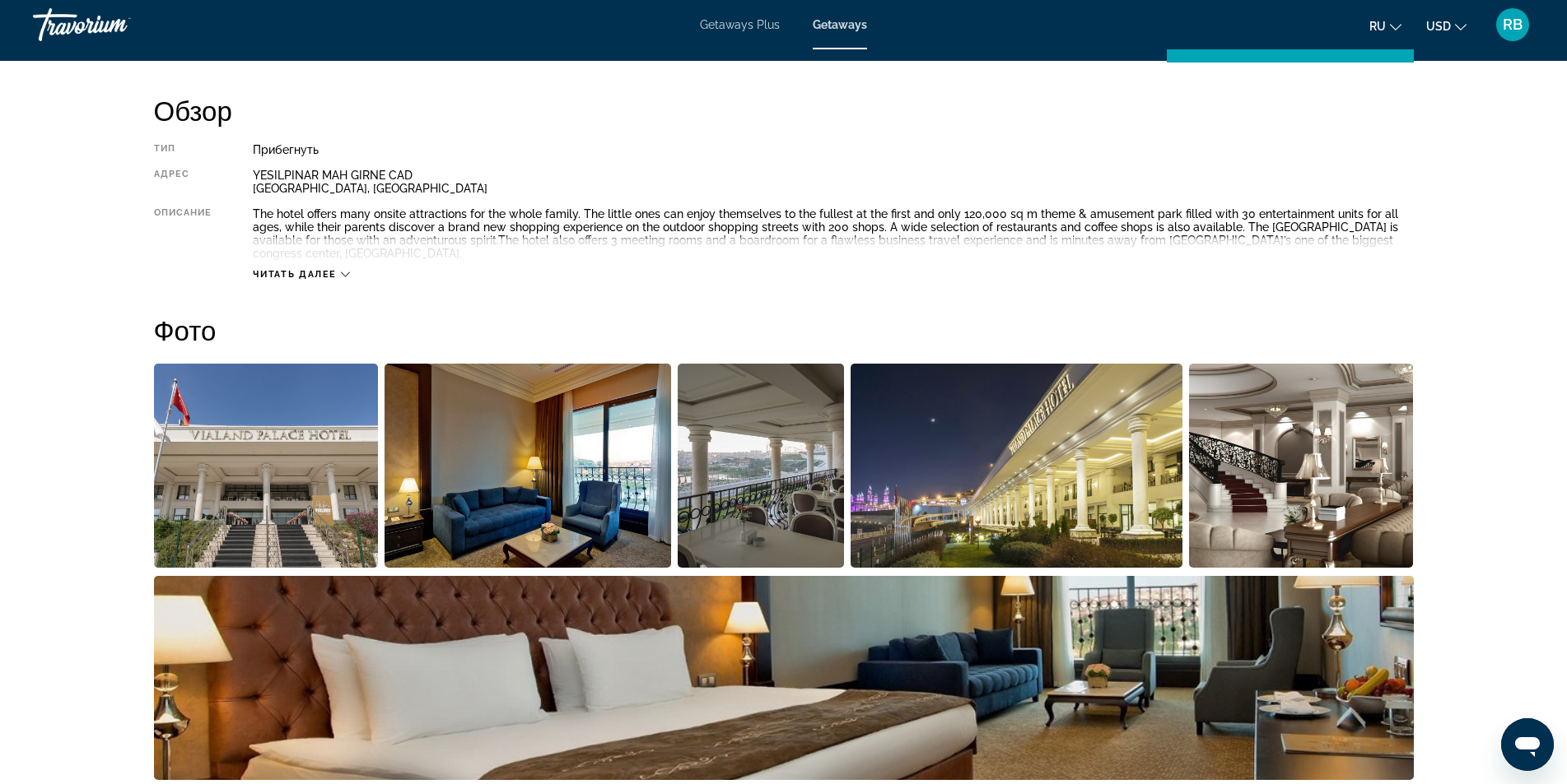
scroll to position [203, 0]
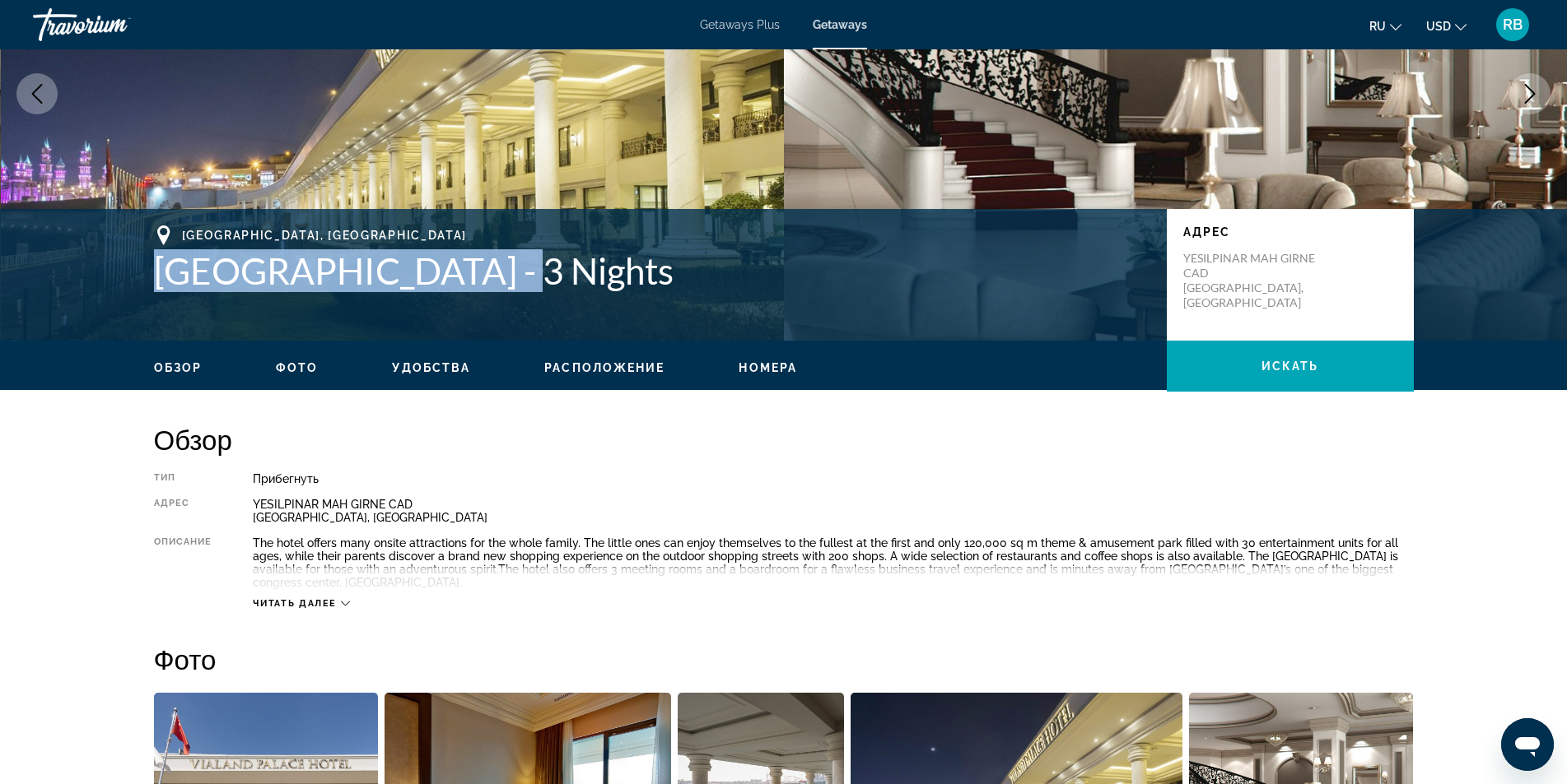
drag, startPoint x: 154, startPoint y: 273, endPoint x: 480, endPoint y: 300, distance: 327.1
click at [480, 300] on div "Istanbul, Turkey Vialand Palace Hotel - 3 Nights Адрес YESILPINAR MAH GIRNE CAD…" at bounding box center [784, 275] width 1325 height 99
copy h1 "Vialand Palace Hotel"
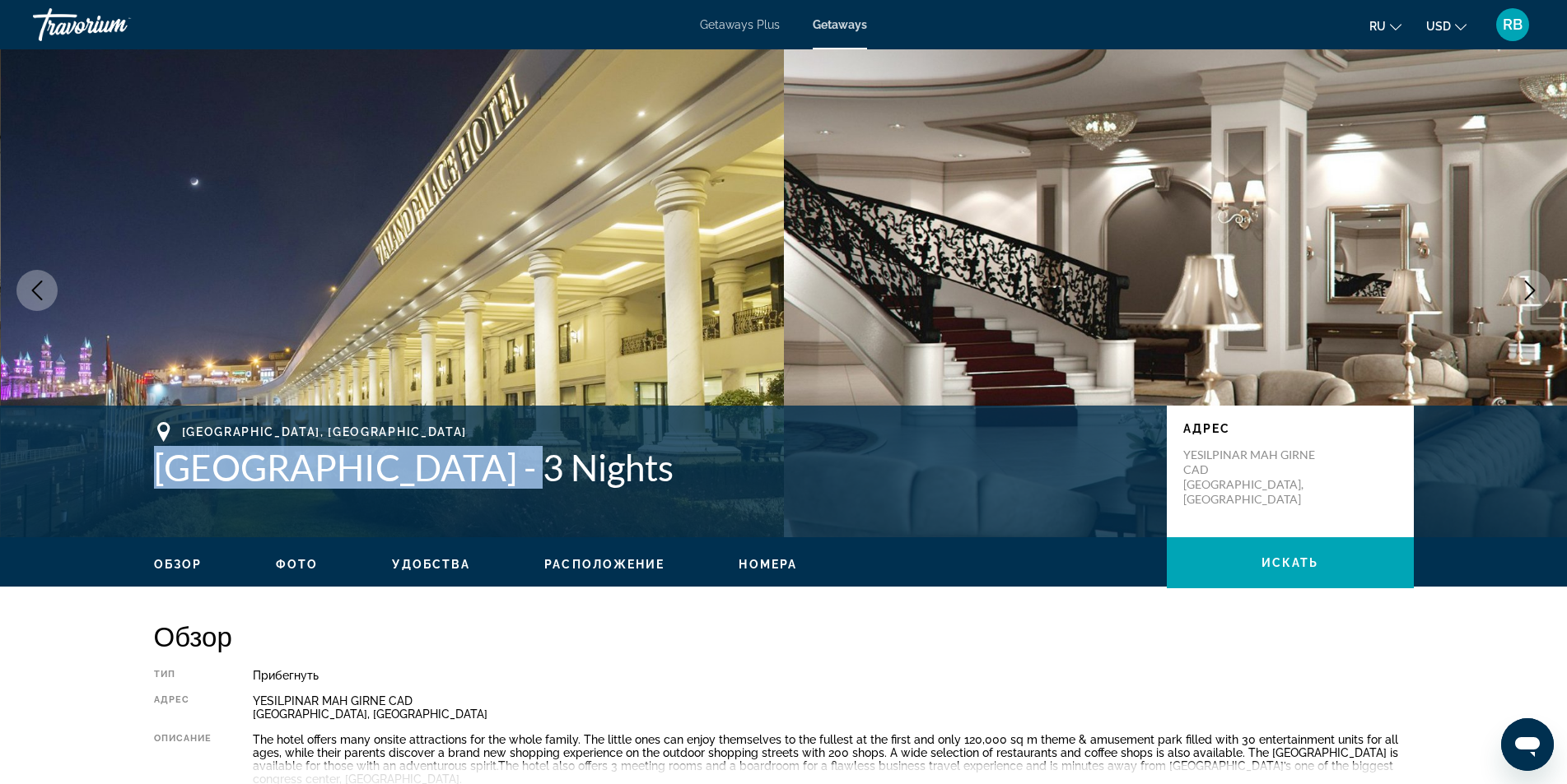
scroll to position [0, 0]
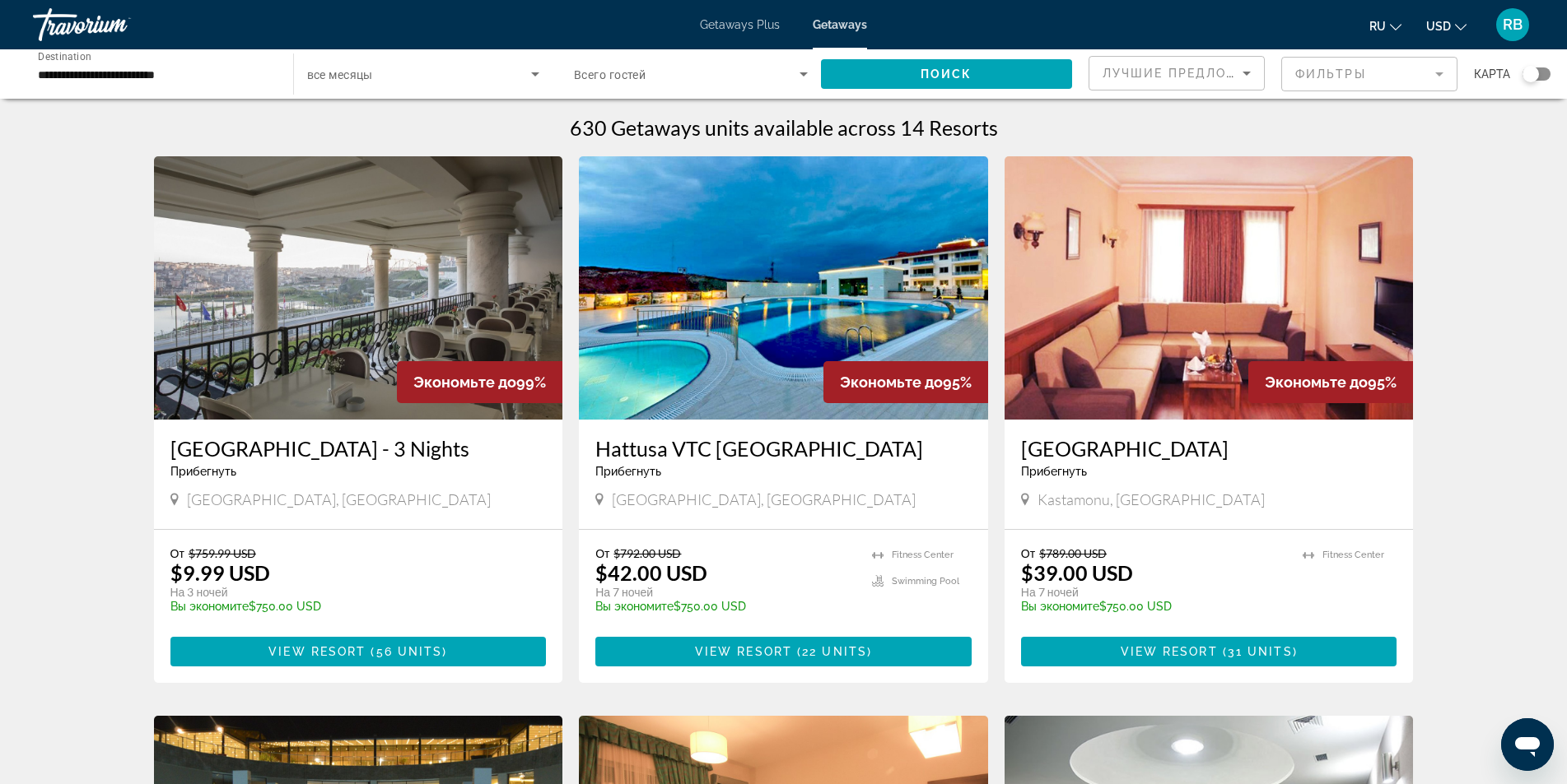
click at [292, 453] on h3 "Vialand Palace Hotel - 3 Nights" at bounding box center [358, 448] width 377 height 24
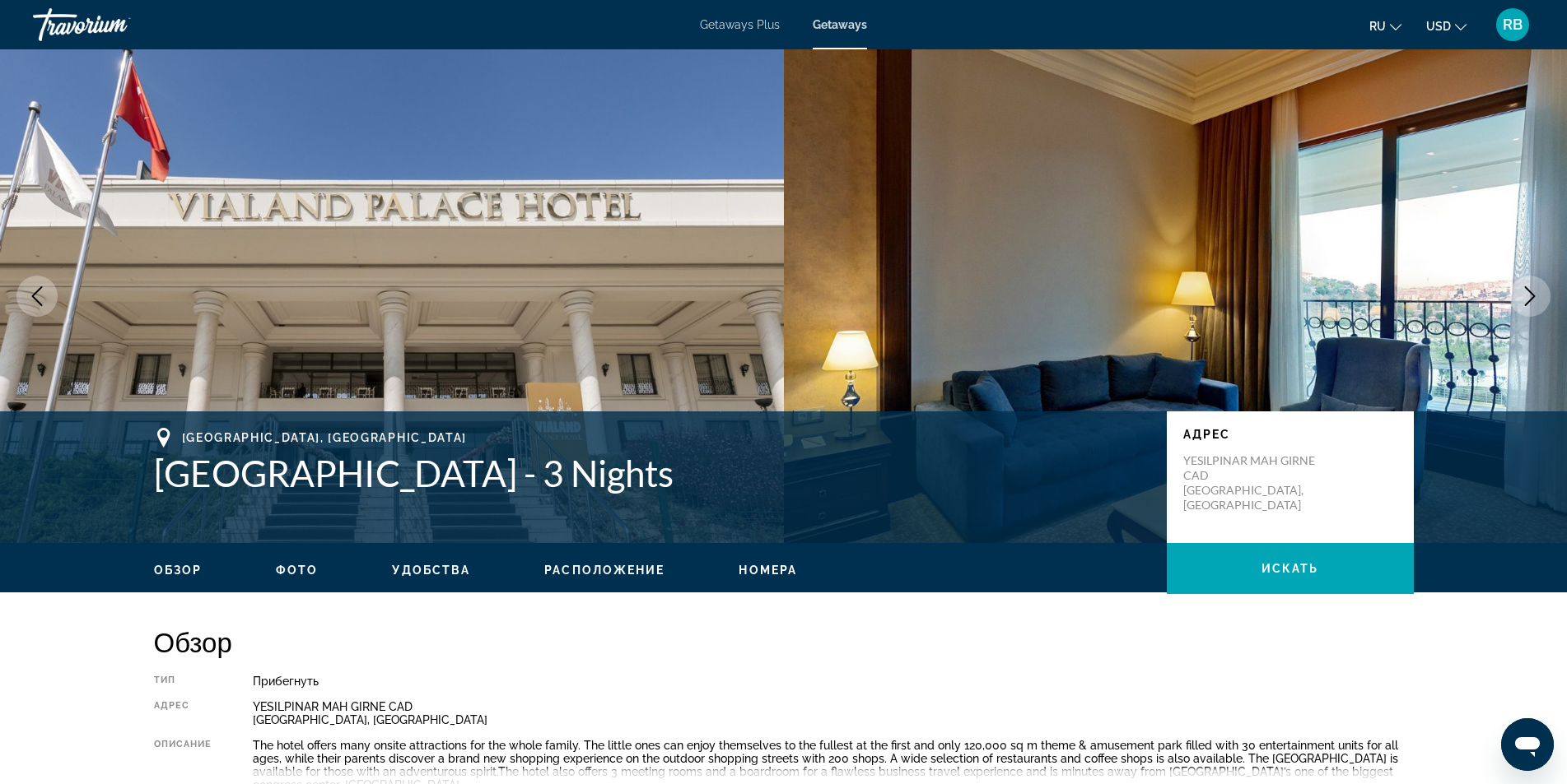
click at [839, 23] on span "Getaways" at bounding box center [839, 24] width 54 height 13
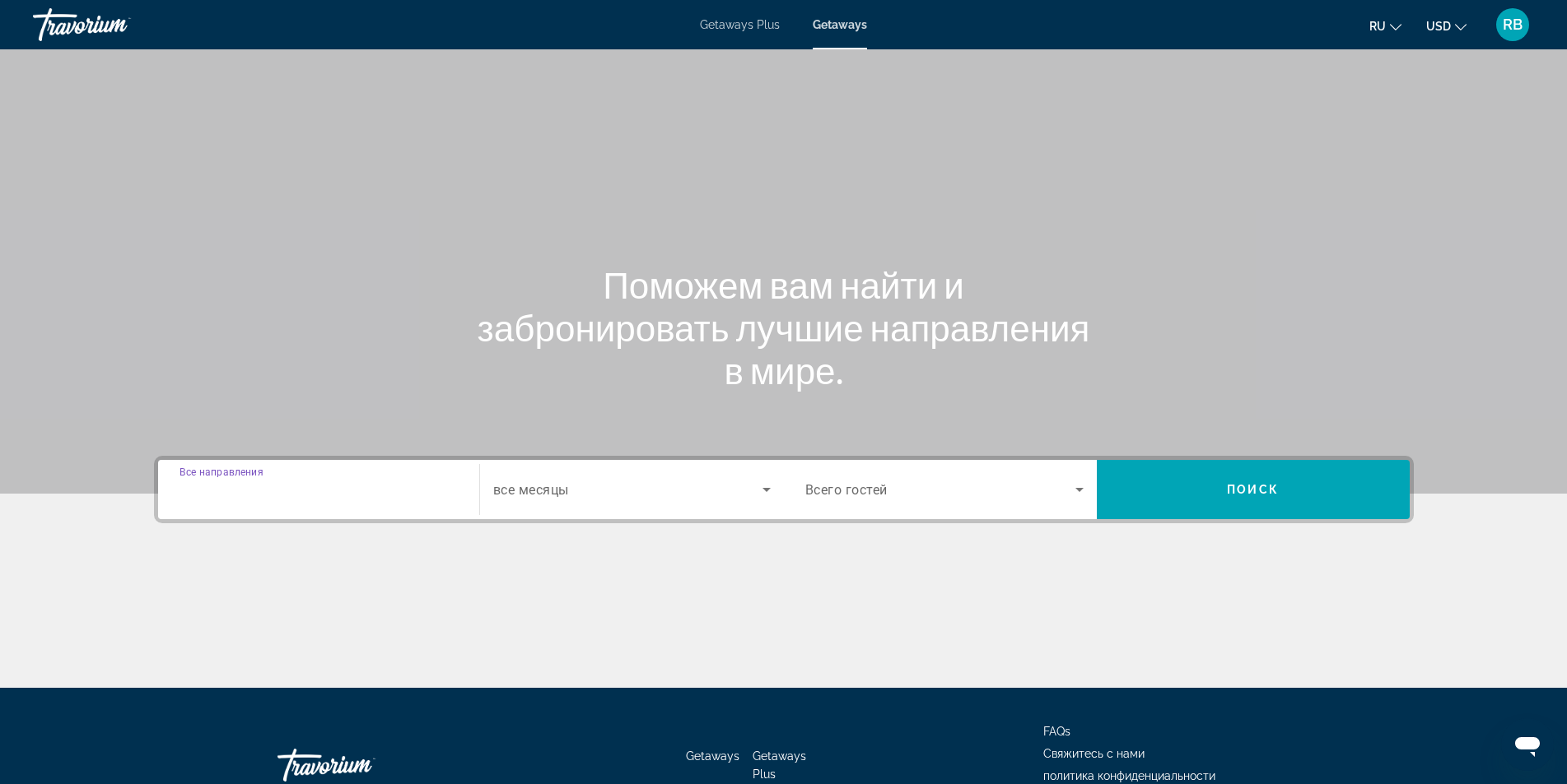
click at [325, 487] on input "Destination Все направления" at bounding box center [318, 490] width 278 height 20
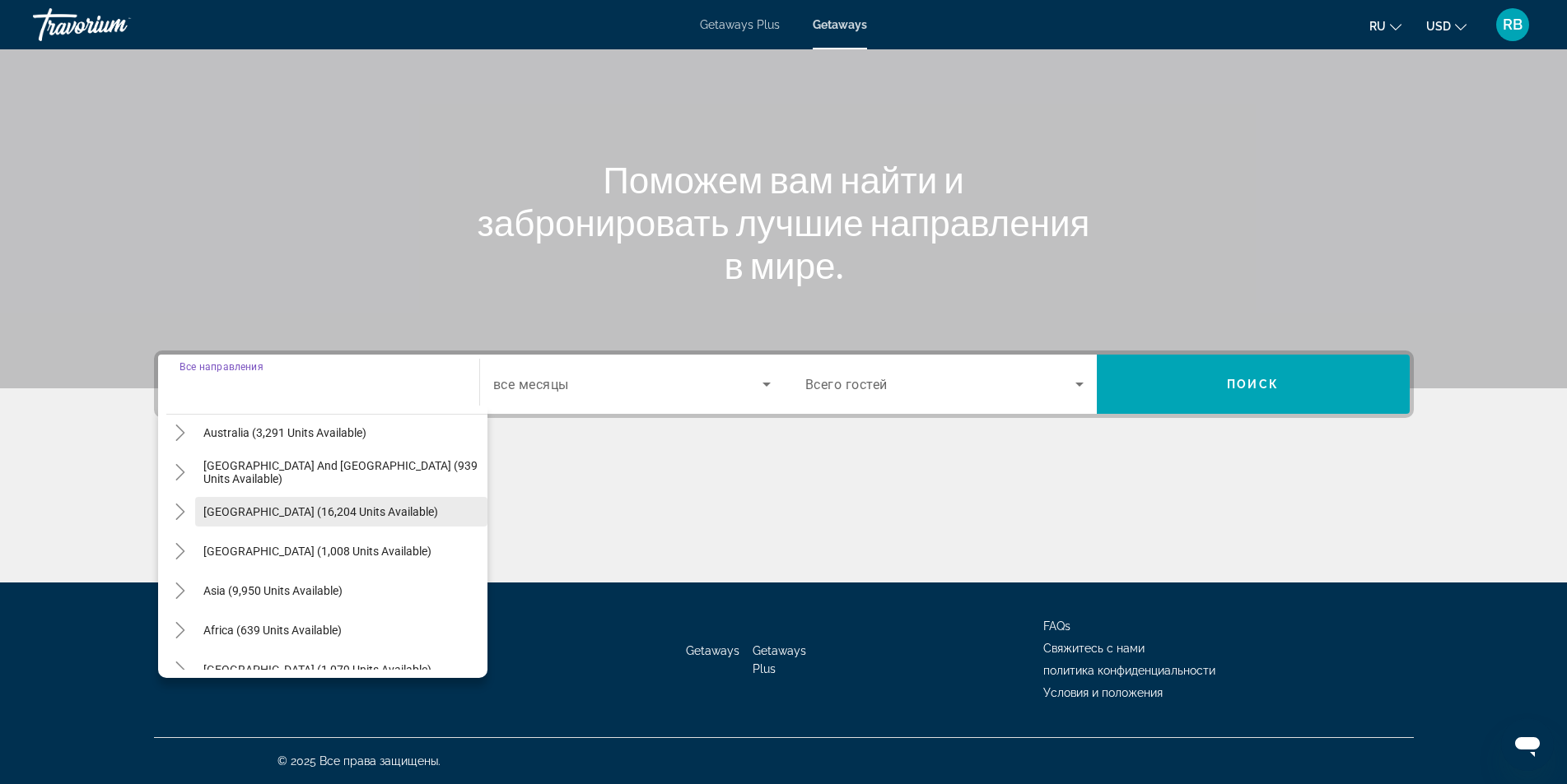
scroll to position [267, 0]
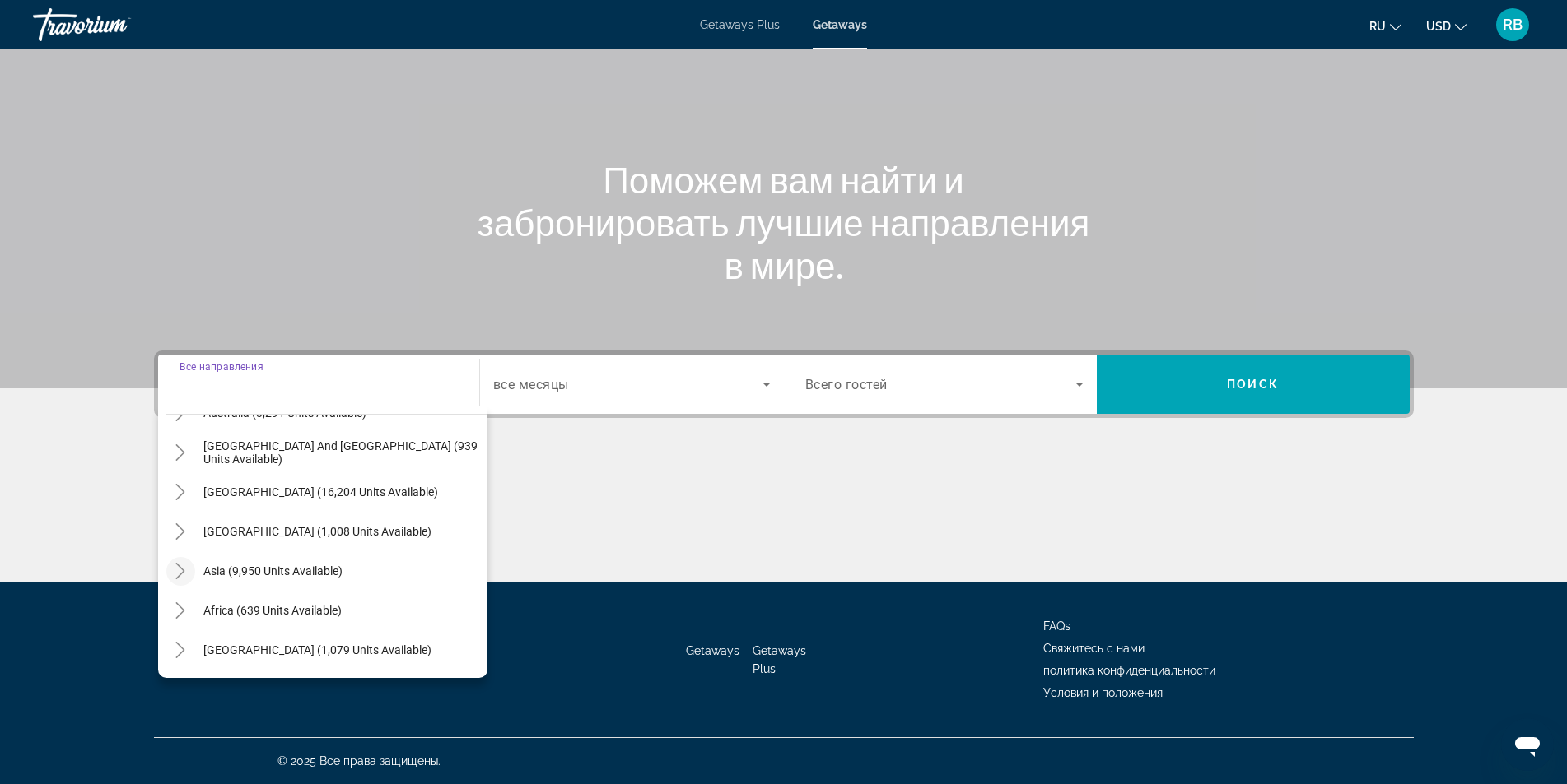
click at [180, 566] on icon "Toggle Asia (9,950 units available)" at bounding box center [180, 571] width 17 height 17
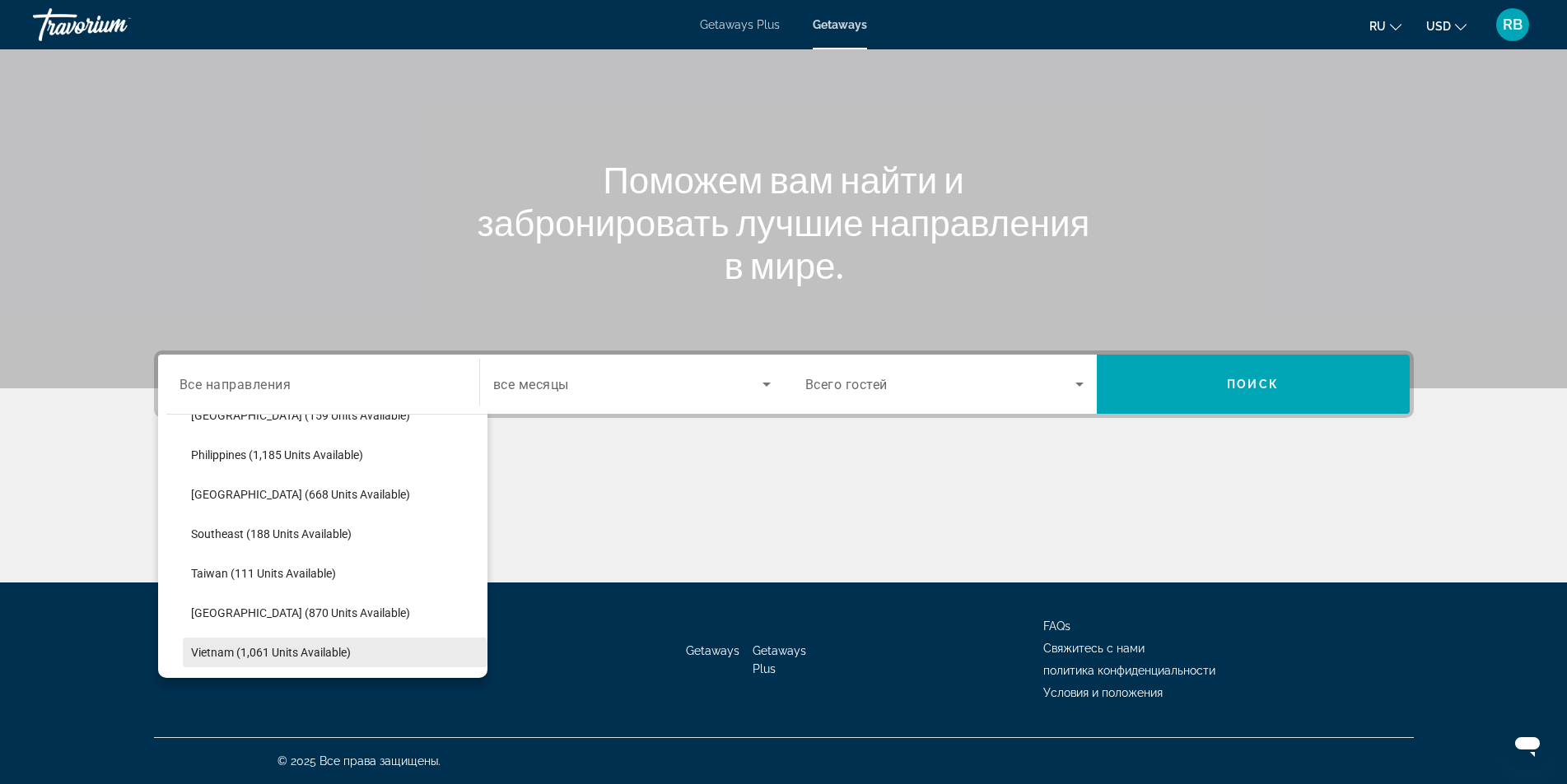
scroll to position [650, 0]
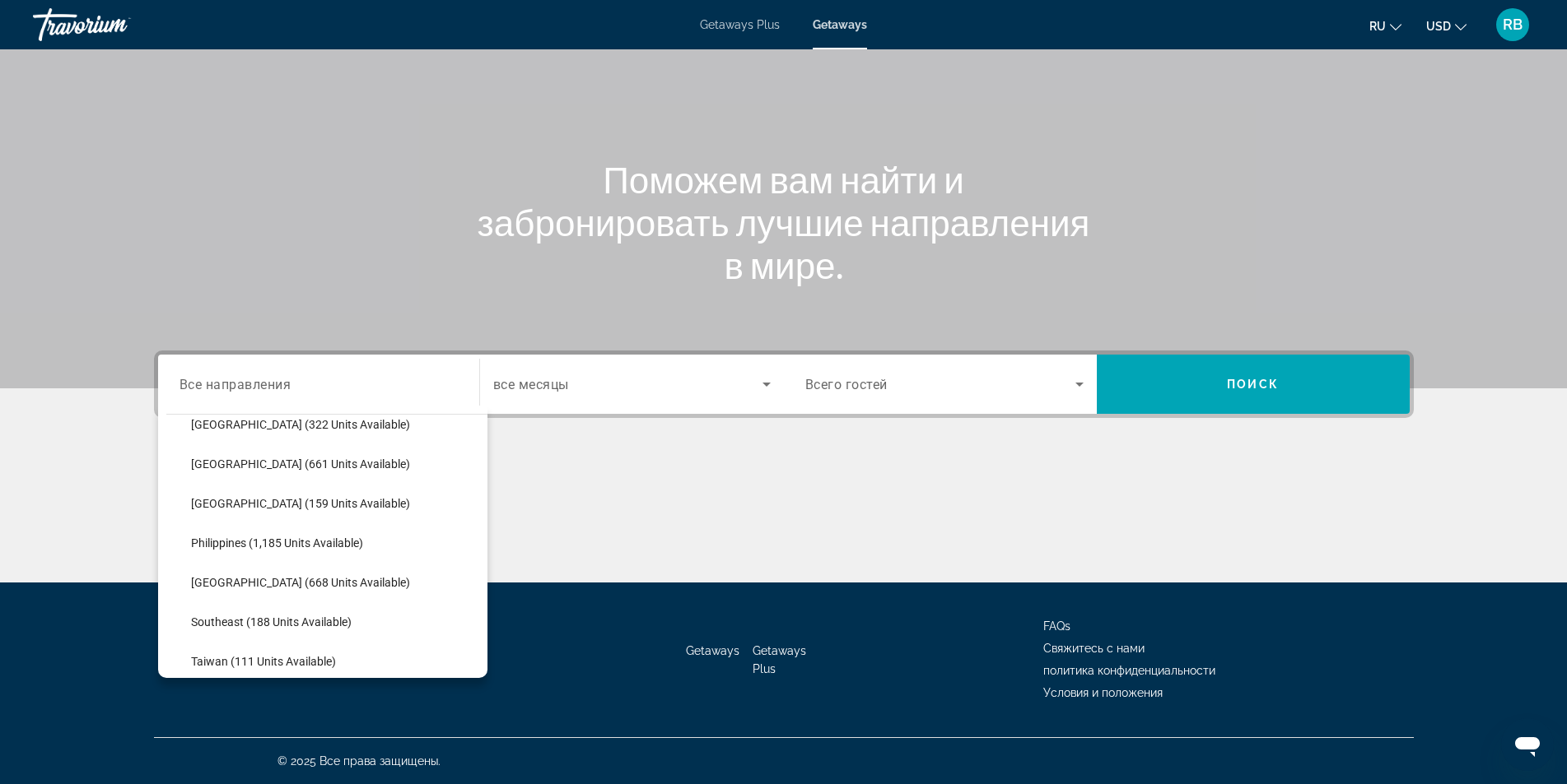
drag, startPoint x: 281, startPoint y: 505, endPoint x: 339, endPoint y: 479, distance: 63.6
click at [283, 502] on span "[GEOGRAPHIC_DATA] (159 units available)" at bounding box center [301, 503] width 219 height 13
type input "**********"
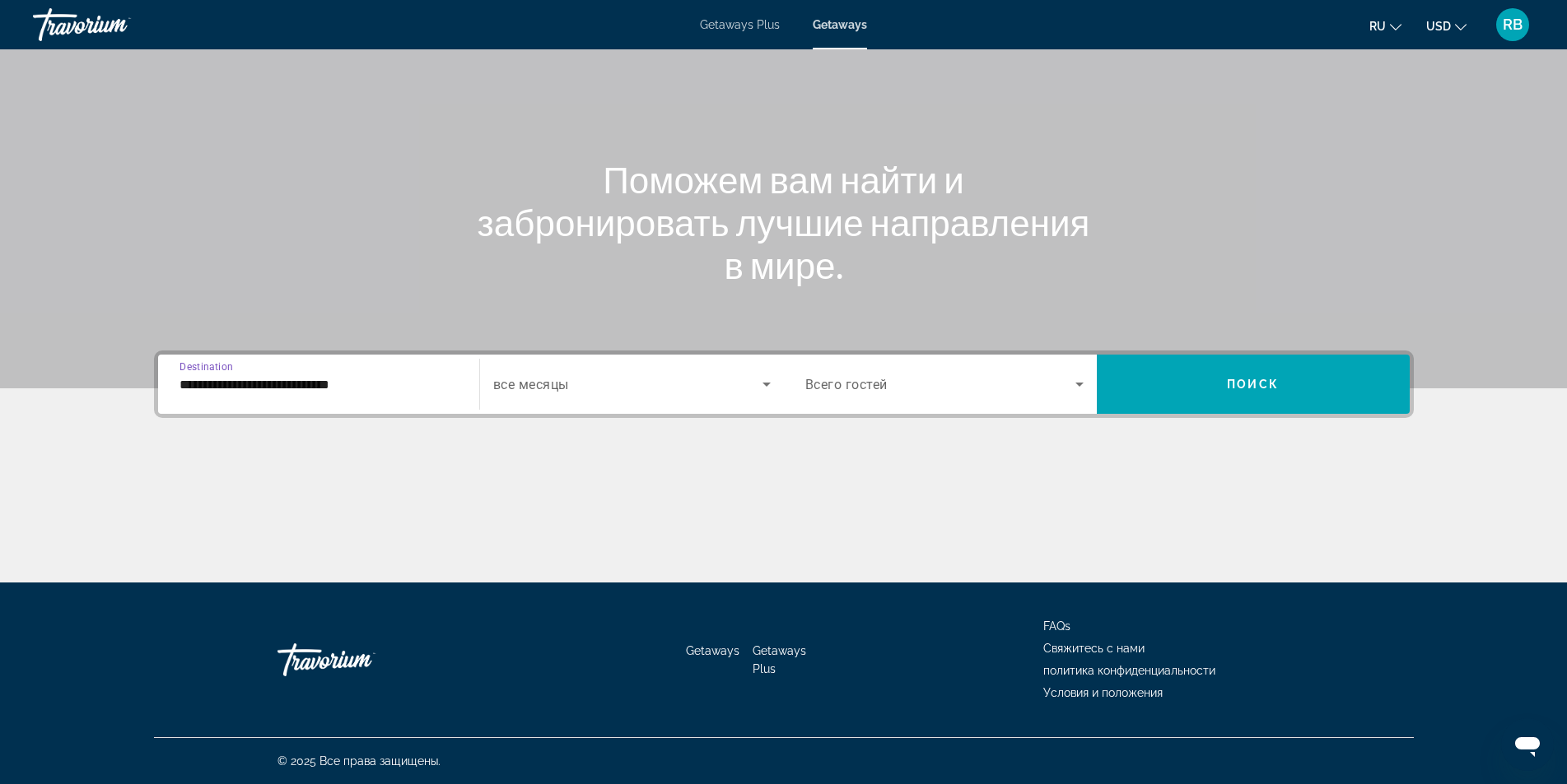
click at [613, 363] on div "Search widget" at bounding box center [631, 384] width 277 height 46
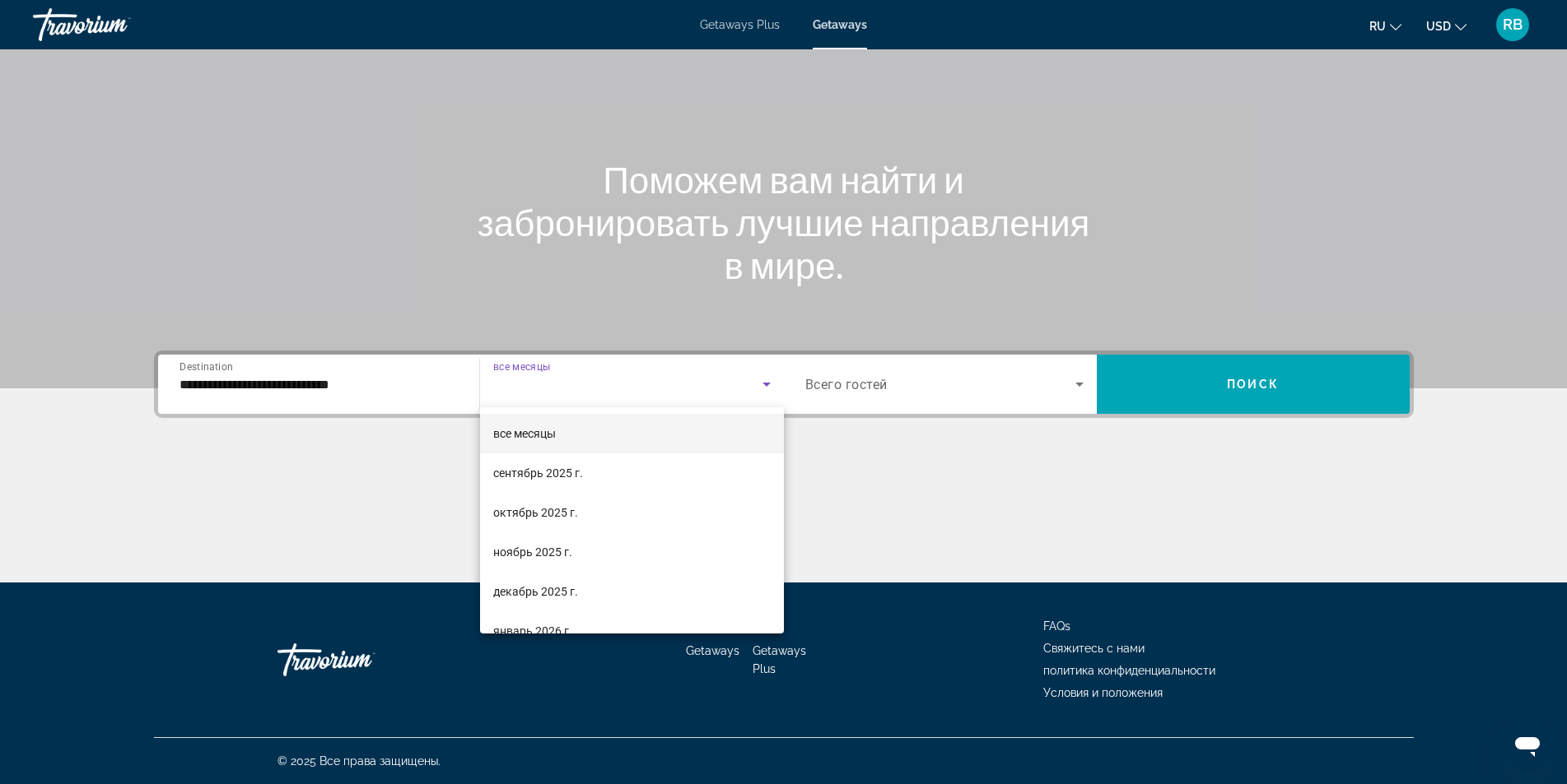
drag, startPoint x: 558, startPoint y: 475, endPoint x: 875, endPoint y: 468, distance: 317.1
click at [570, 472] on span "сентябрь 2025 г." at bounding box center [537, 473] width 90 height 20
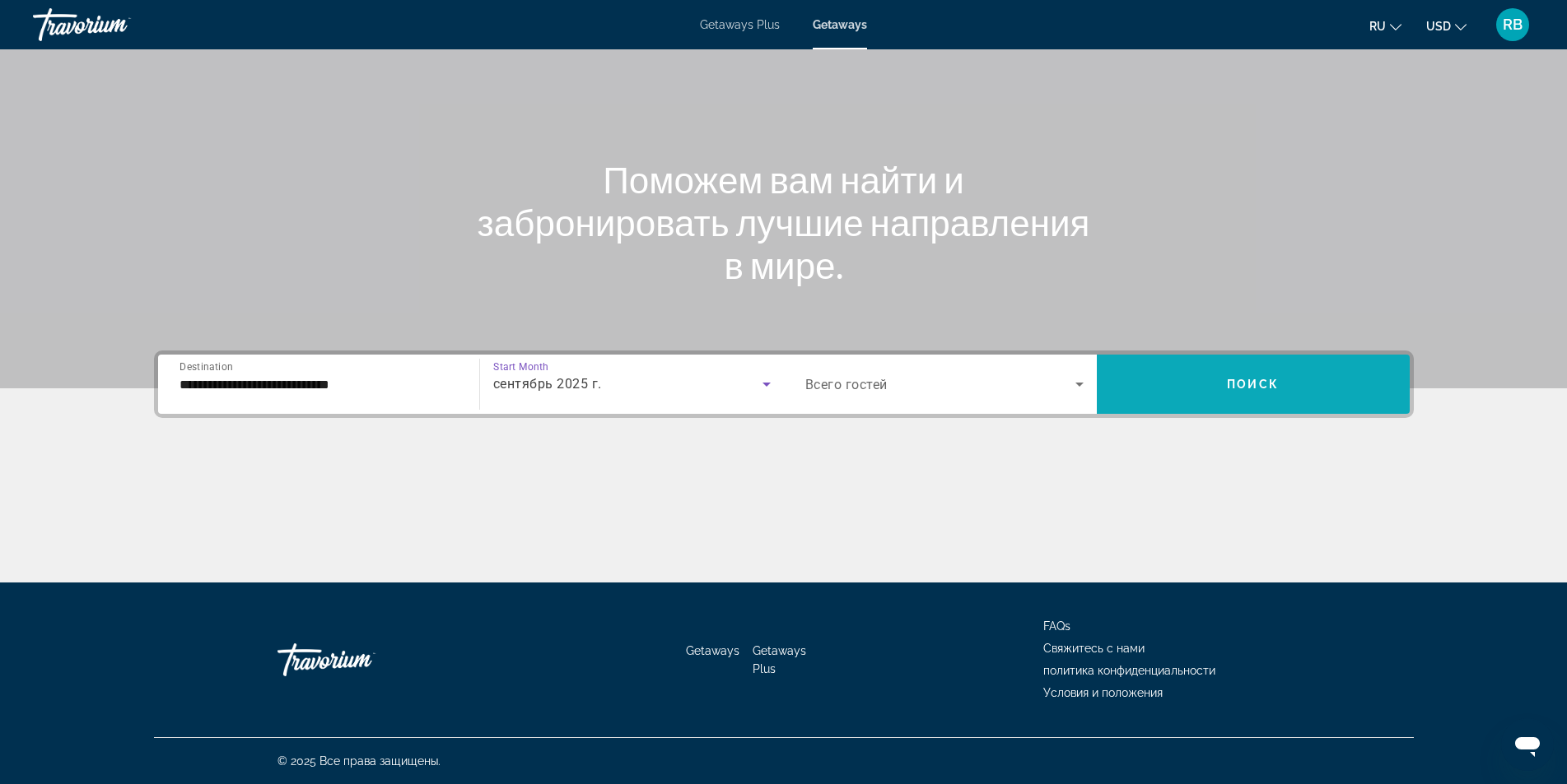
click at [1222, 367] on span "Search widget" at bounding box center [1253, 383] width 313 height 39
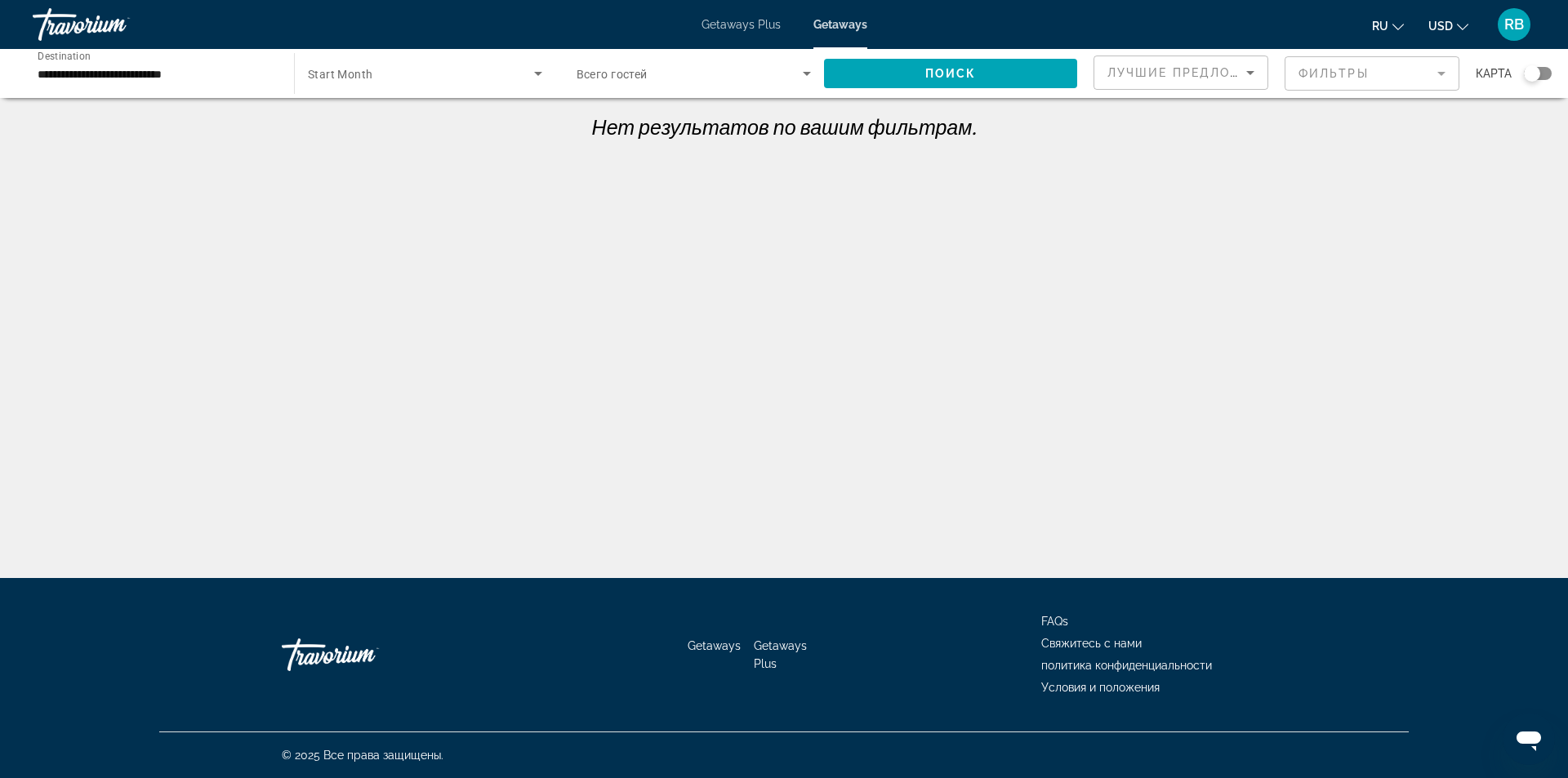
click at [420, 65] on span "Search widget" at bounding box center [421, 73] width 226 height 20
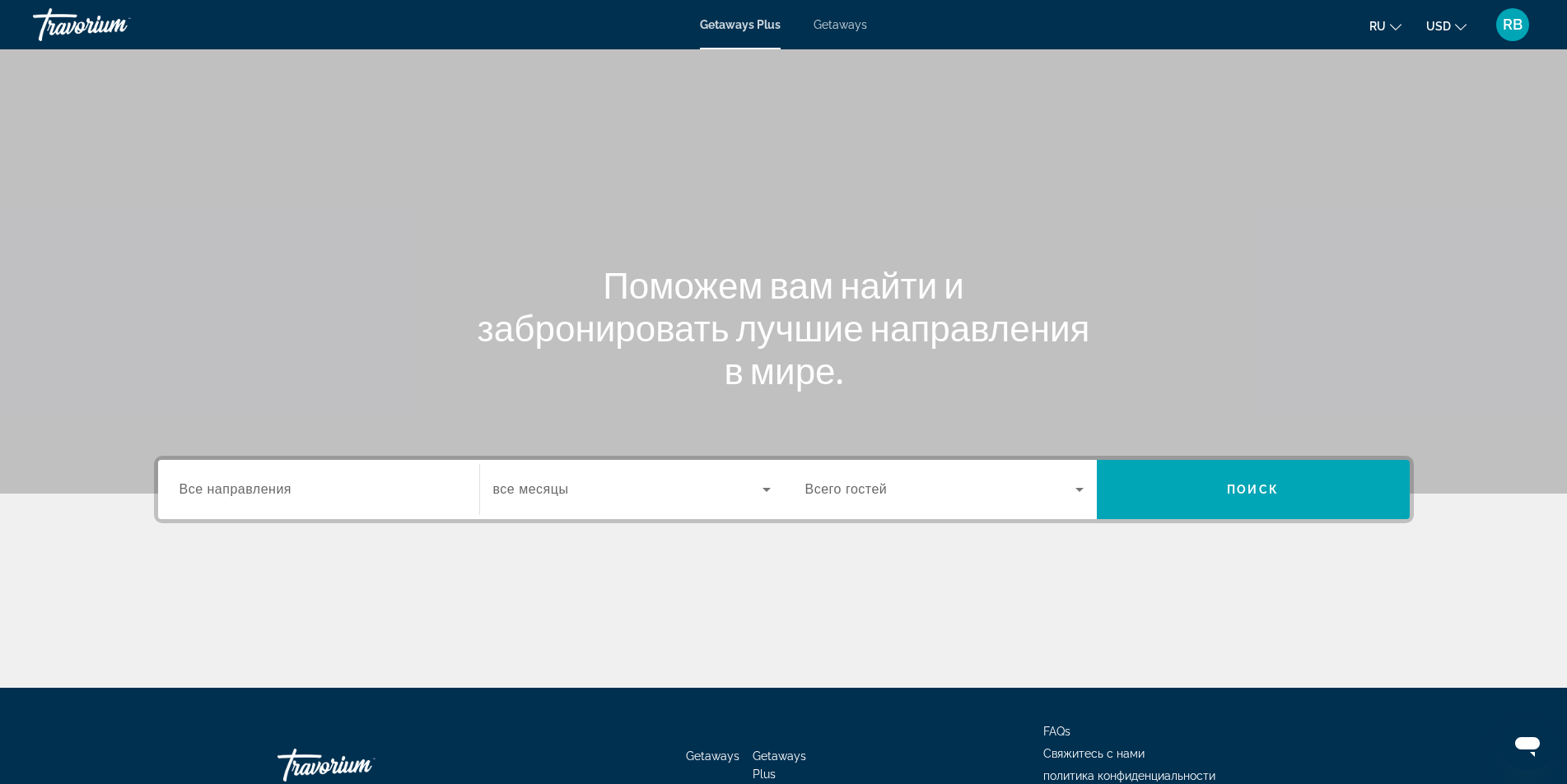
click at [337, 486] on input "Destination Все направления" at bounding box center [318, 490] width 278 height 20
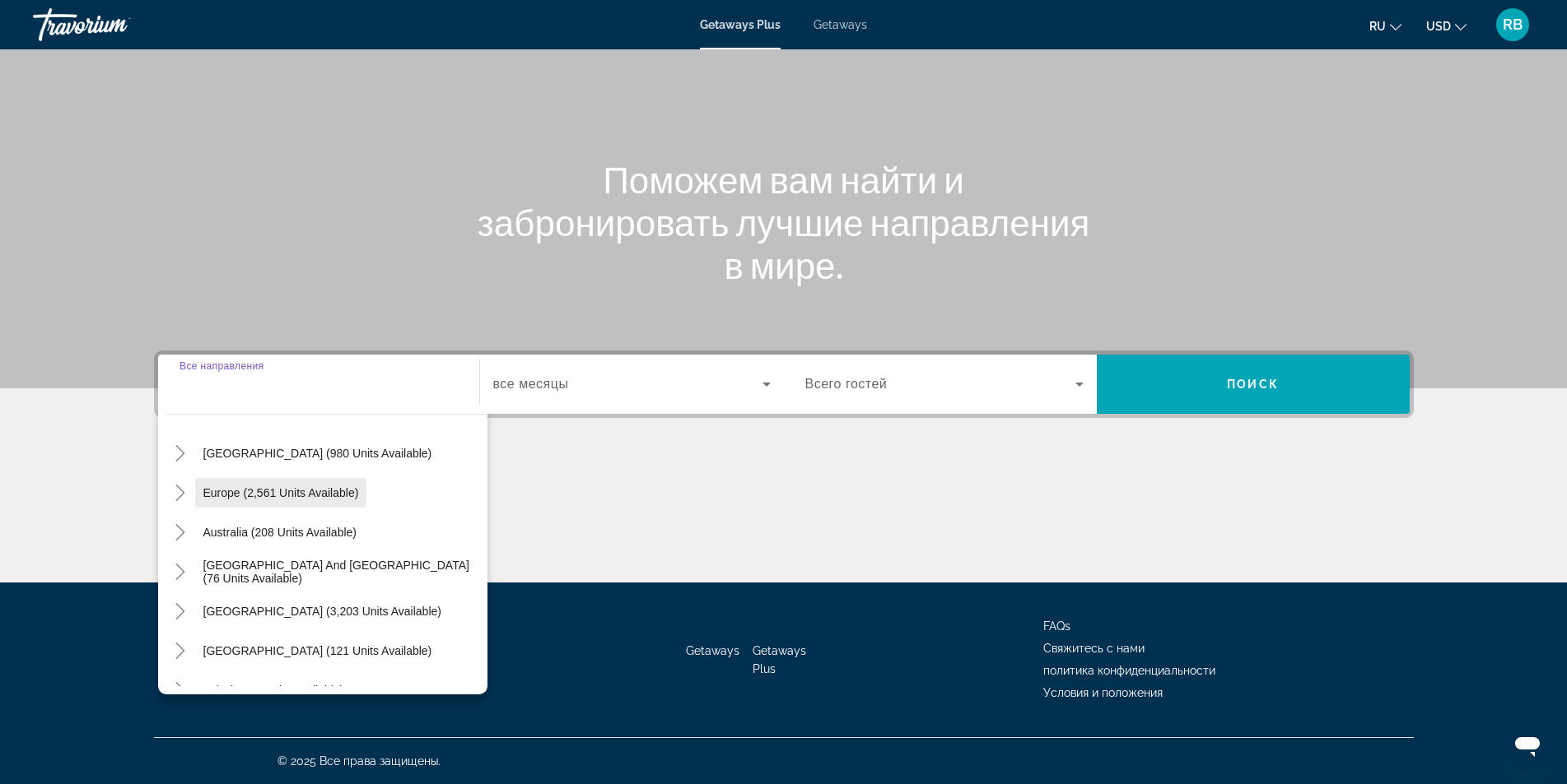
scroll to position [164, 0]
click at [183, 491] on icon "Toggle Europe (2,561 units available)" at bounding box center [181, 492] width 9 height 17
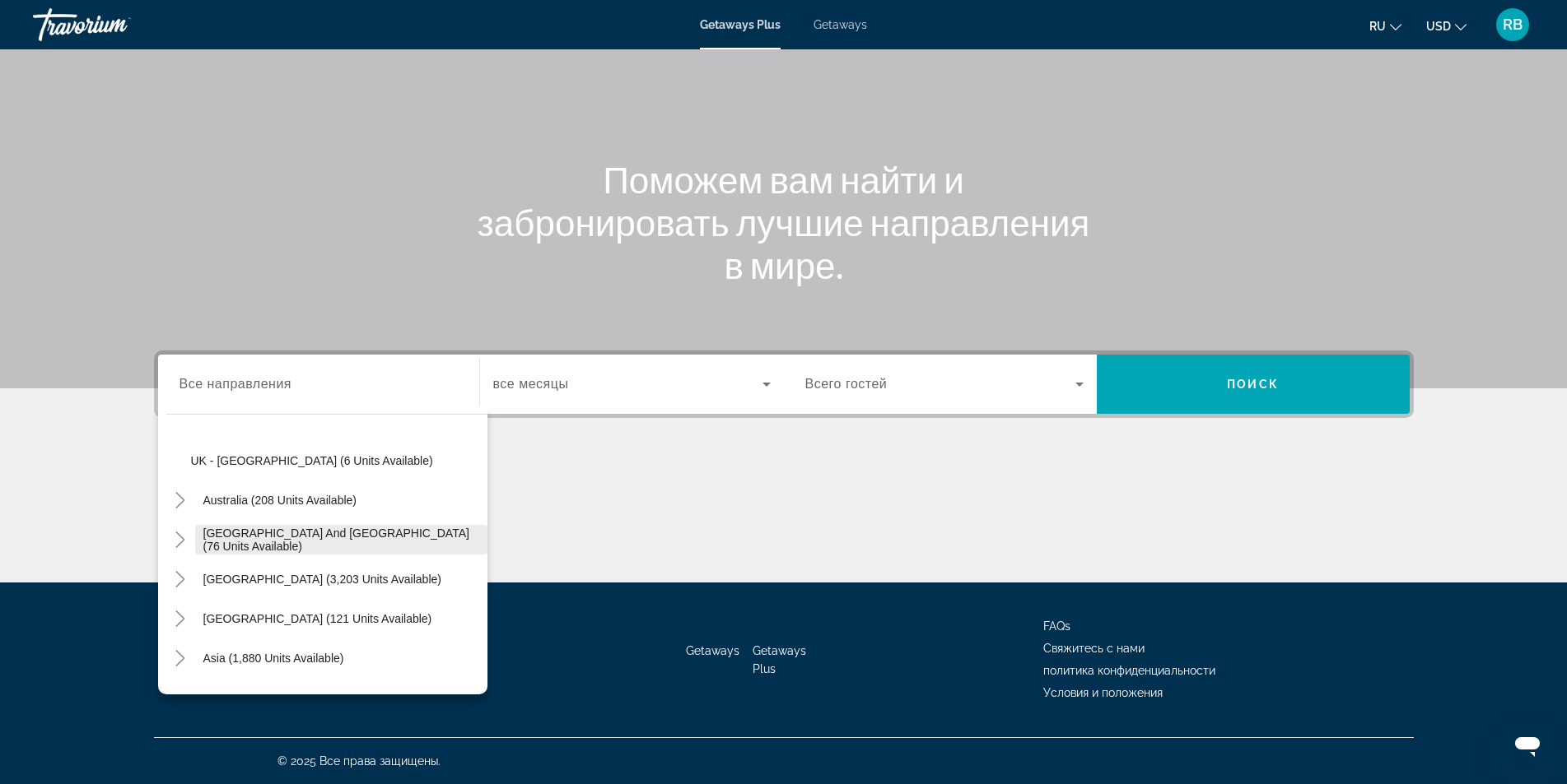
scroll to position [1017, 0]
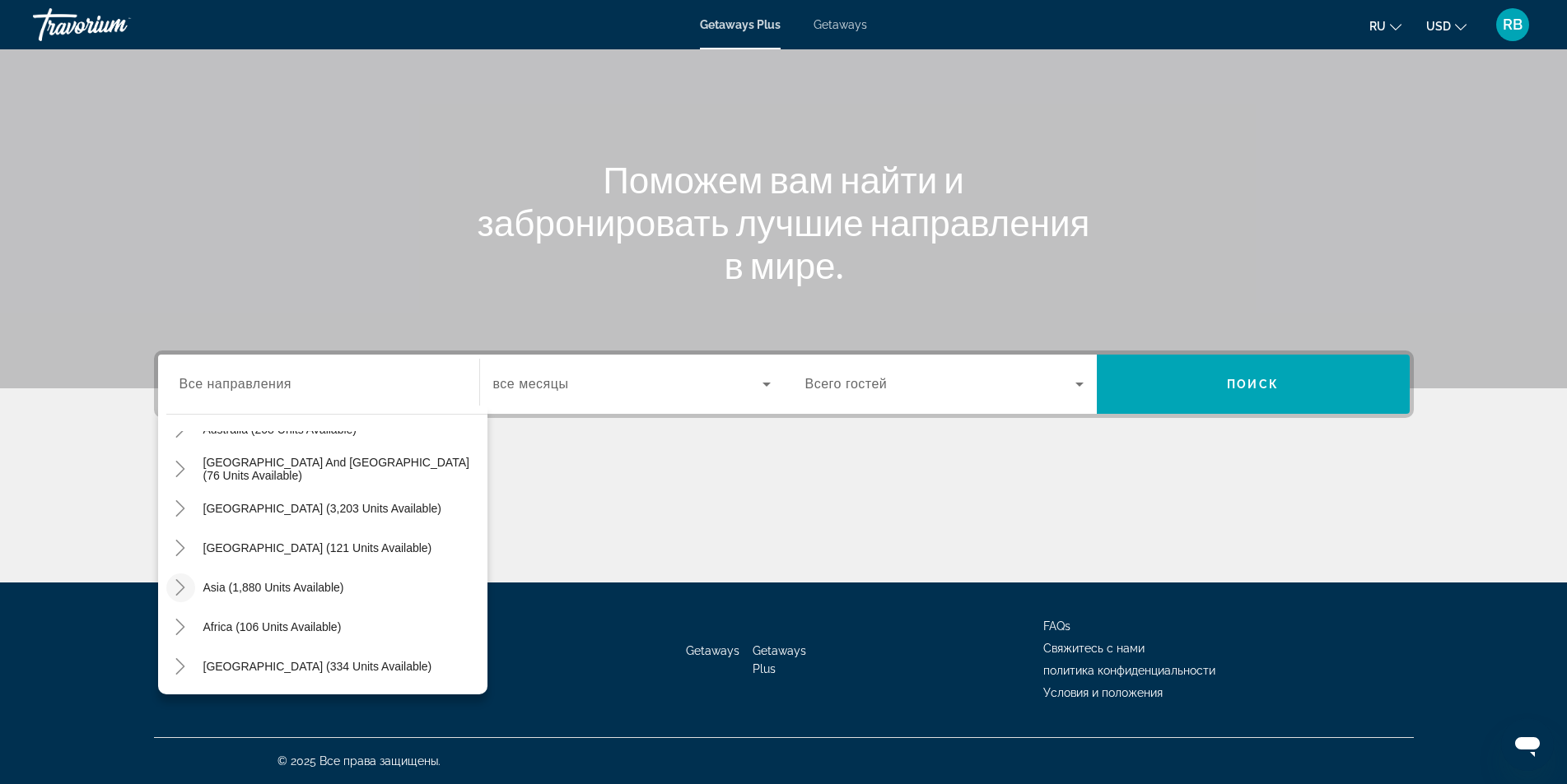
click at [191, 588] on mat-icon "Toggle Asia (1,880 units available)" at bounding box center [180, 588] width 29 height 29
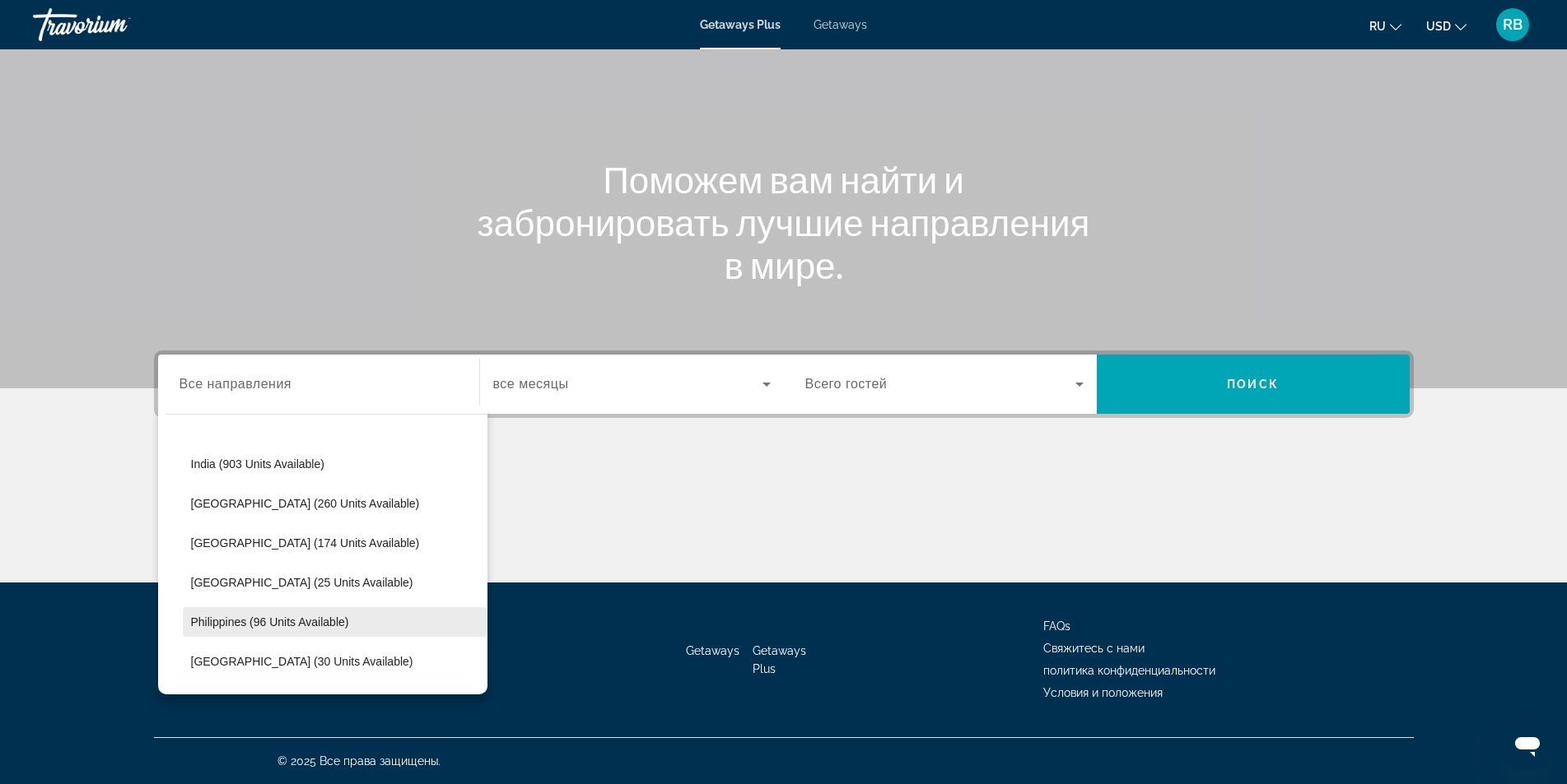
scroll to position [1319, 0]
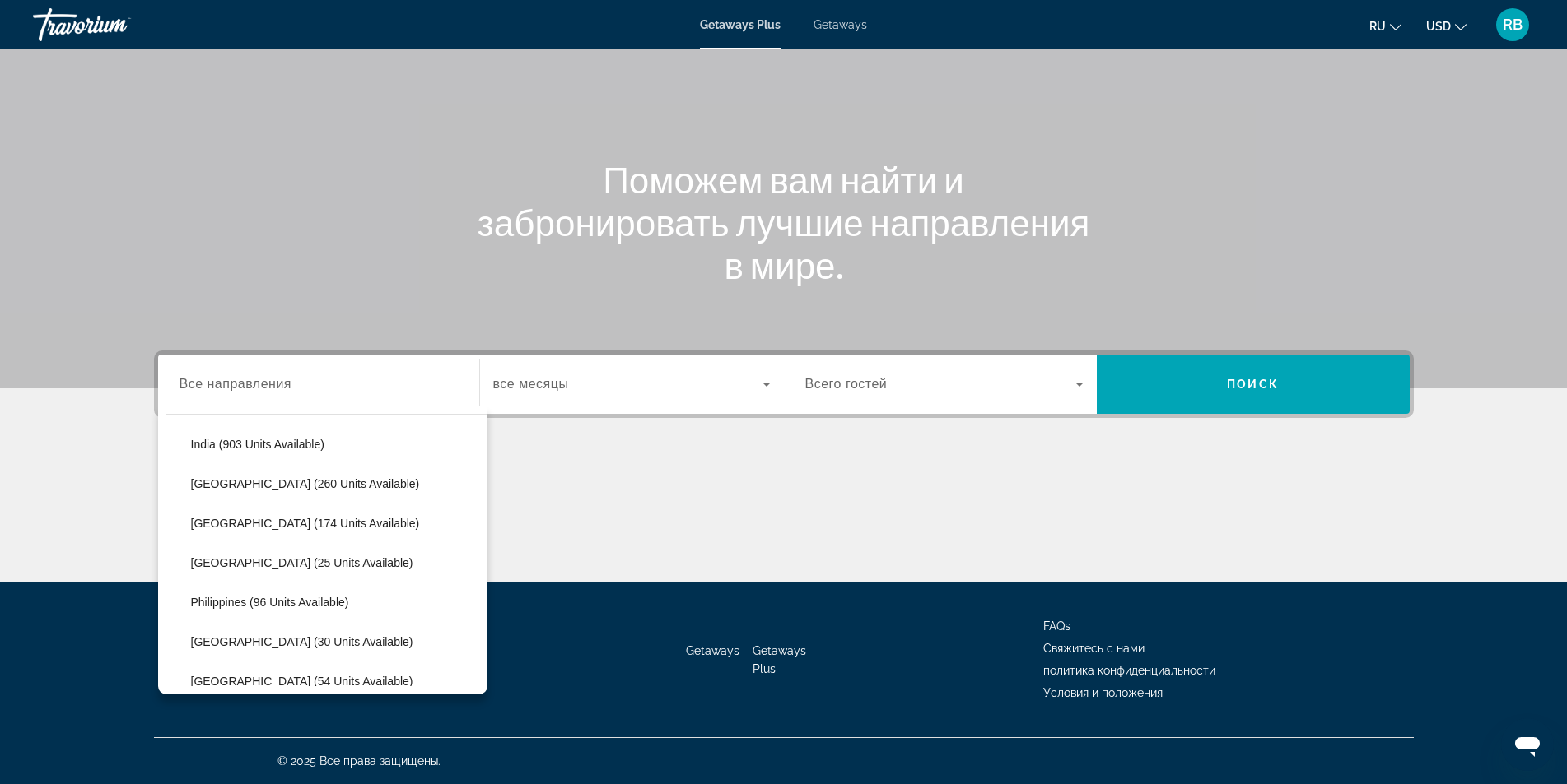
drag, startPoint x: 250, startPoint y: 568, endPoint x: 260, endPoint y: 565, distance: 10.4
click at [255, 567] on span "Maldives (25 units available)" at bounding box center [303, 562] width 223 height 13
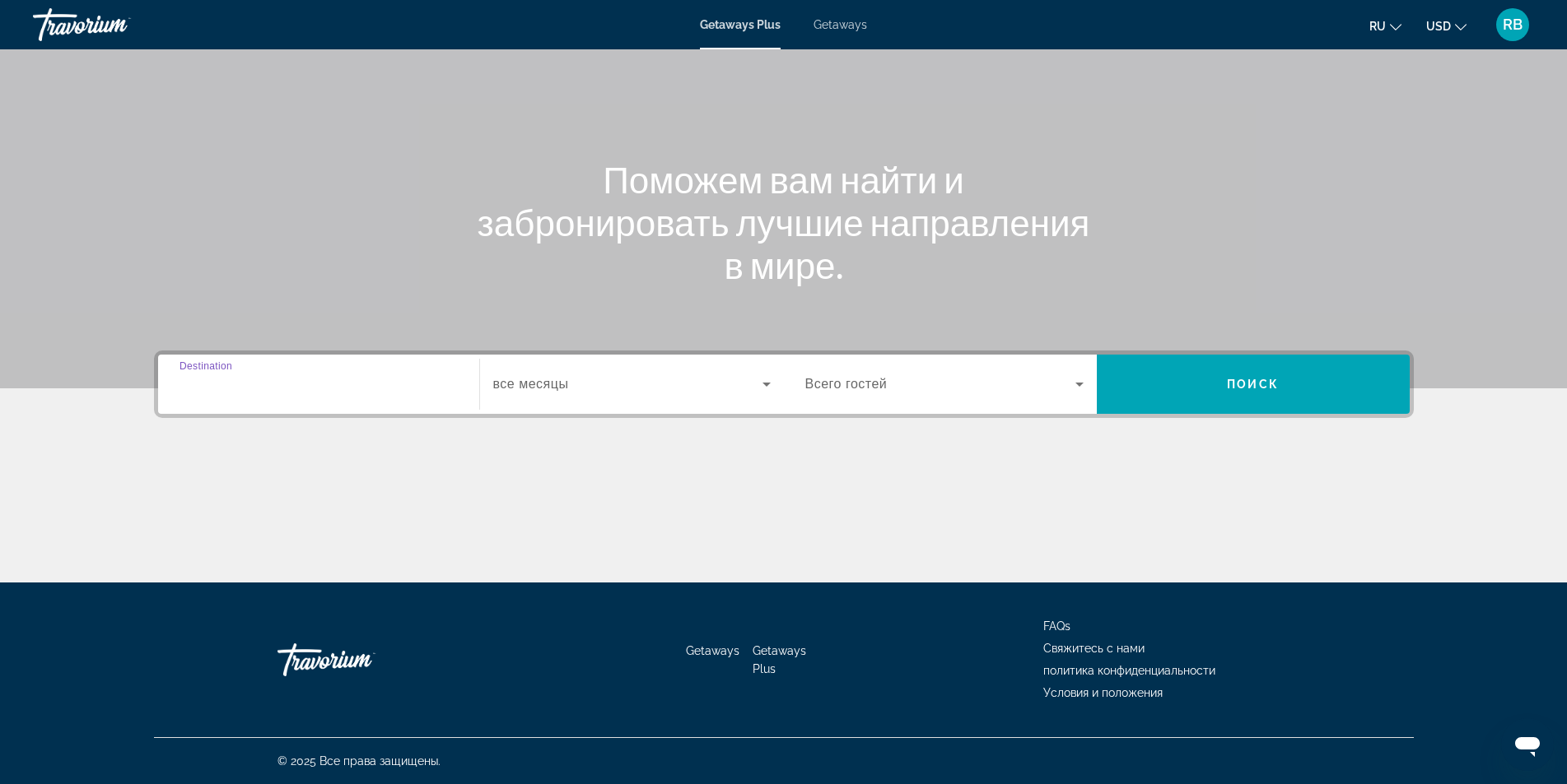
type input "**********"
click at [556, 390] on span "все месяцы" at bounding box center [530, 384] width 76 height 14
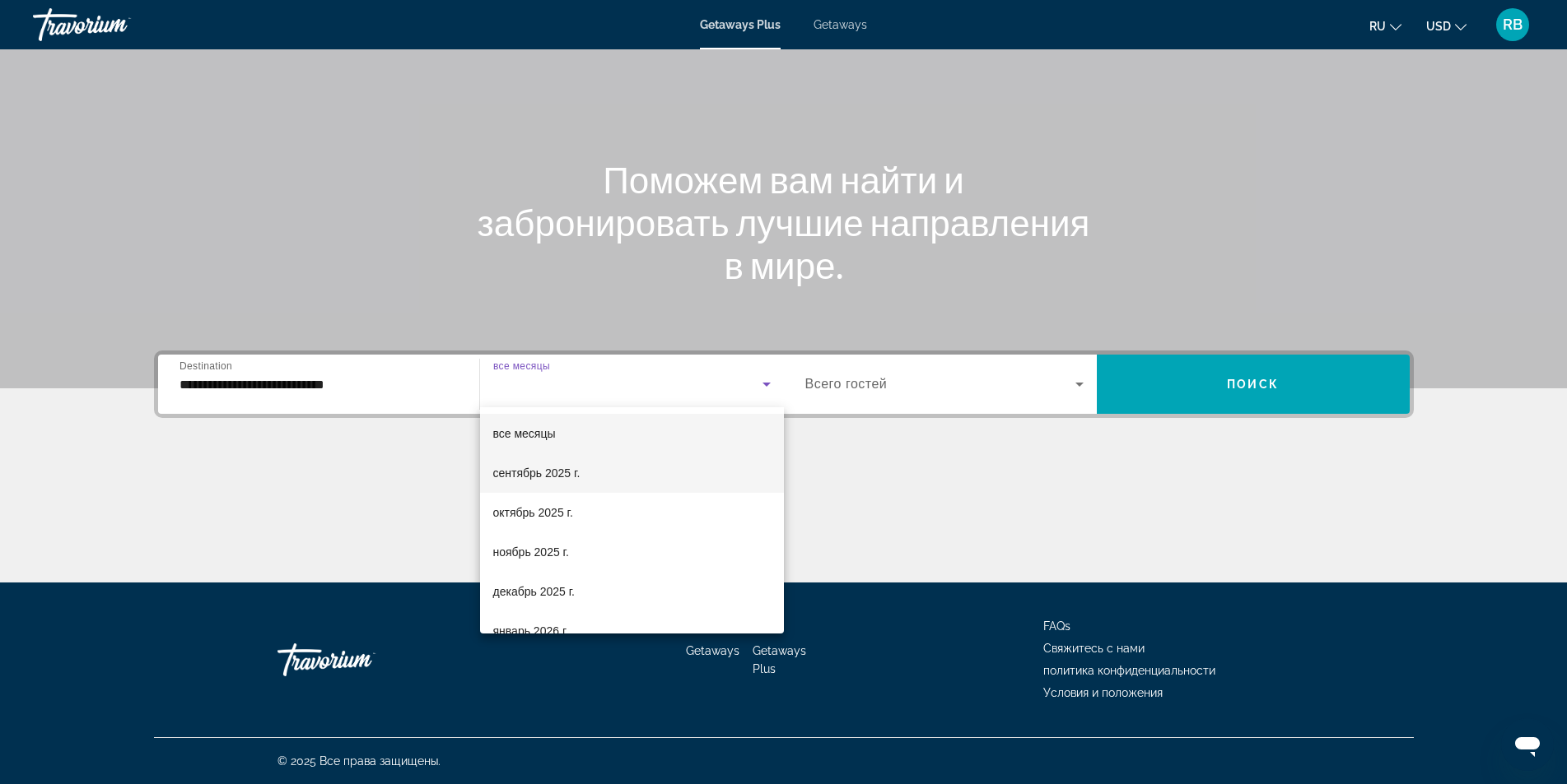
click at [559, 460] on mat-option "сентябрь 2025 г." at bounding box center [631, 473] width 303 height 39
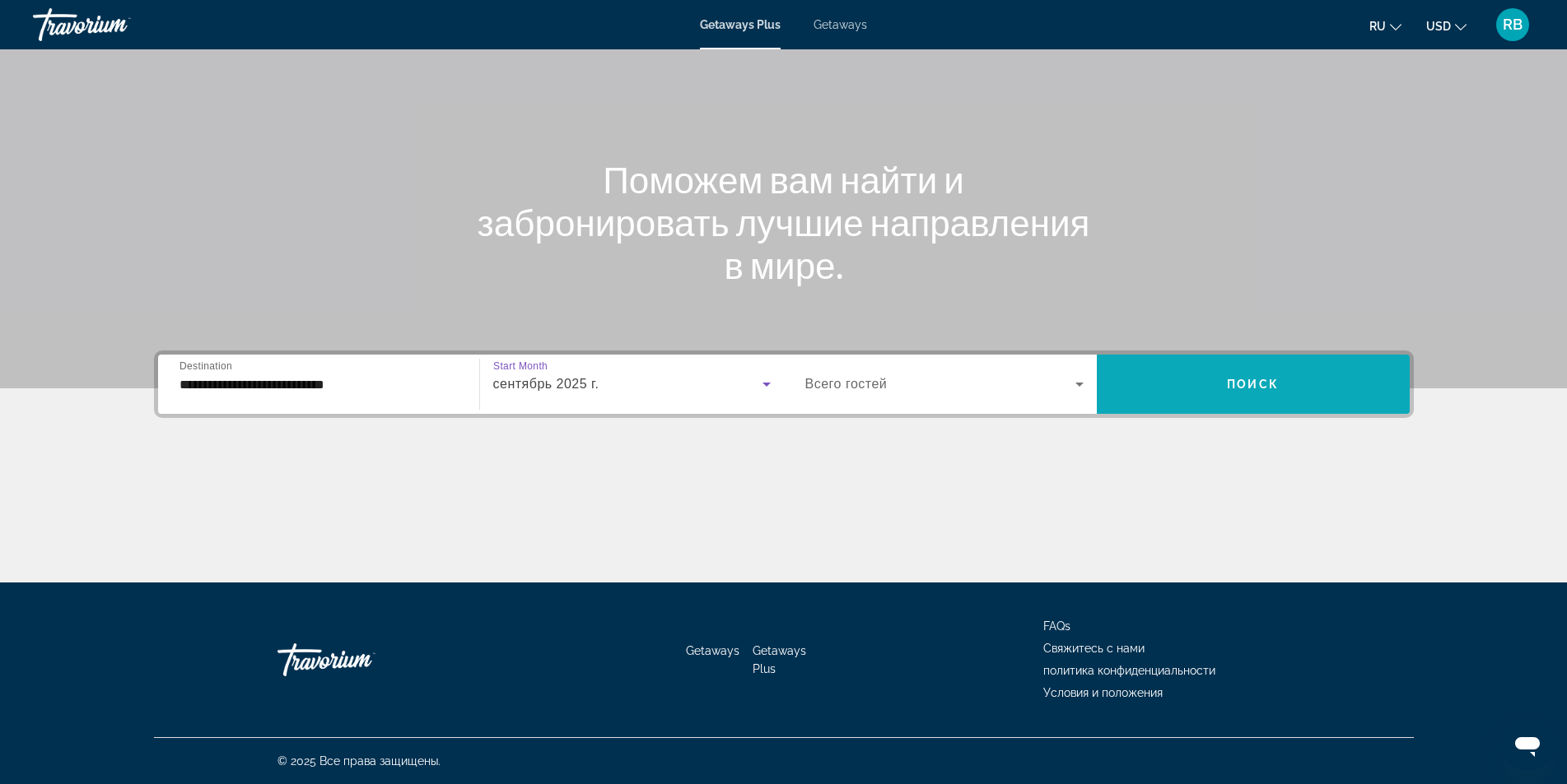
click at [1242, 389] on span "Поиск" at bounding box center [1253, 384] width 52 height 13
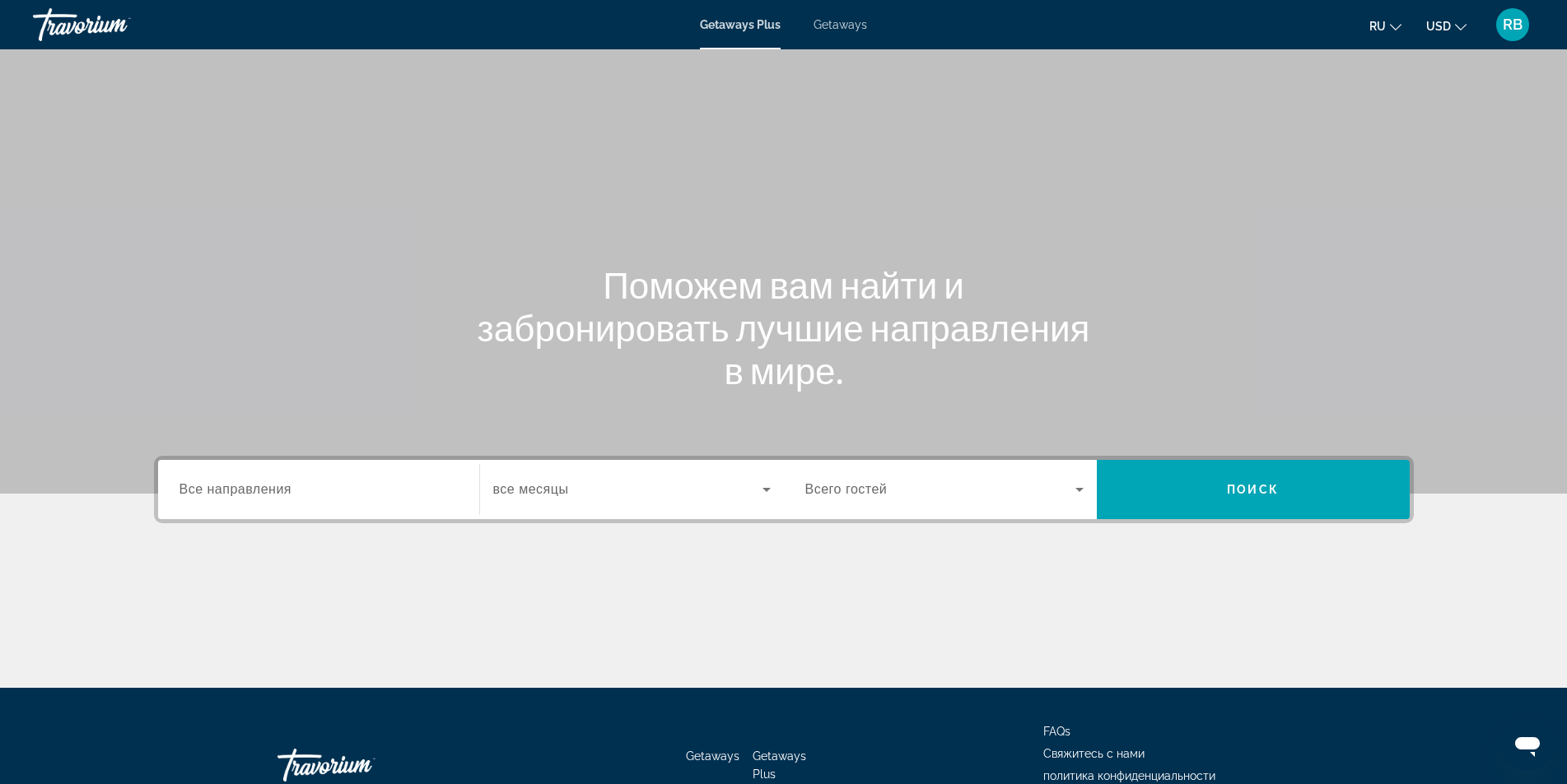
click at [261, 495] on span "Все направления" at bounding box center [236, 489] width 113 height 14
click at [261, 495] on input "Destination Все направления" at bounding box center [318, 490] width 278 height 20
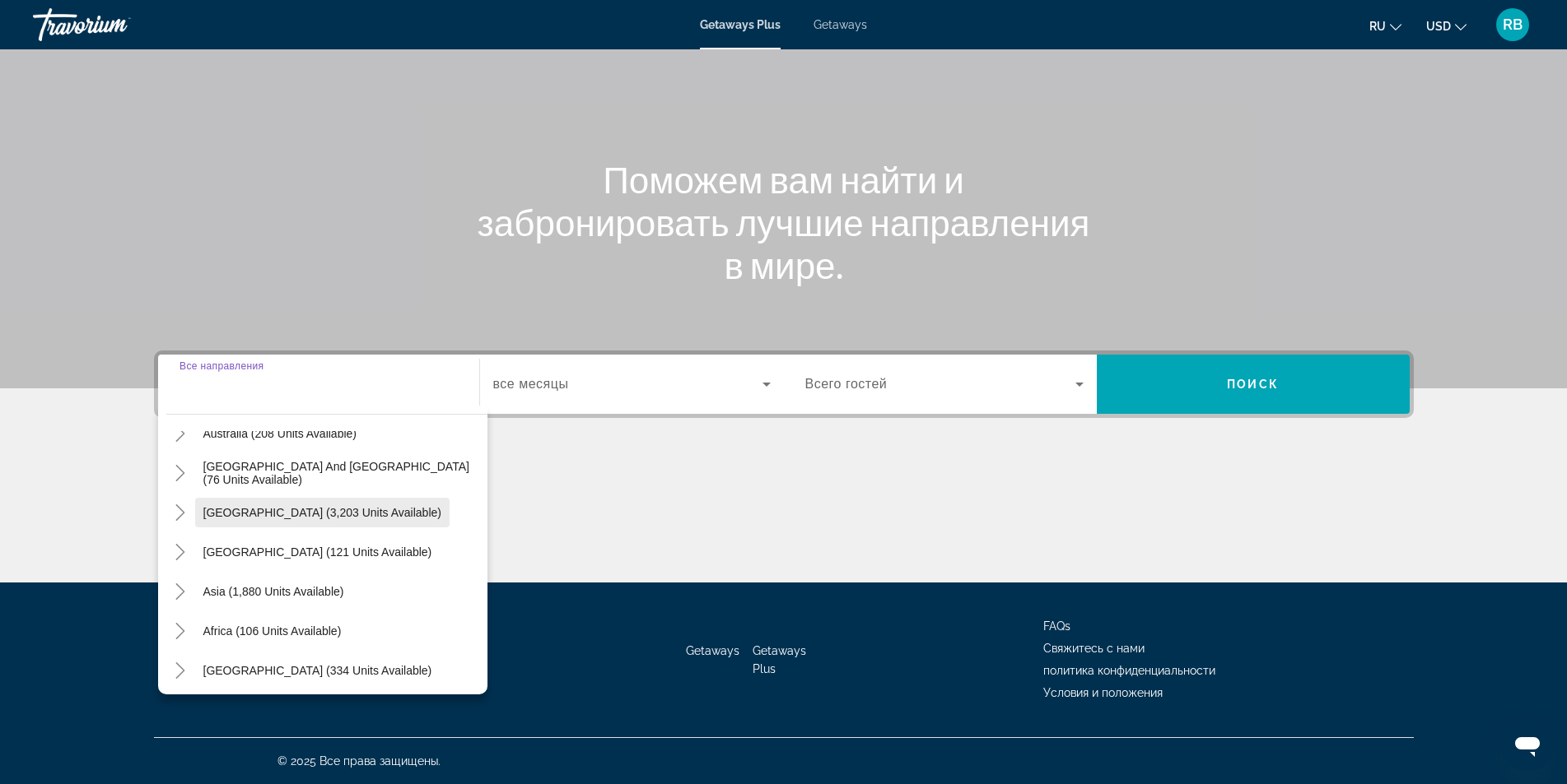
scroll to position [267, 0]
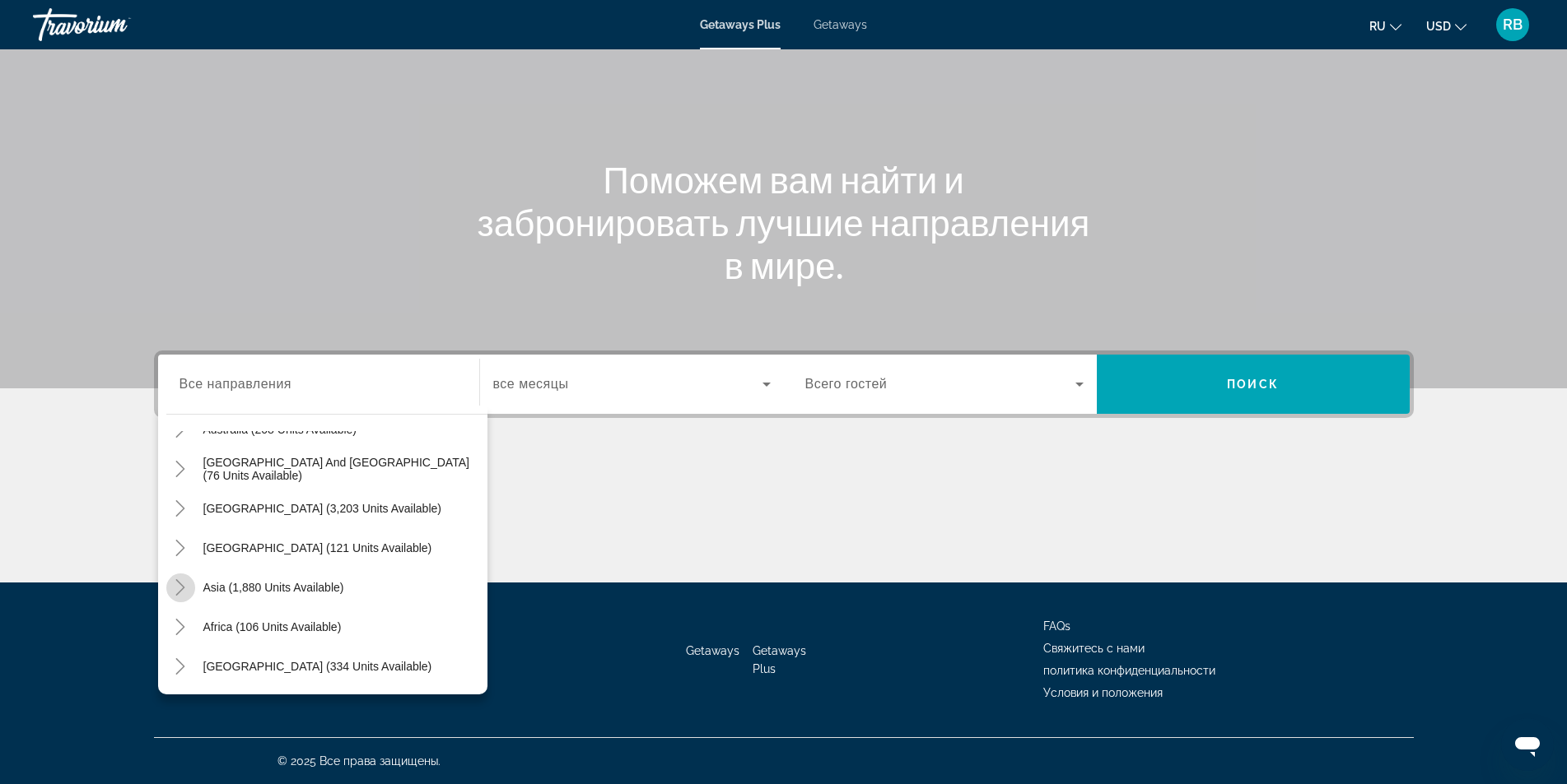
click at [178, 588] on icon "Toggle Asia (1,880 units available)" at bounding box center [180, 587] width 17 height 17
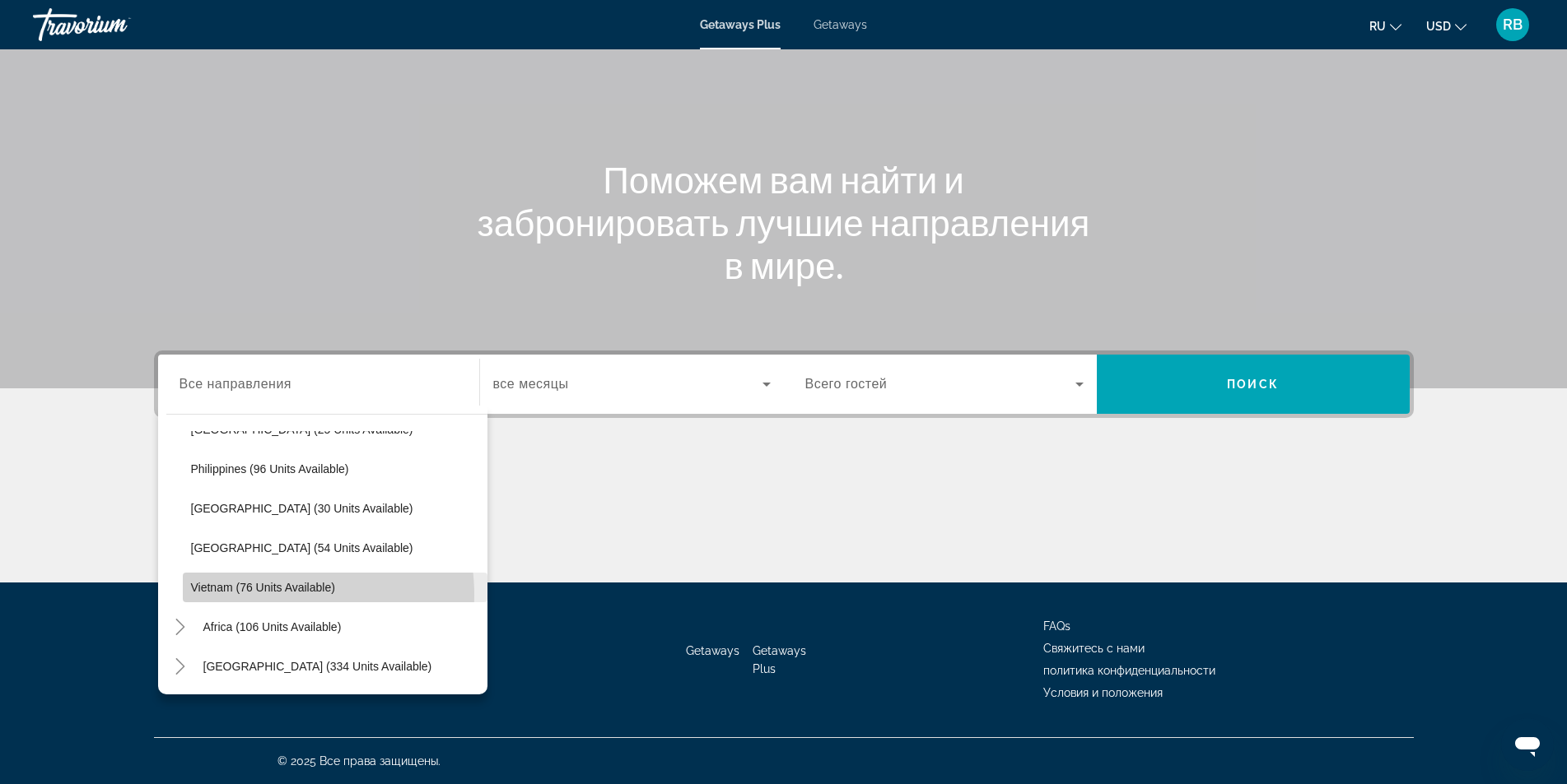
drag, startPoint x: 252, startPoint y: 595, endPoint x: 371, endPoint y: 547, distance: 128.3
click at [252, 595] on span "Search widget" at bounding box center [335, 587] width 304 height 39
type input "**********"
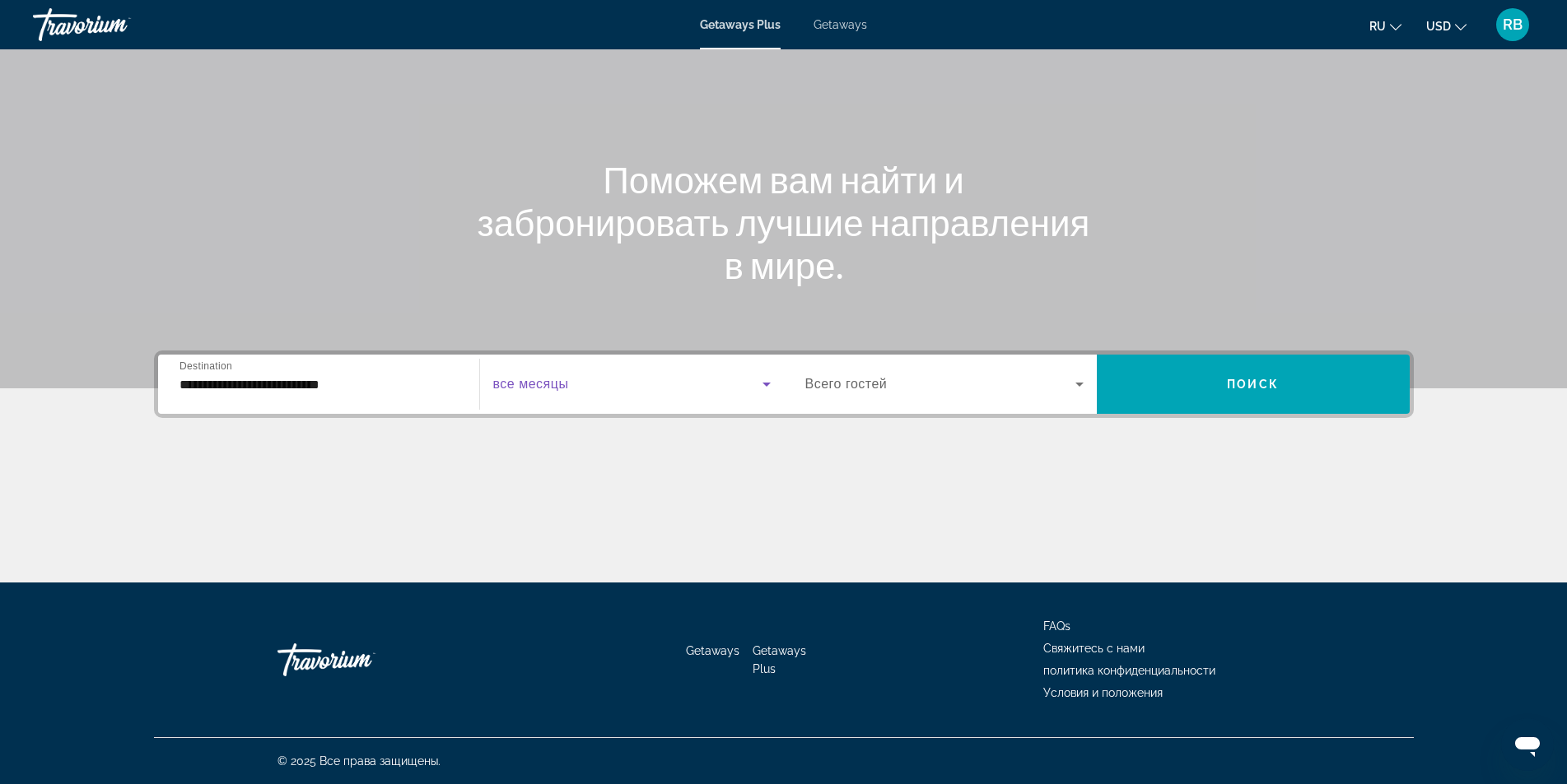
click at [532, 393] on span "Search widget" at bounding box center [628, 384] width 270 height 20
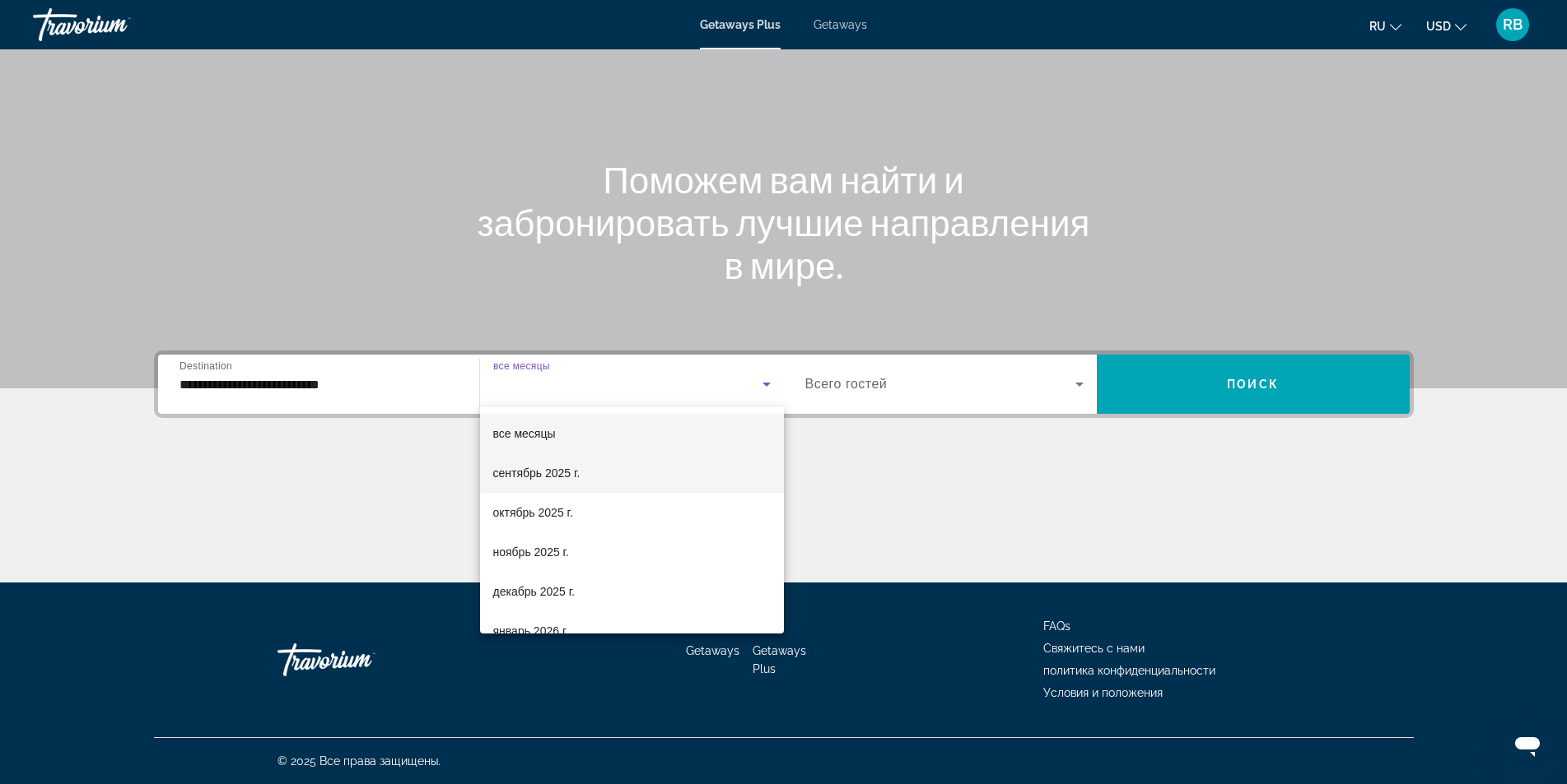
click at [533, 467] on span "сентябрь 2025 г." at bounding box center [537, 473] width 87 height 20
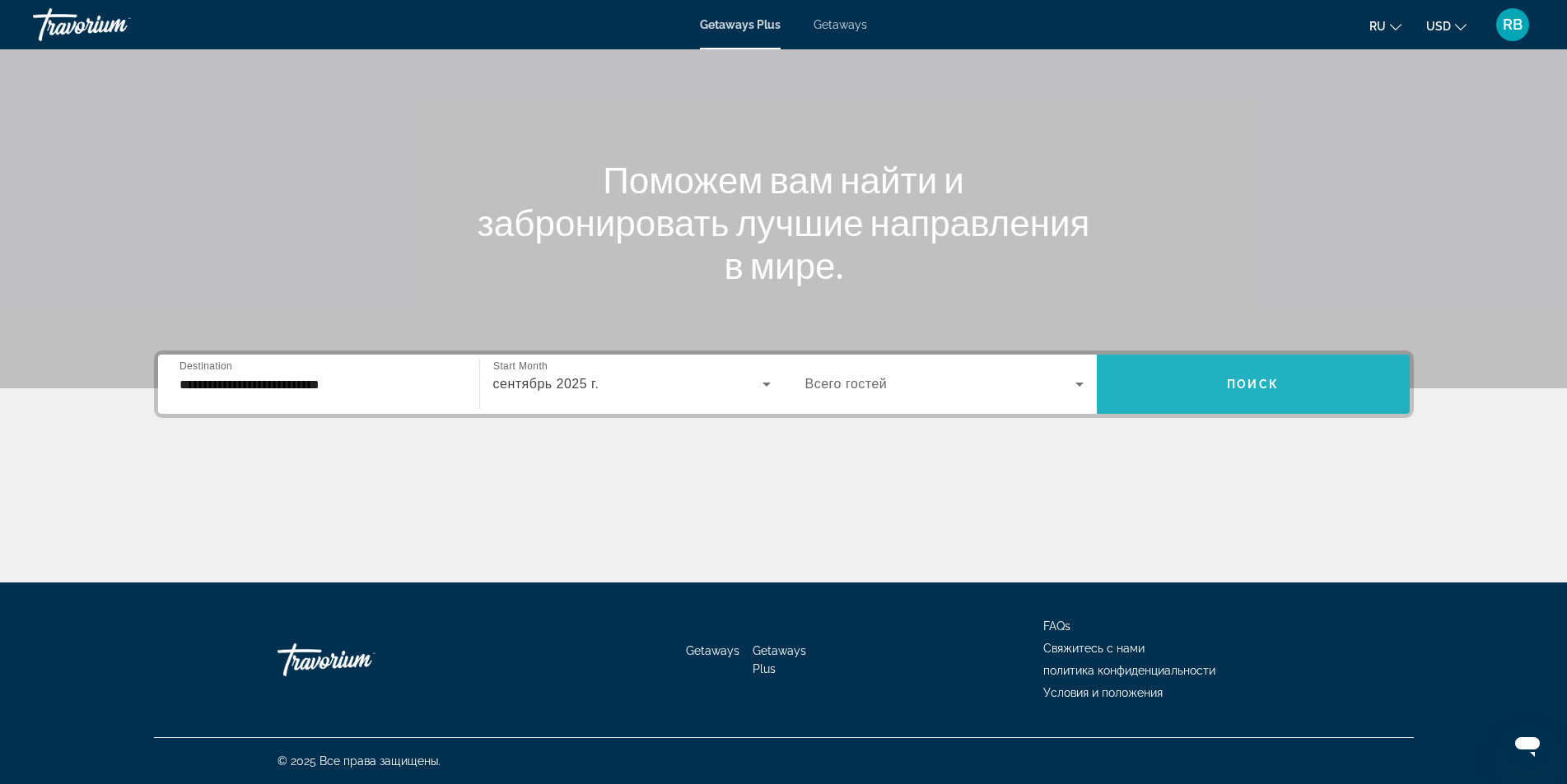
click at [1175, 383] on span "Search widget" at bounding box center [1253, 383] width 313 height 39
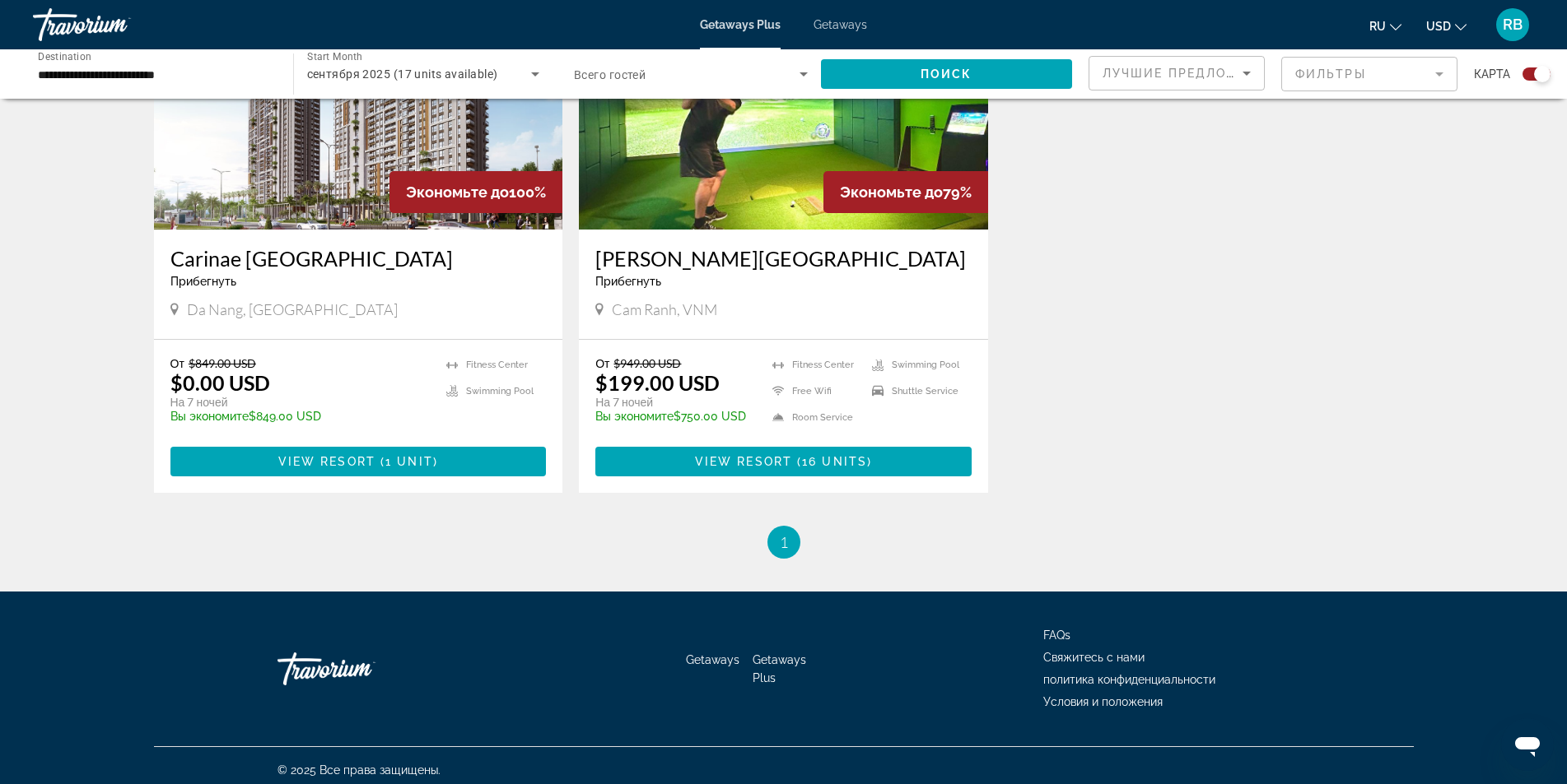
scroll to position [709, 0]
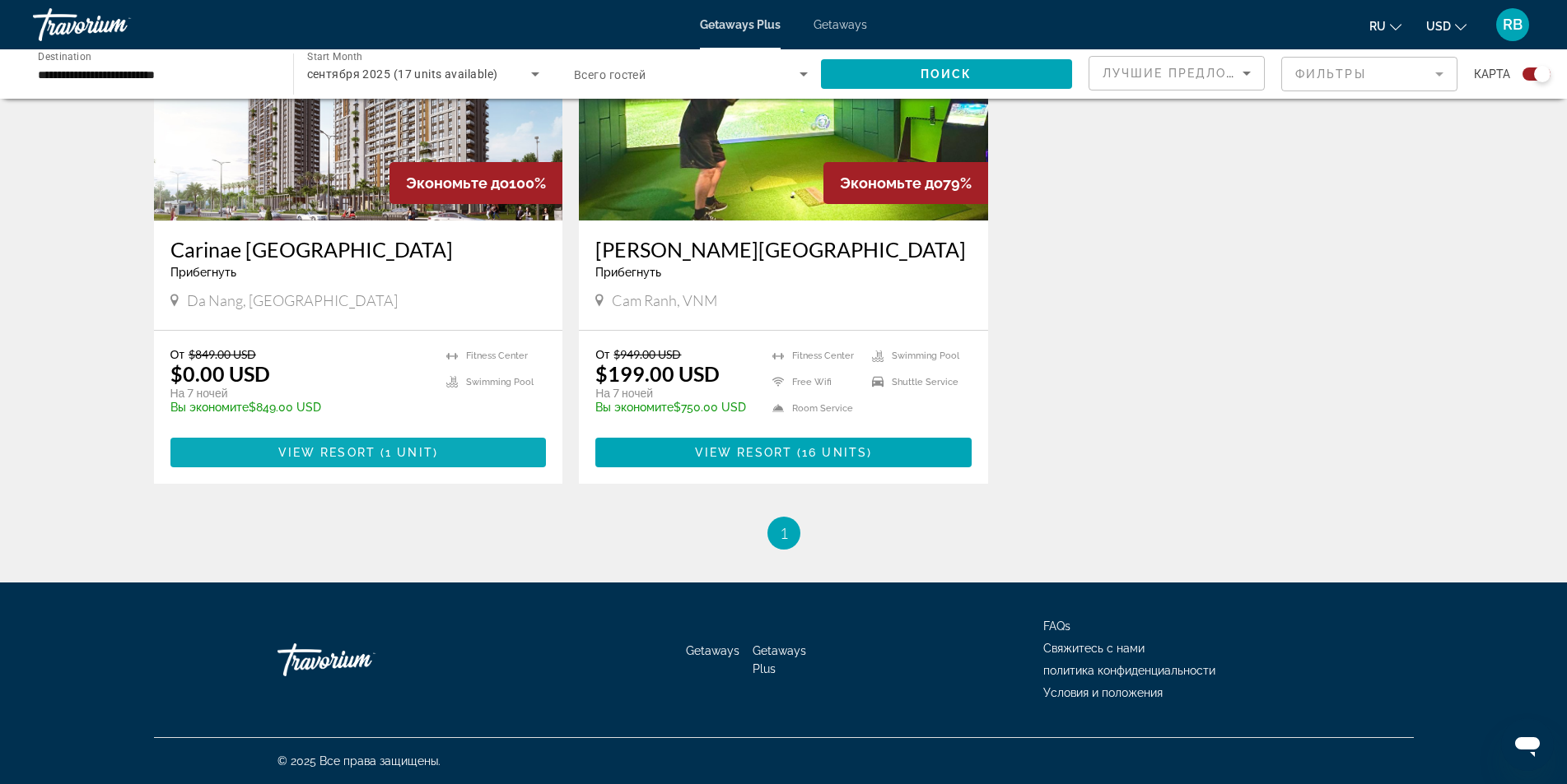
click at [383, 454] on span "( 1 unit )" at bounding box center [407, 452] width 63 height 13
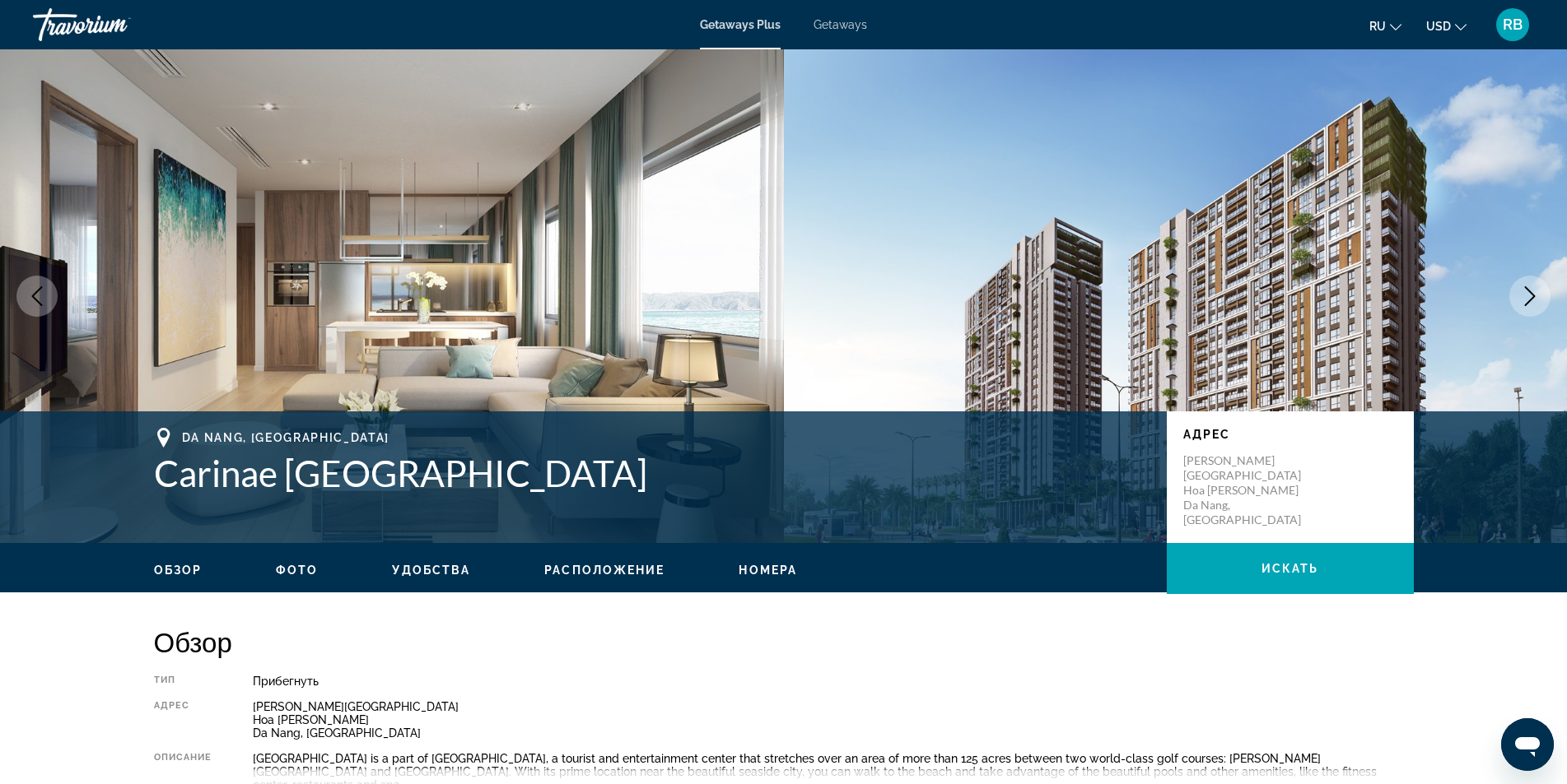
click at [846, 27] on span "Getaways" at bounding box center [840, 24] width 54 height 13
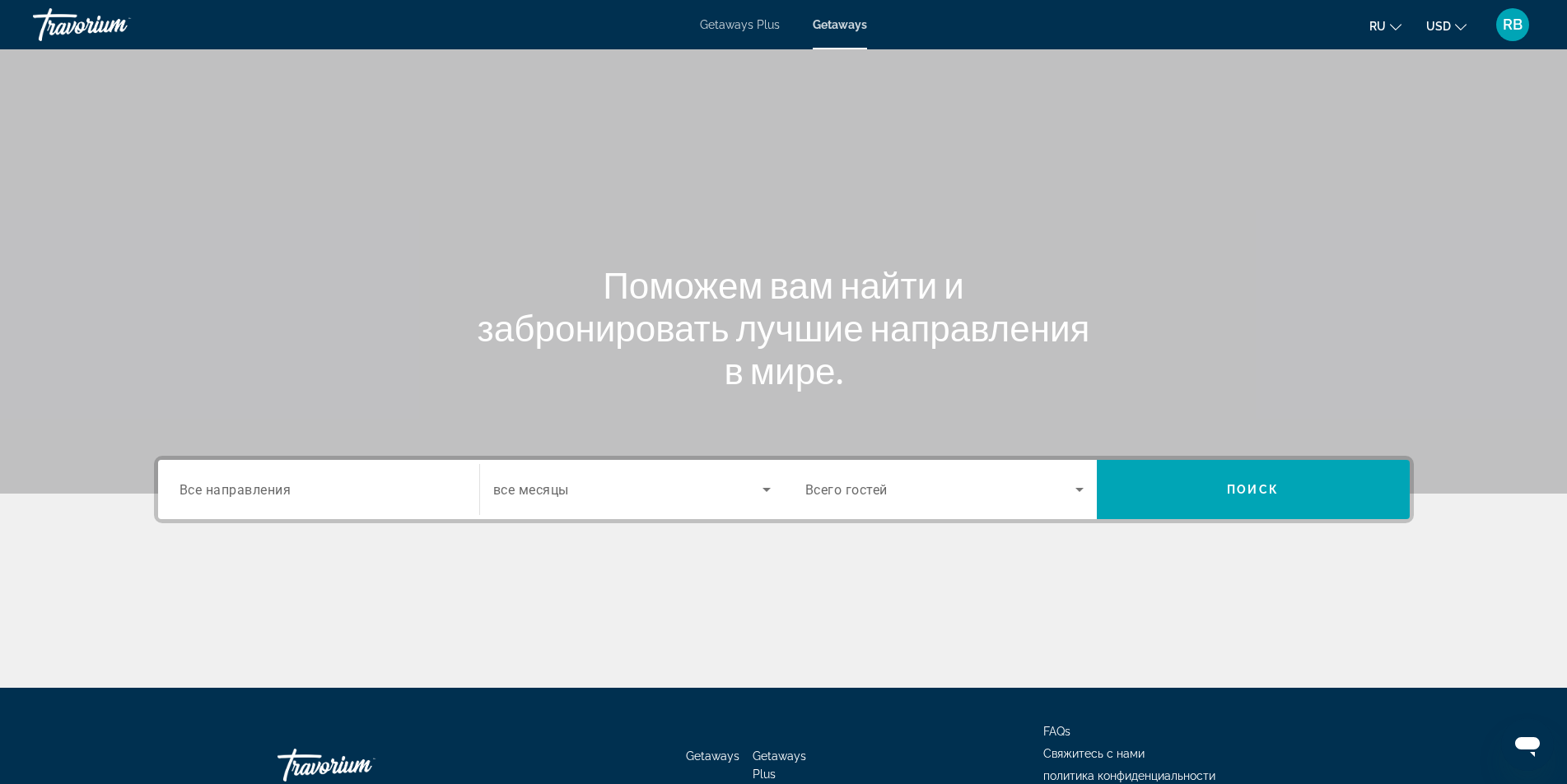
click at [237, 494] on span "Все направления" at bounding box center [235, 489] width 112 height 16
click at [237, 494] on input "Destination Все направления" at bounding box center [318, 490] width 278 height 20
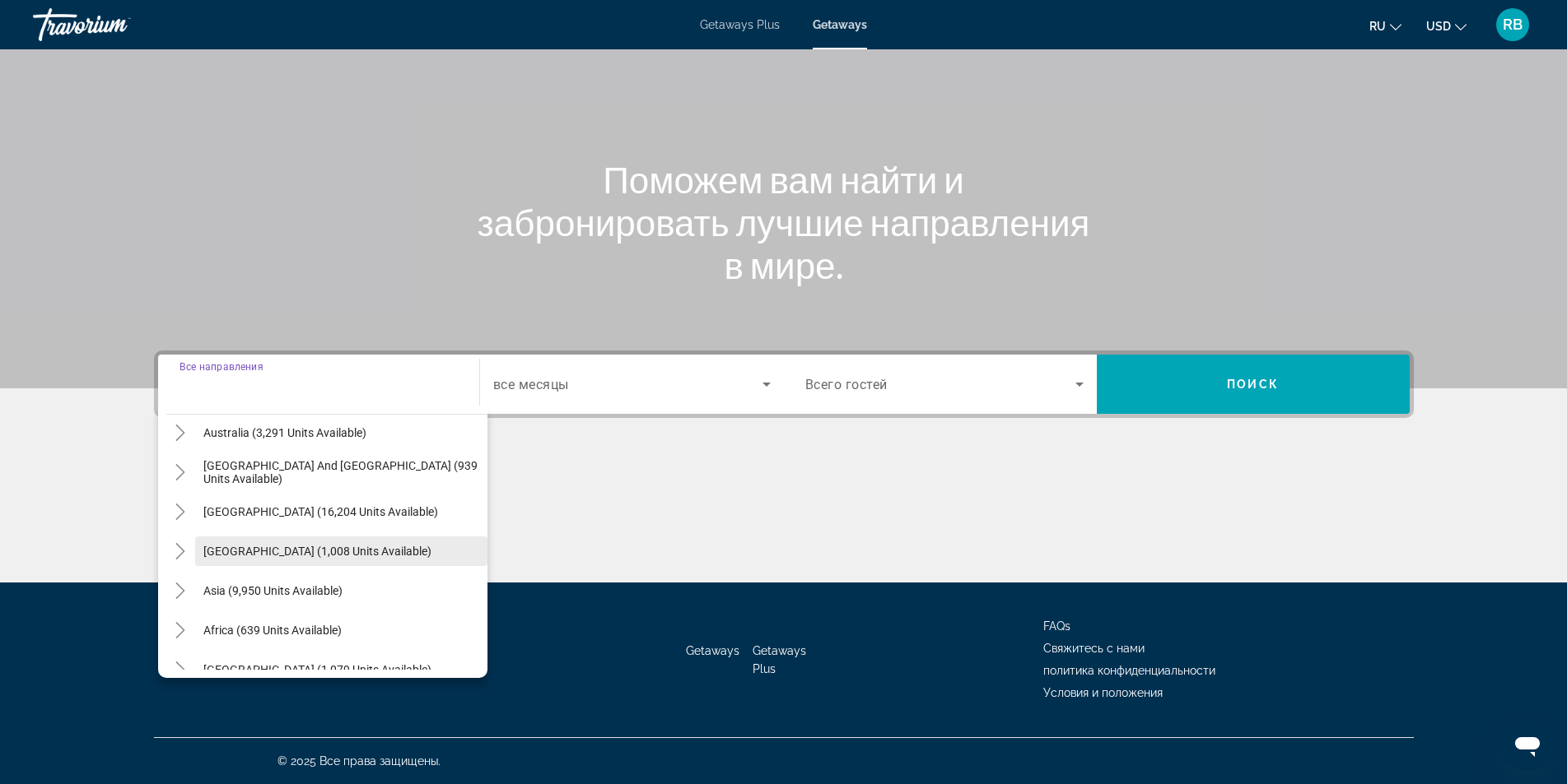
scroll to position [267, 0]
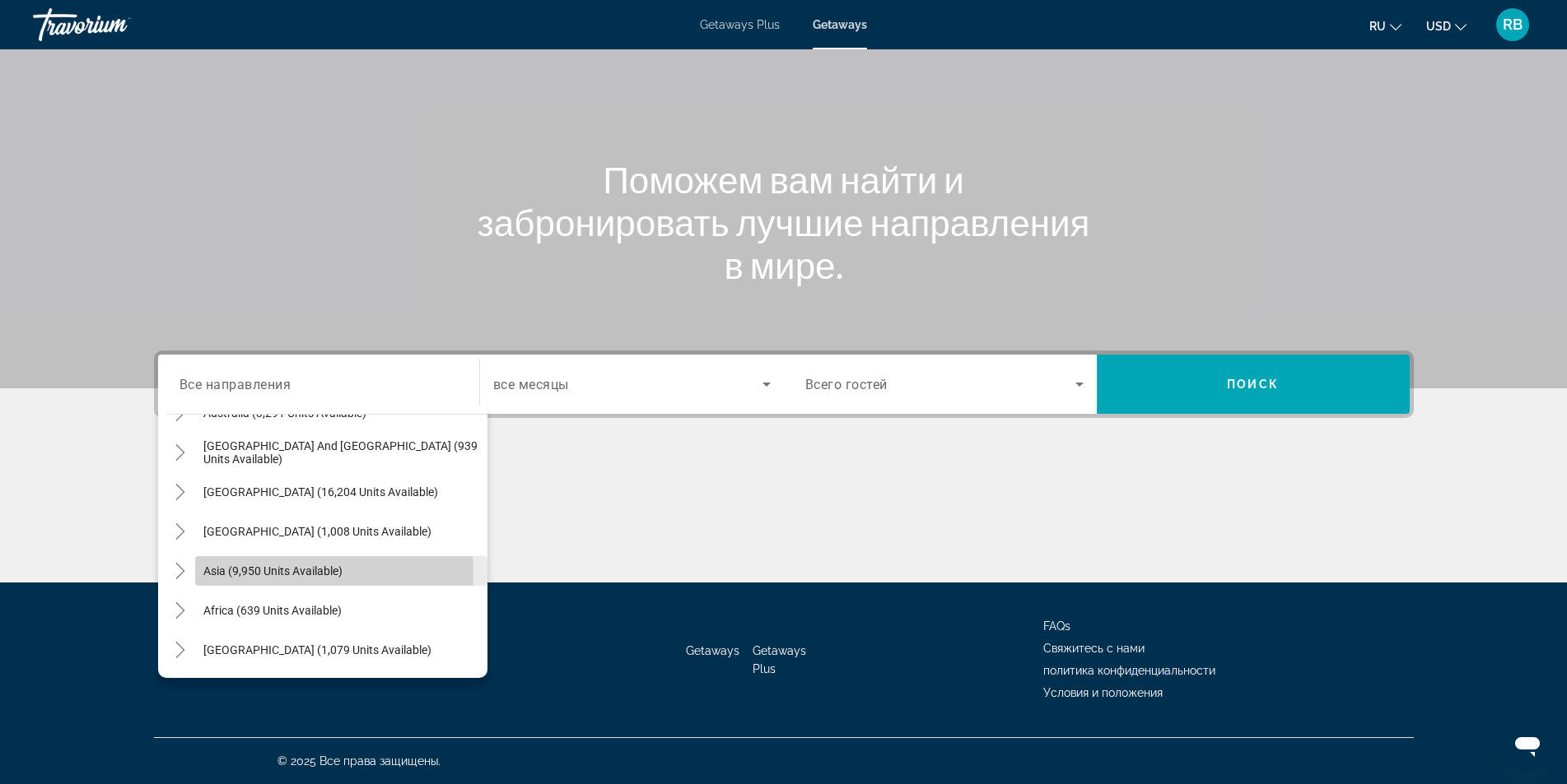
click at [240, 574] on span "Asia (9,950 units available)" at bounding box center [273, 570] width 139 height 13
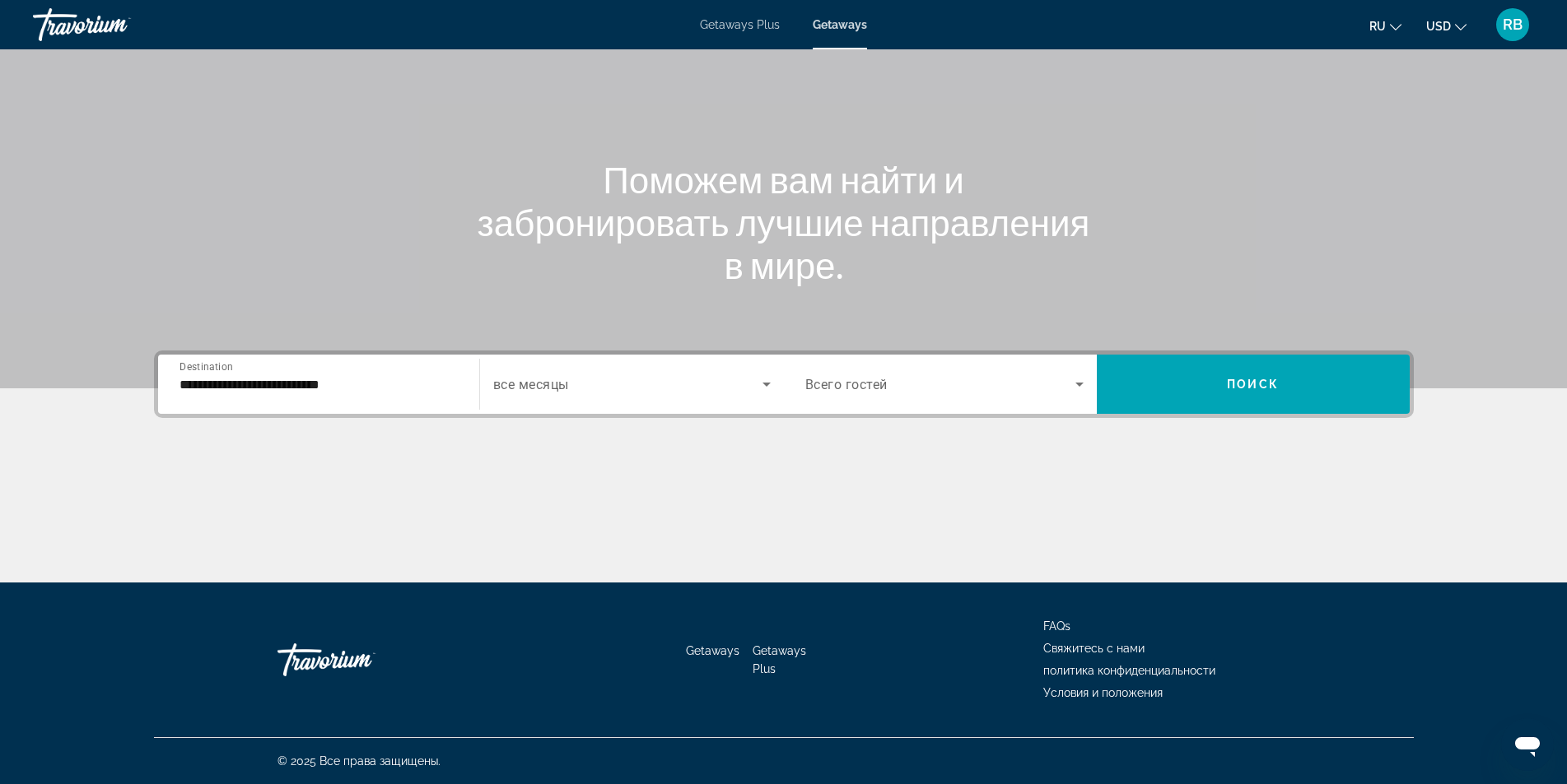
click at [213, 404] on div "**********" at bounding box center [318, 385] width 278 height 47
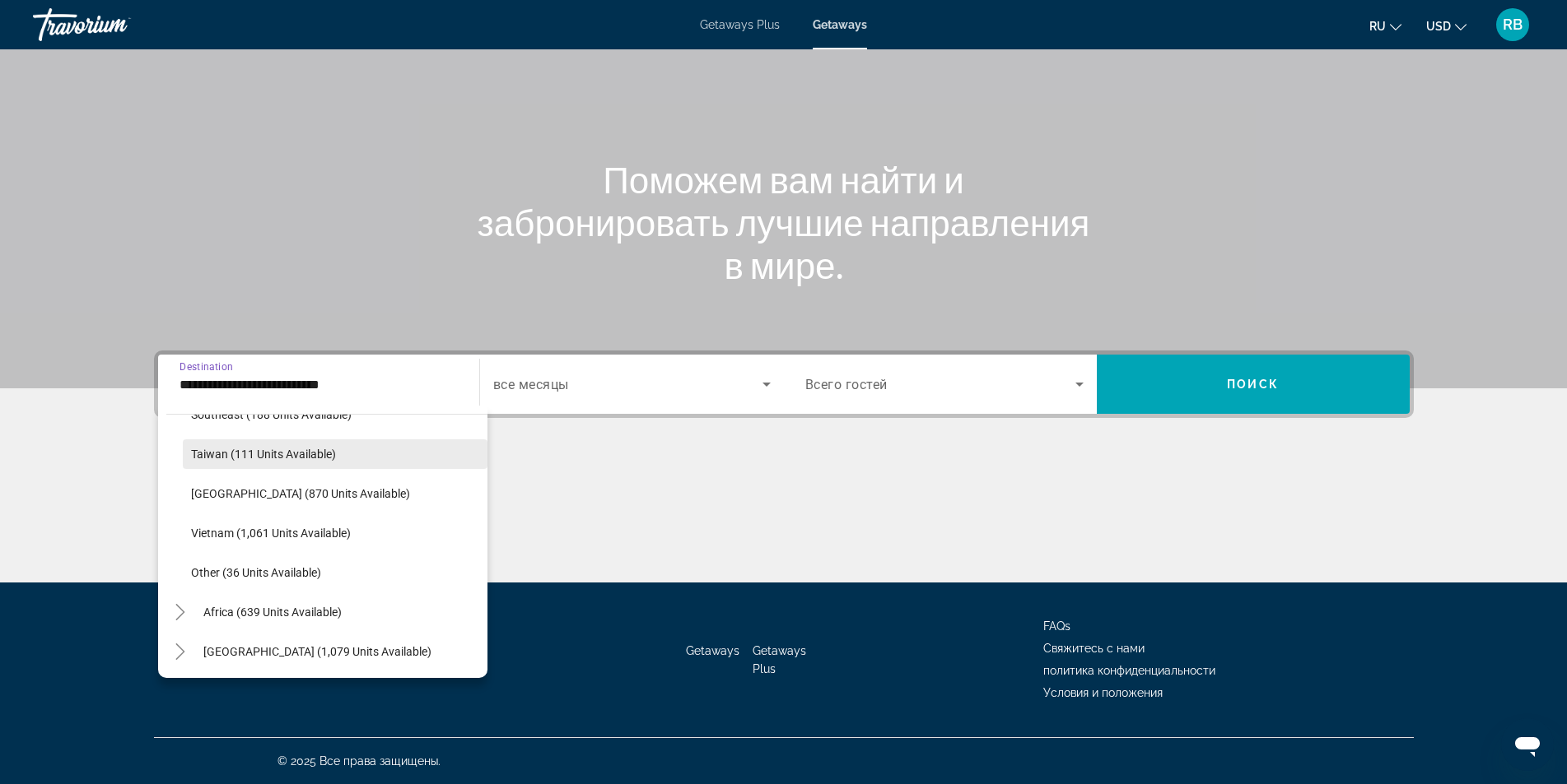
scroll to position [859, 0]
drag, startPoint x: 255, startPoint y: 541, endPoint x: 267, endPoint y: 539, distance: 12.2
click at [263, 539] on span "Search widget" at bounding box center [335, 531] width 304 height 39
type input "**********"
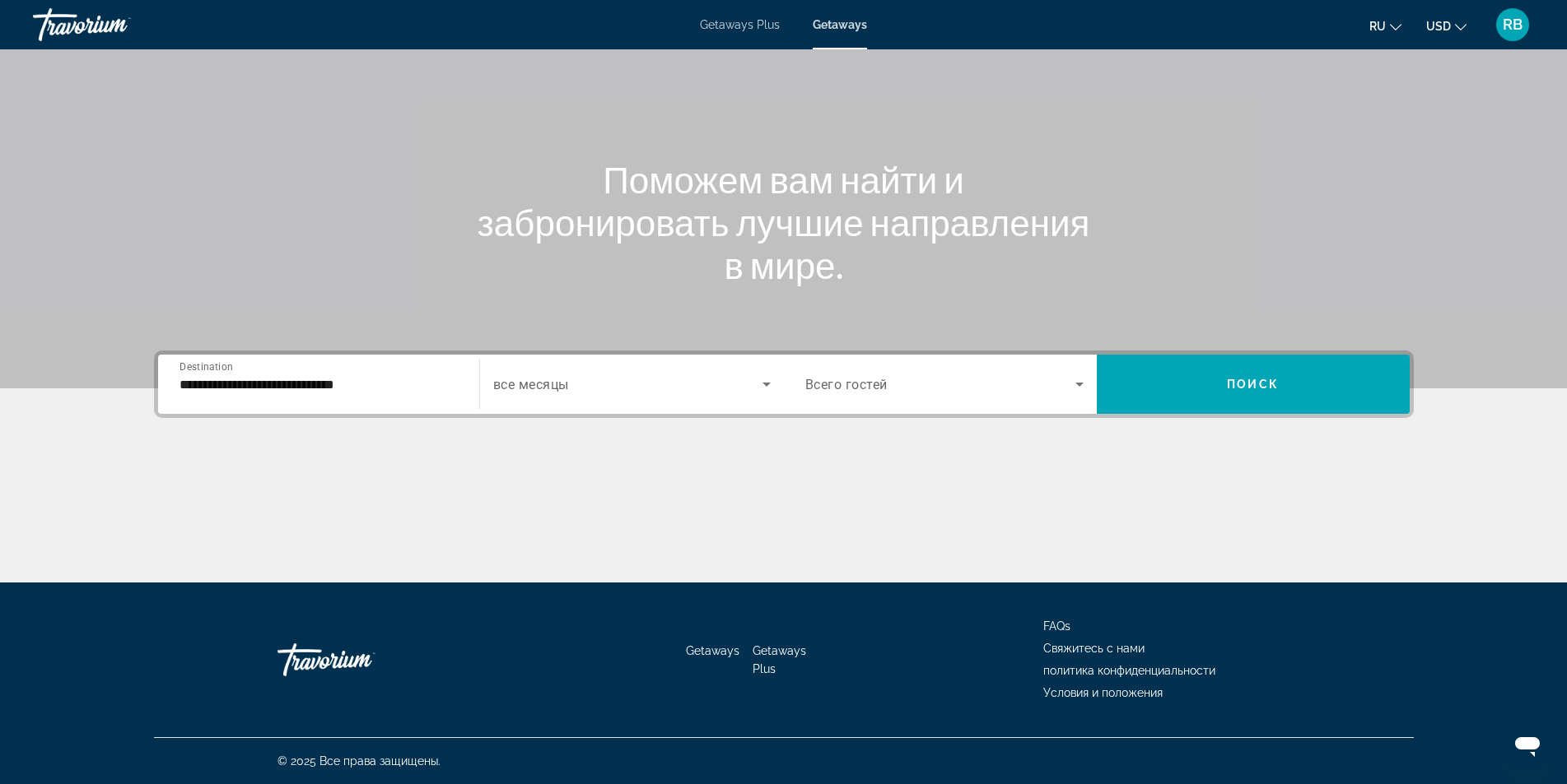
click at [561, 391] on span "все месяцы" at bounding box center [530, 385] width 76 height 16
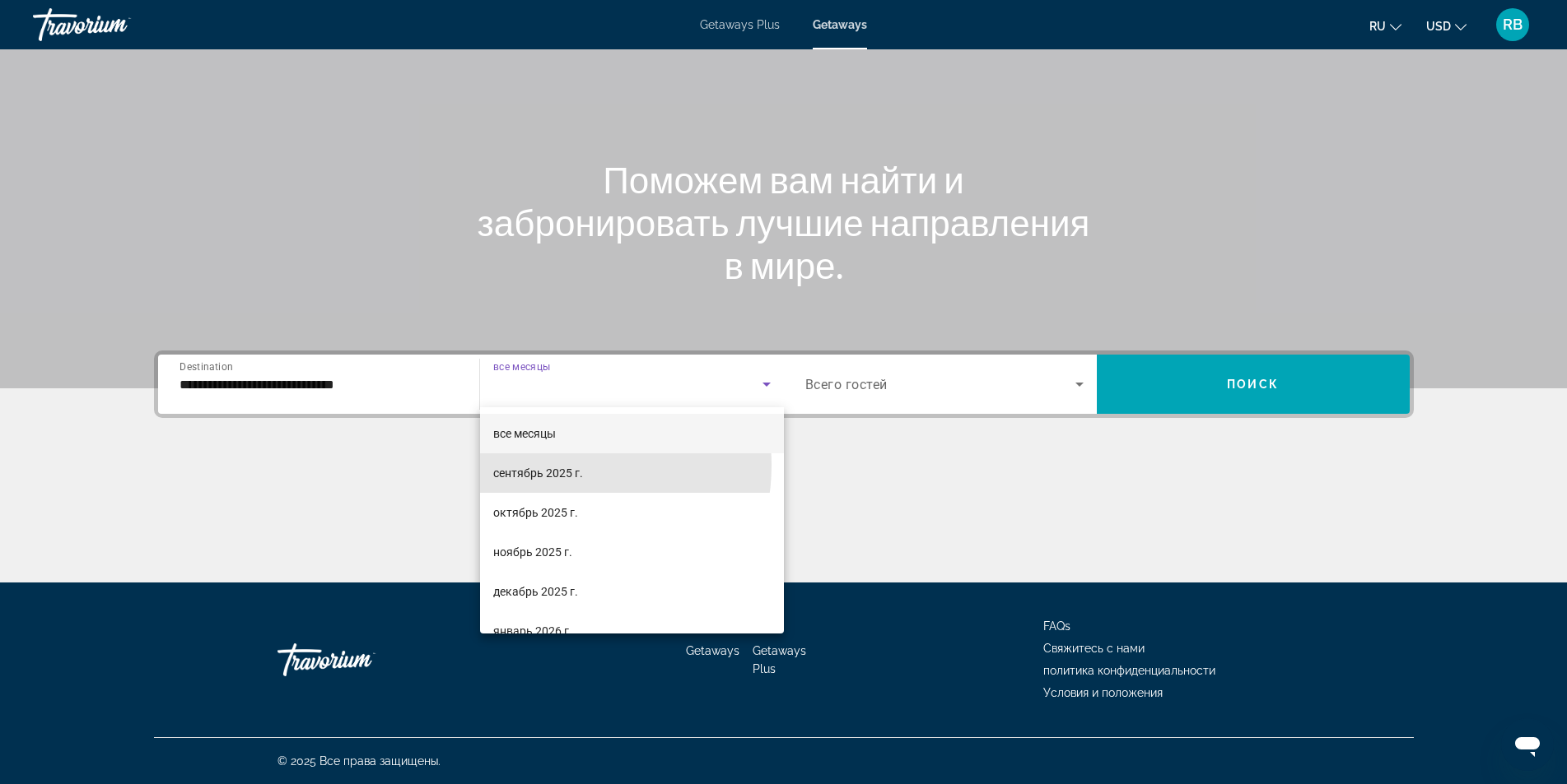
drag, startPoint x: 549, startPoint y: 465, endPoint x: 777, endPoint y: 461, distance: 228.0
click at [574, 464] on span "сентябрь 2025 г." at bounding box center [537, 473] width 90 height 20
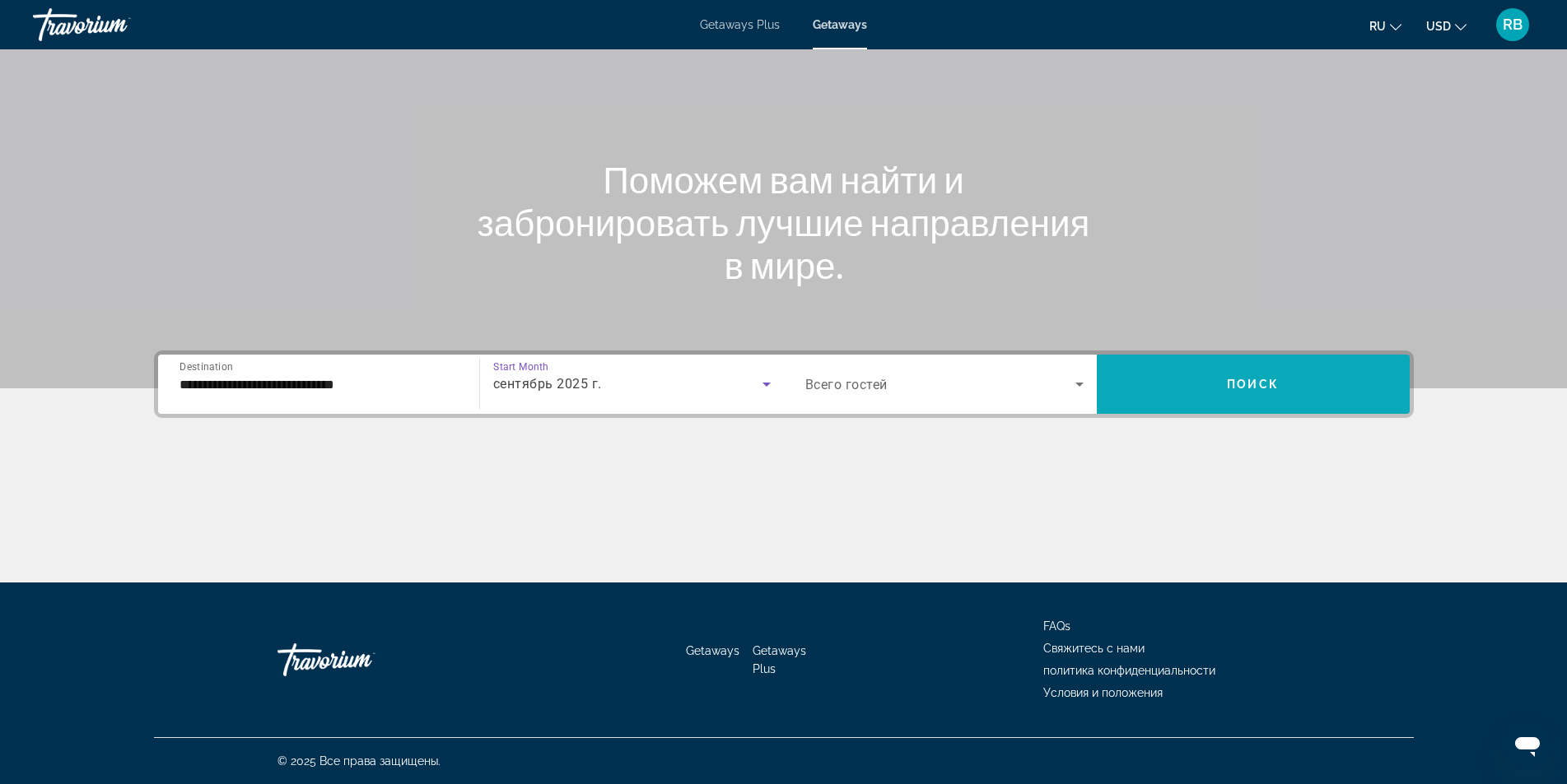
click at [1212, 398] on span "Search widget" at bounding box center [1253, 383] width 313 height 39
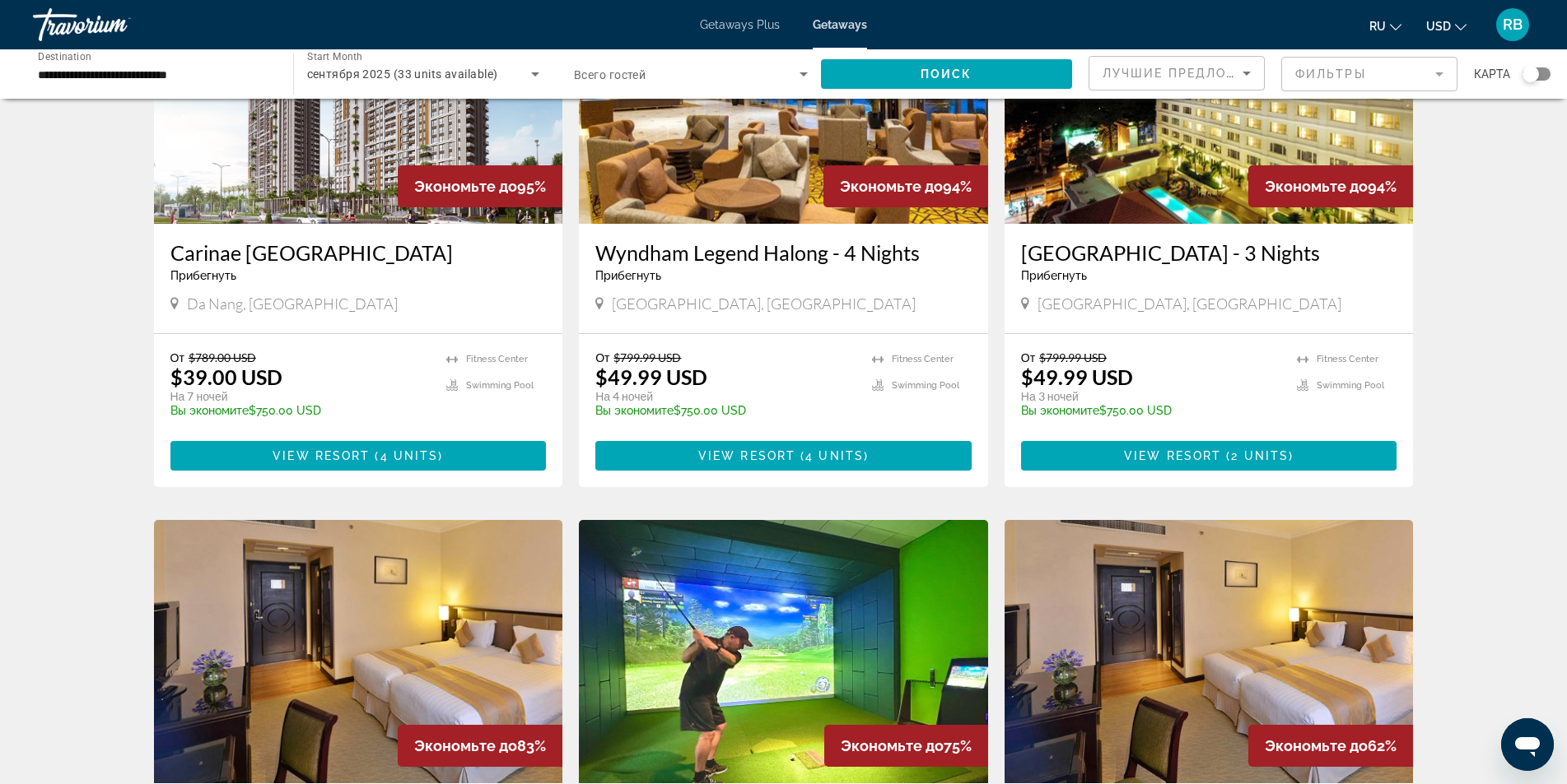
scroll to position [247, 0]
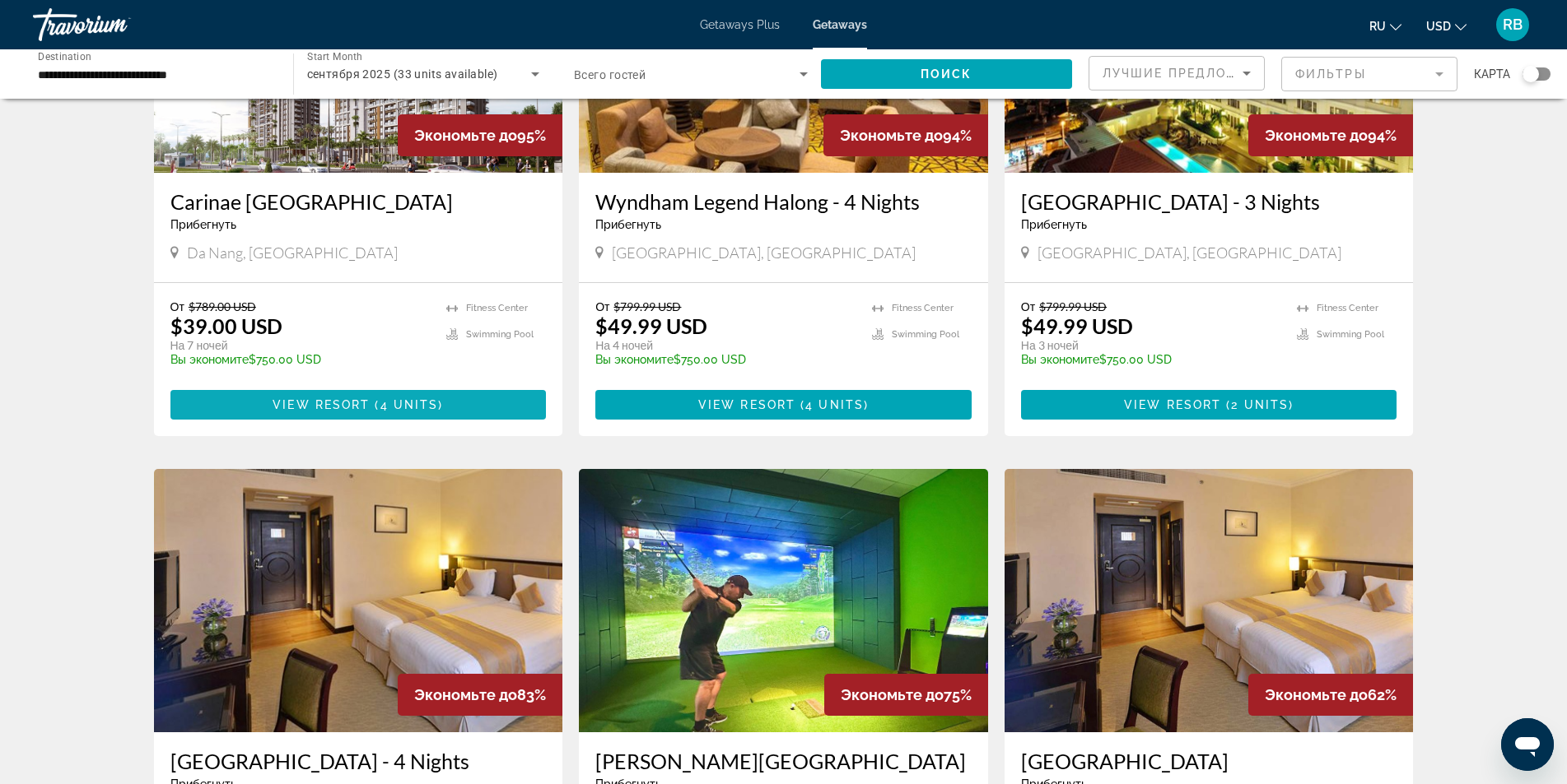
click at [410, 425] on span "Main content" at bounding box center [358, 404] width 377 height 39
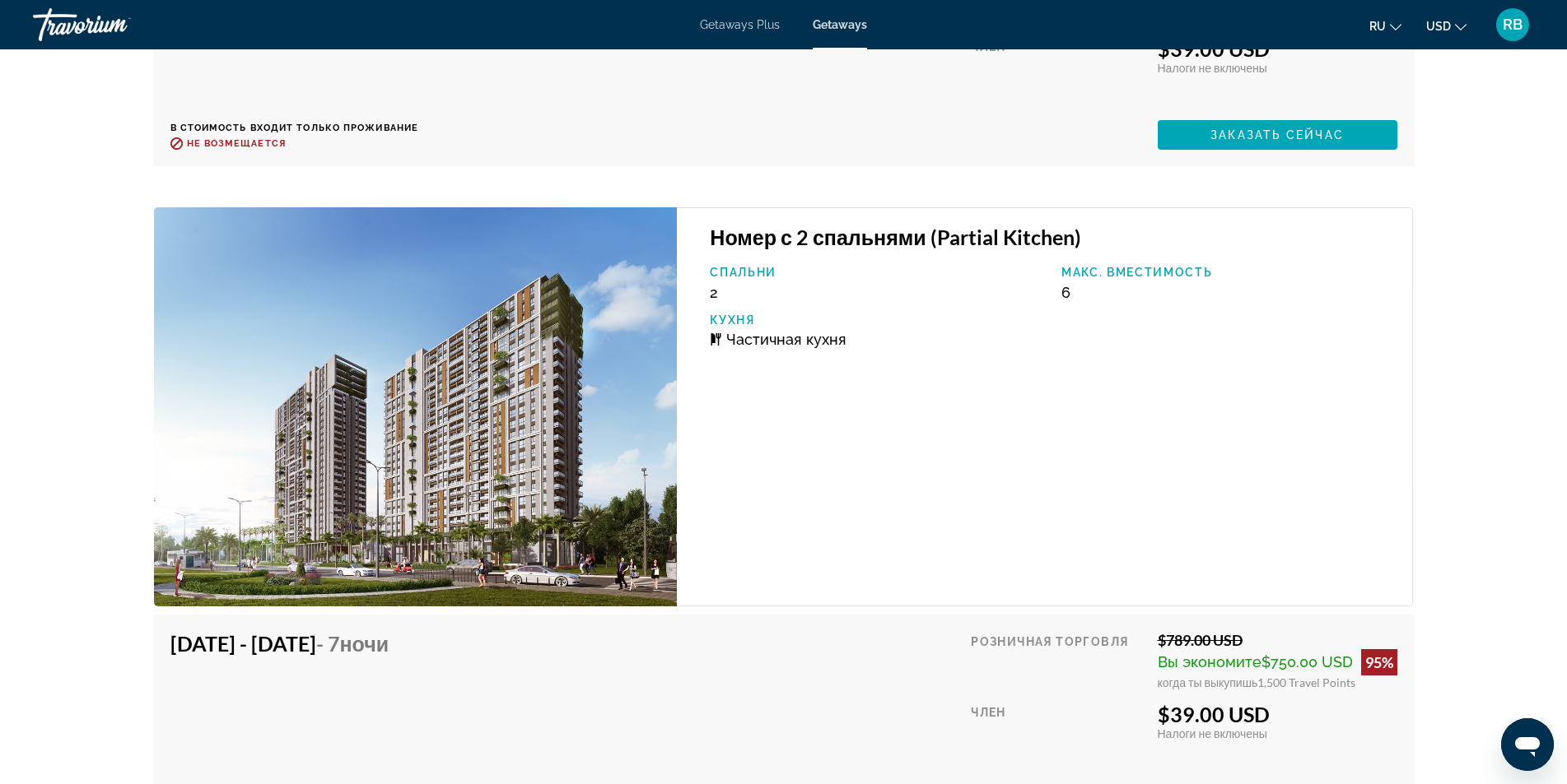
scroll to position [2798, 0]
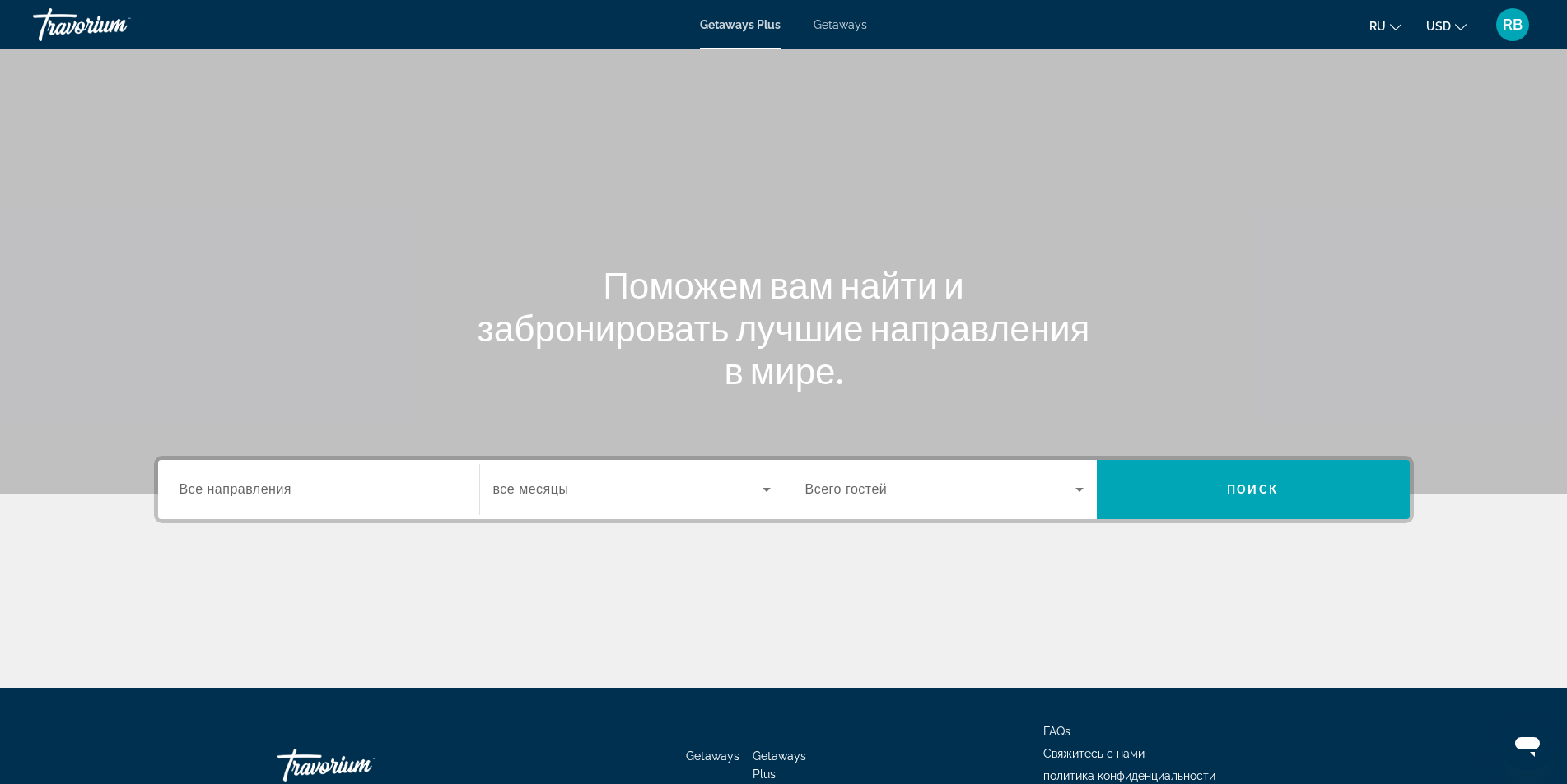
click at [853, 26] on span "Getaways" at bounding box center [840, 24] width 54 height 13
click at [344, 468] on div "Search widget" at bounding box center [318, 490] width 278 height 47
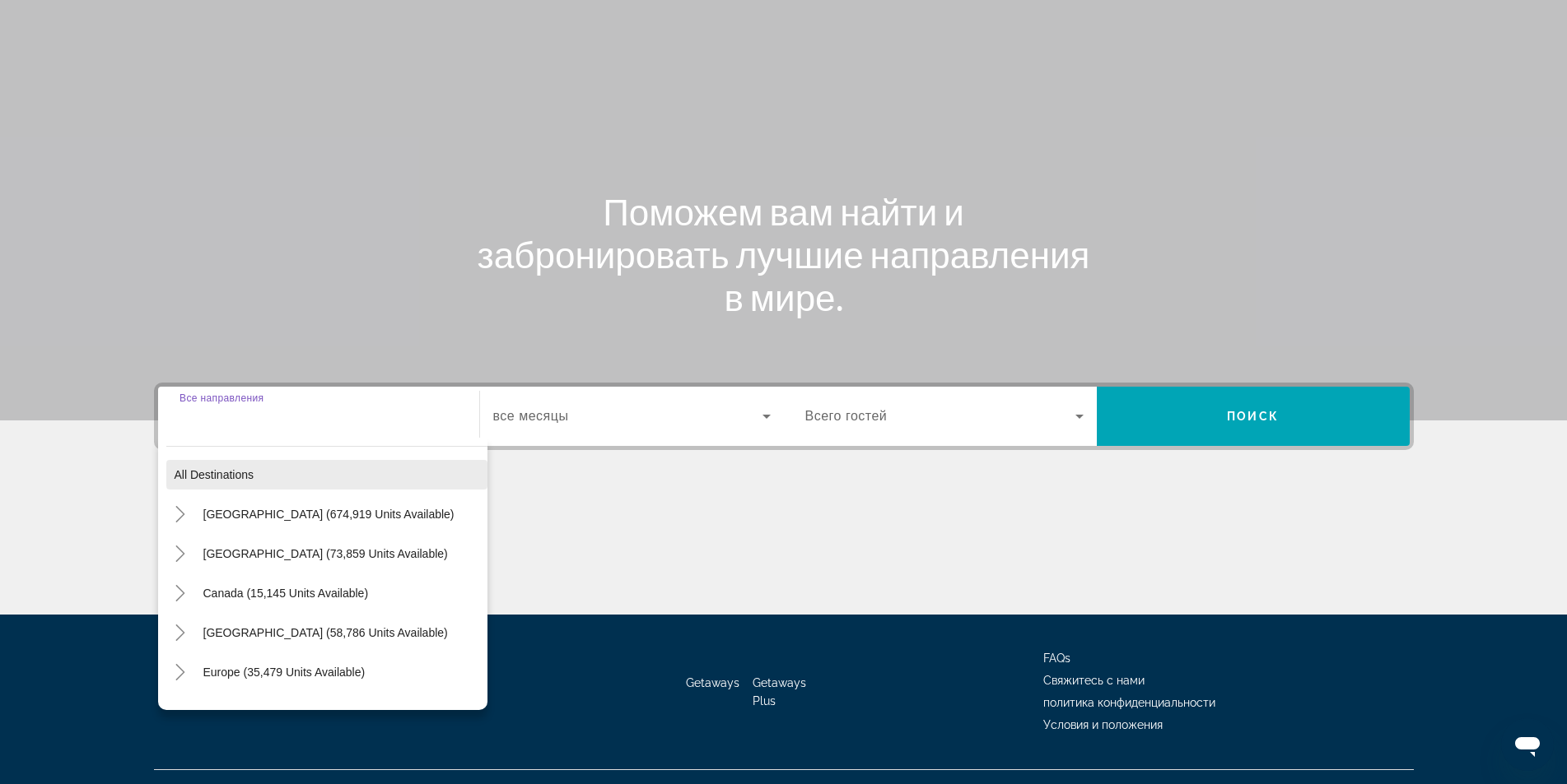
scroll to position [105, 0]
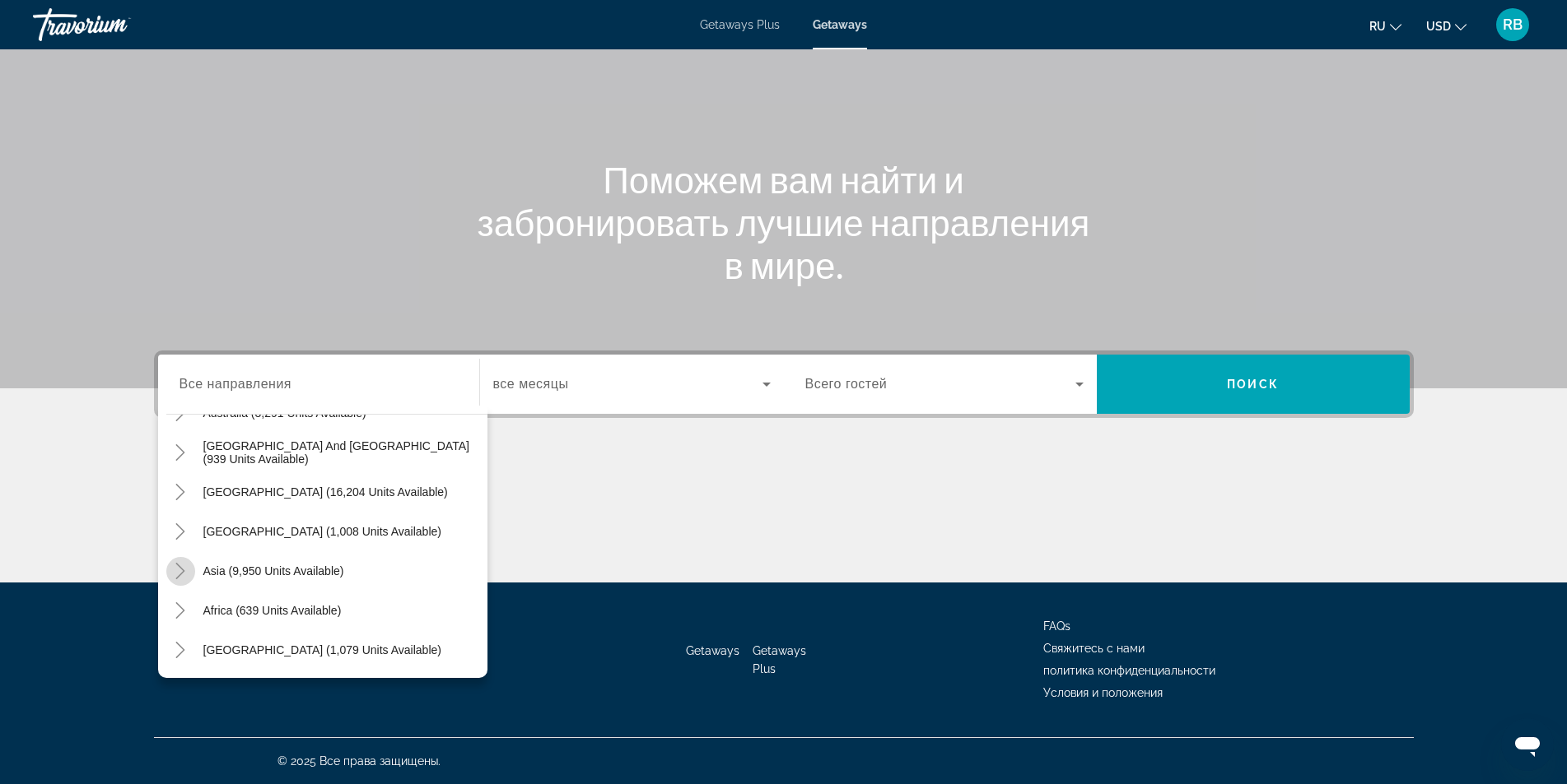
click at [186, 567] on icon "Toggle Asia (9,950 units available)" at bounding box center [180, 571] width 17 height 17
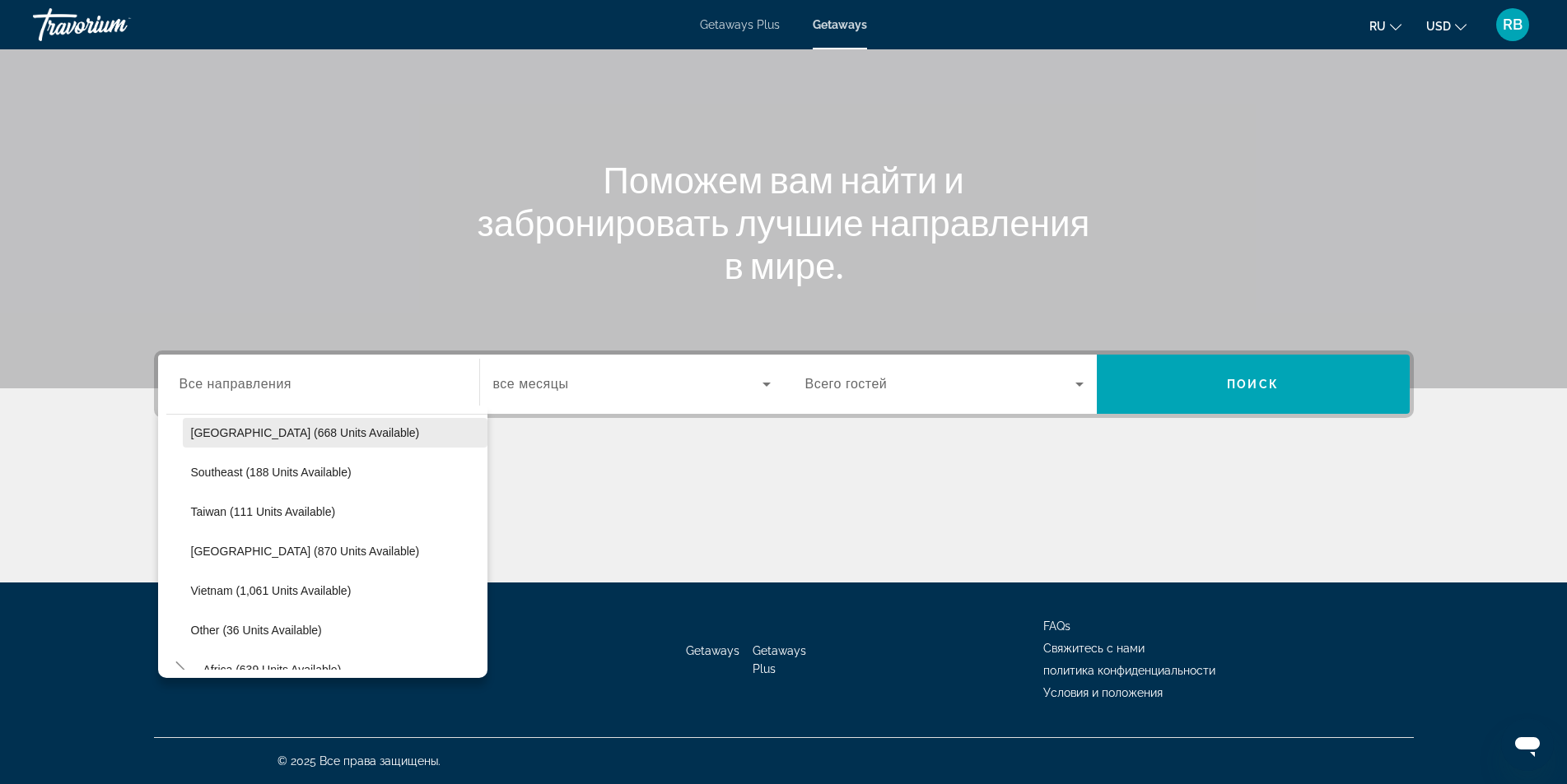
scroll to position [814, 0]
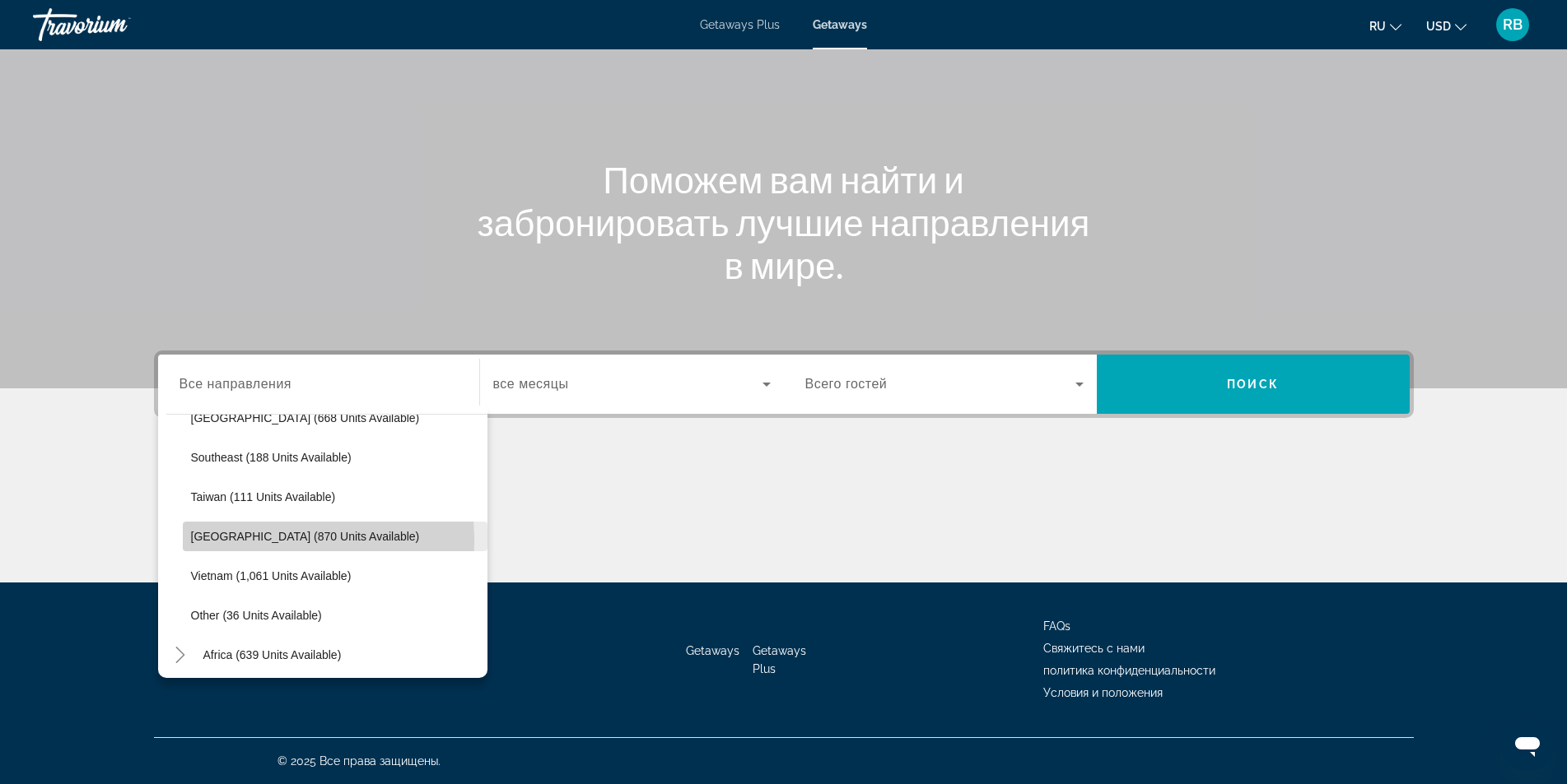
click at [250, 541] on span "[GEOGRAPHIC_DATA] (870 units available)" at bounding box center [305, 536] width 229 height 13
type input "**********"
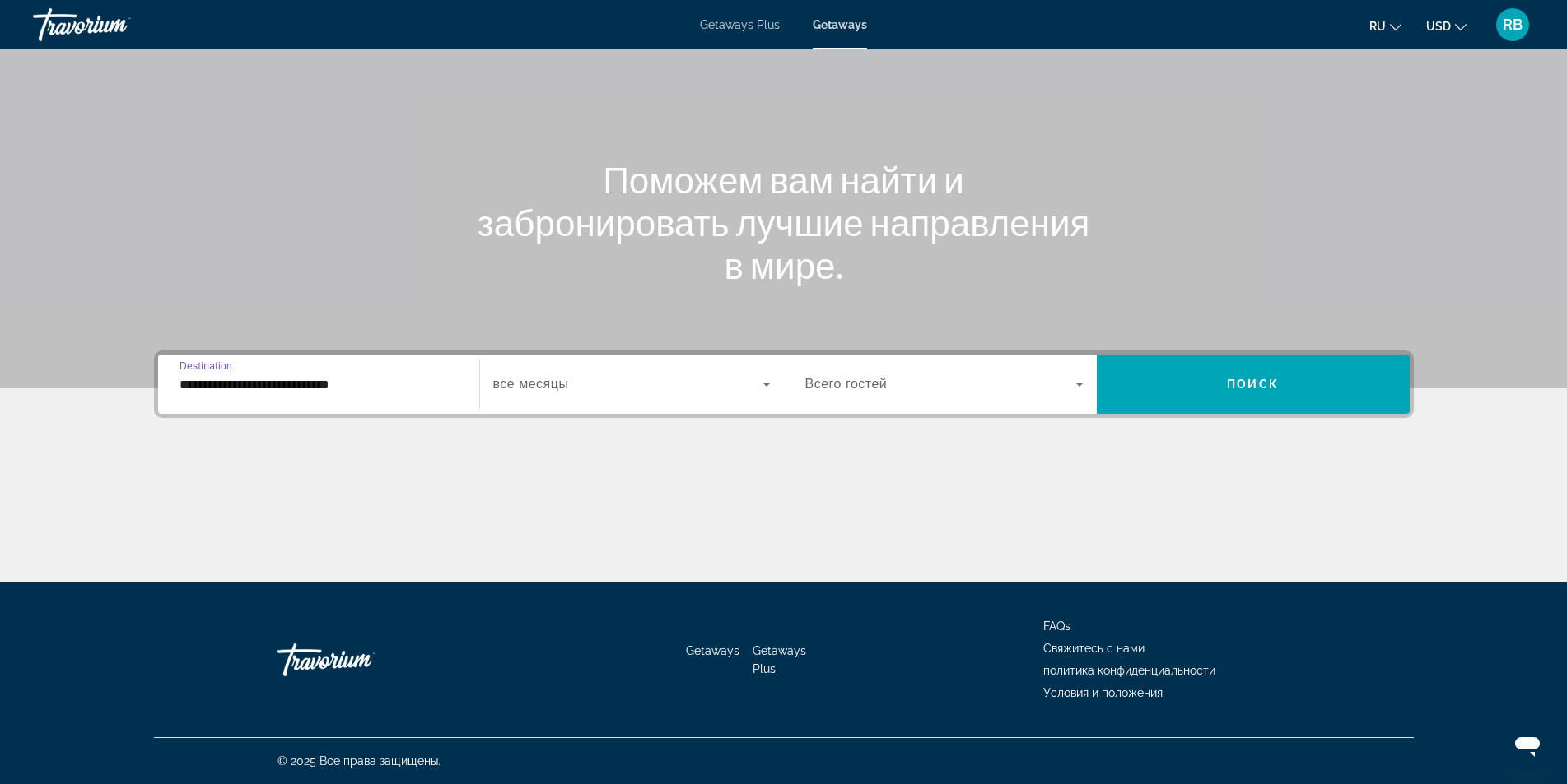
click at [595, 390] on span "Search widget" at bounding box center [628, 384] width 270 height 20
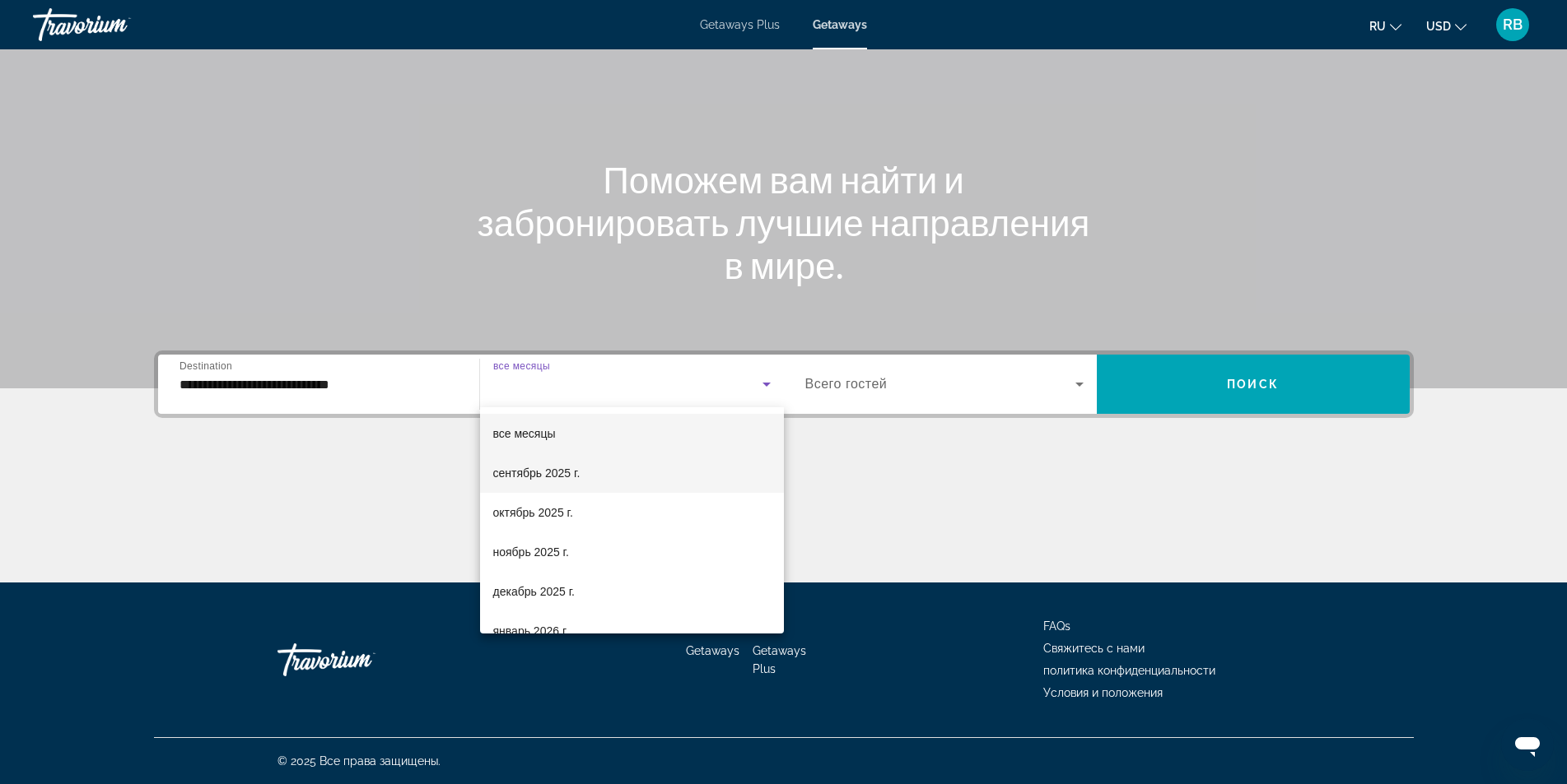
drag, startPoint x: 560, startPoint y: 471, endPoint x: 630, endPoint y: 453, distance: 72.3
click at [564, 470] on span "сентябрь 2025 г." at bounding box center [537, 473] width 87 height 20
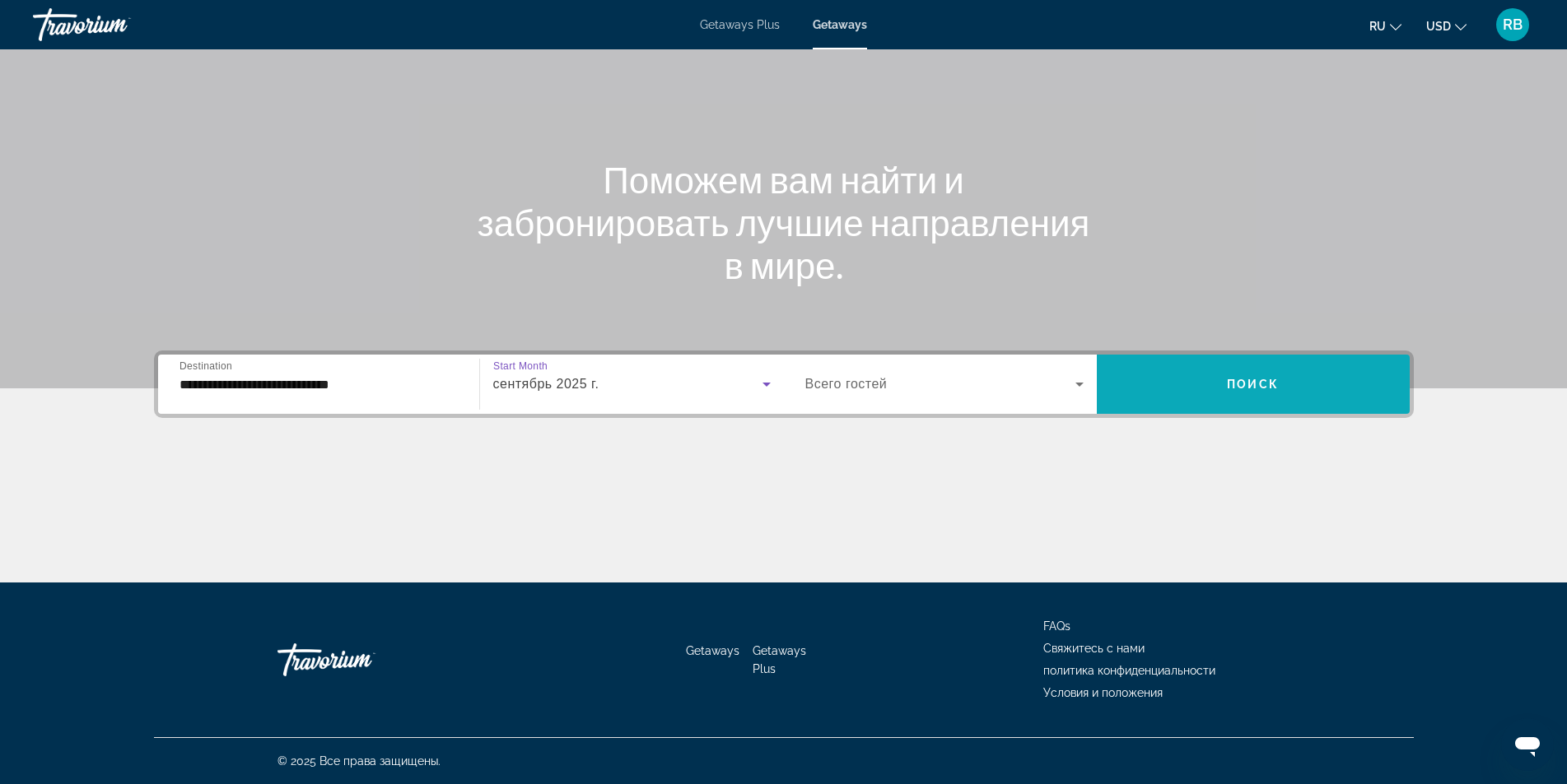
click at [1146, 390] on span "Search widget" at bounding box center [1253, 383] width 313 height 39
